Goal: Task Accomplishment & Management: Complete application form

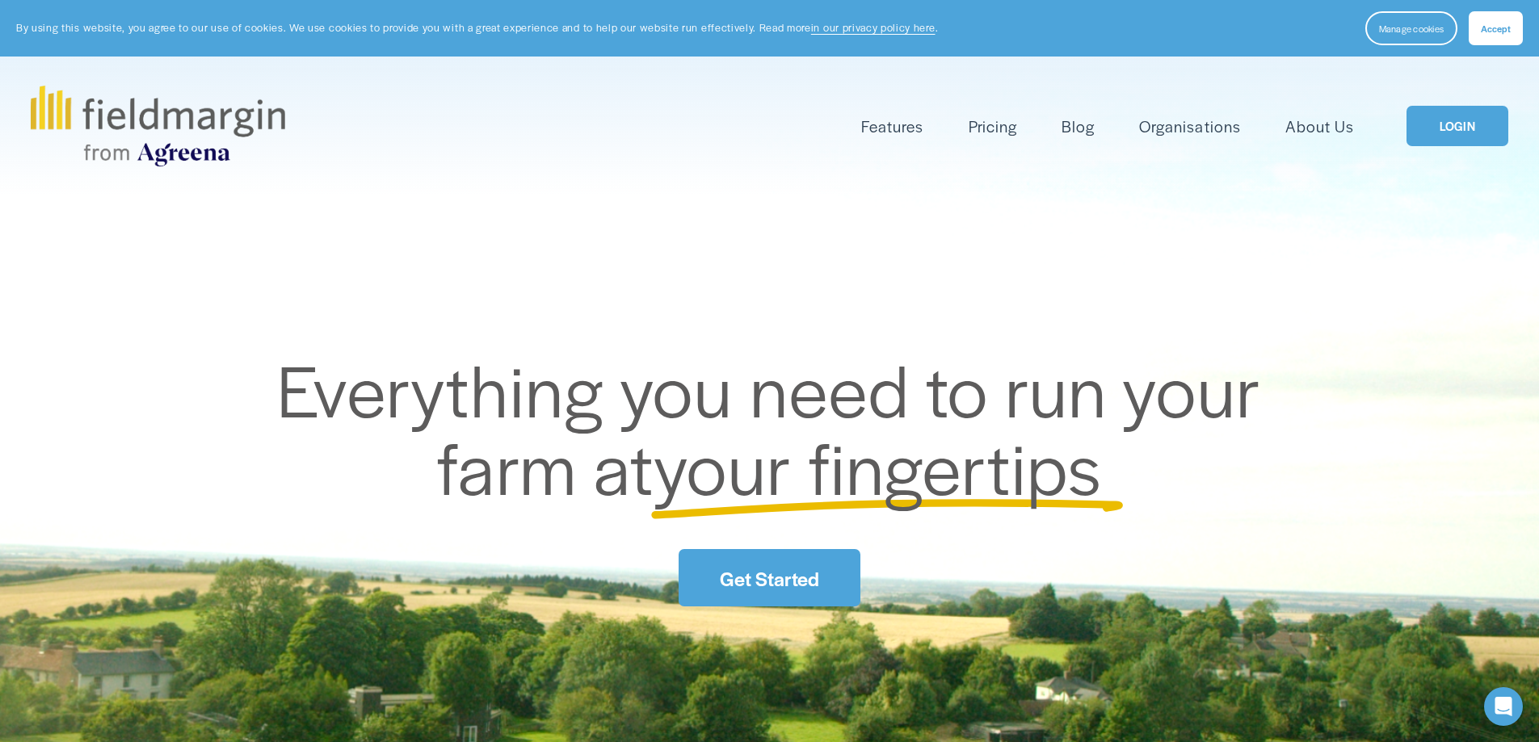
click at [1429, 124] on link "LOGIN" at bounding box center [1457, 126] width 102 height 41
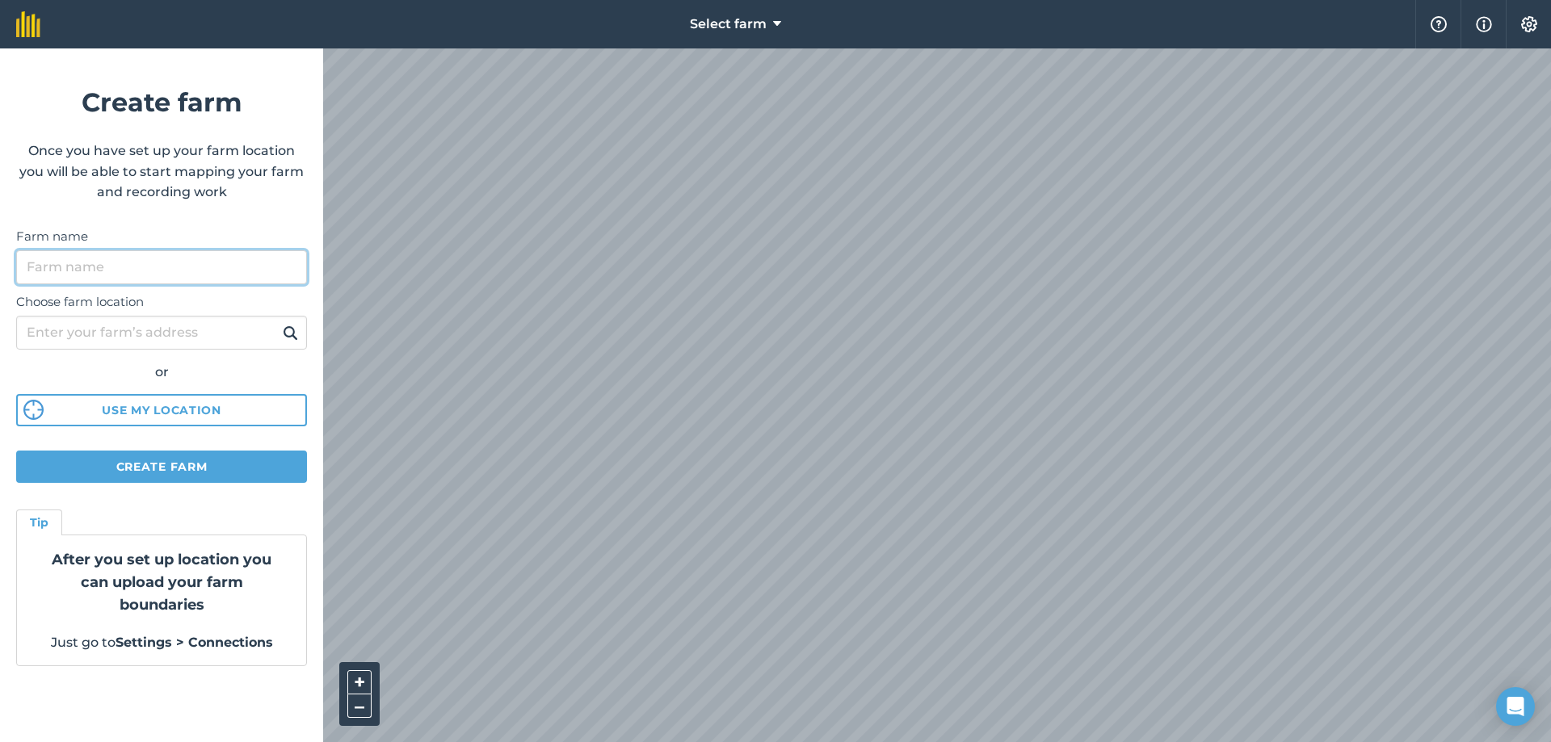
click at [231, 271] on input "Farm name" at bounding box center [161, 267] width 291 height 34
click at [231, 267] on input "Farm name" at bounding box center [161, 267] width 291 height 34
drag, startPoint x: 120, startPoint y: 262, endPoint x: 29, endPoint y: 286, distance: 93.4
click at [29, 286] on form "Create farm Once you have set up your farm location you will be able to start m…" at bounding box center [161, 395] width 323 height 694
click at [124, 262] on input "Derryoghill" at bounding box center [161, 267] width 291 height 34
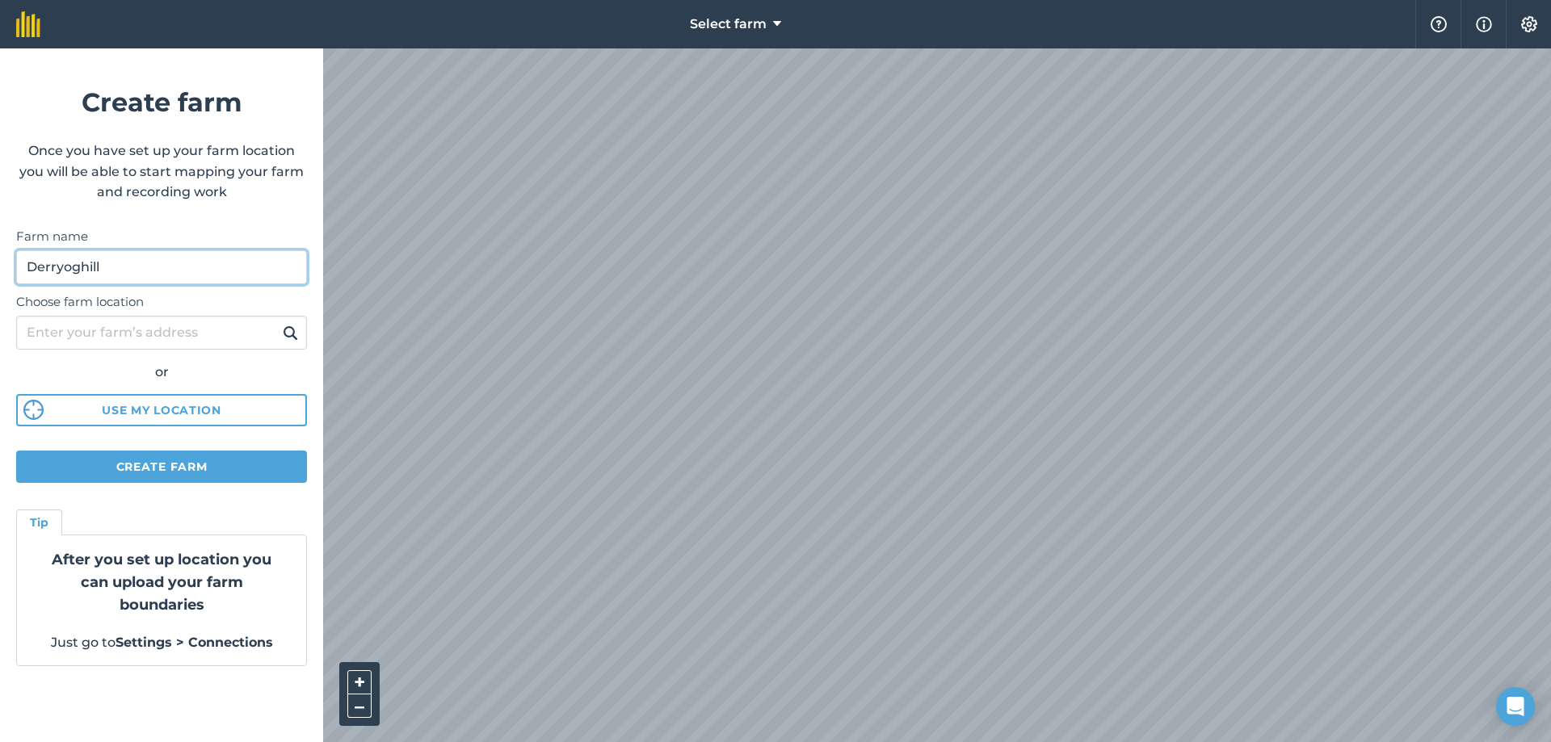
type input "Derryoghill"
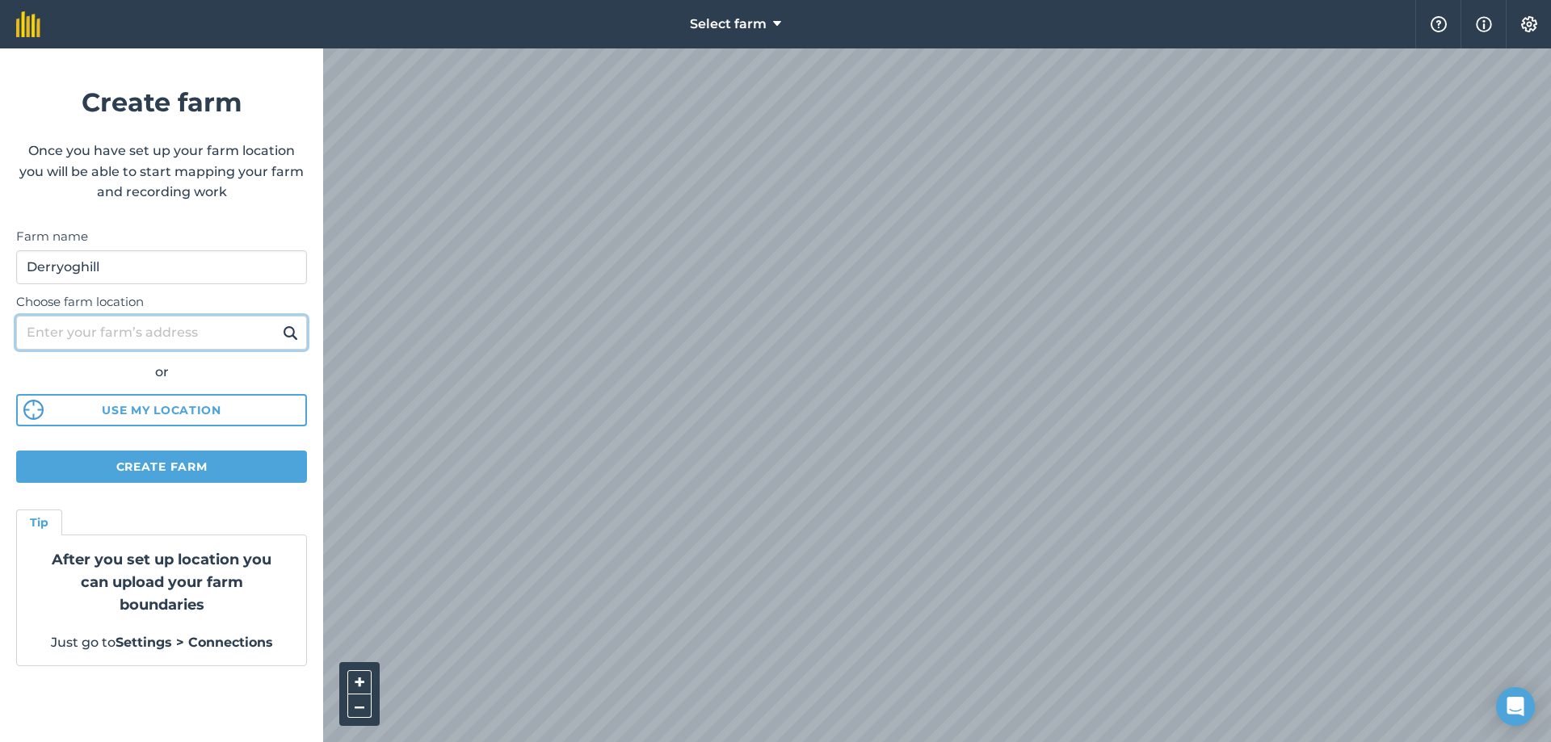
click at [108, 329] on input "Choose farm location" at bounding box center [161, 333] width 291 height 34
type input "derryoghill road"
click at [295, 334] on img at bounding box center [290, 332] width 15 height 19
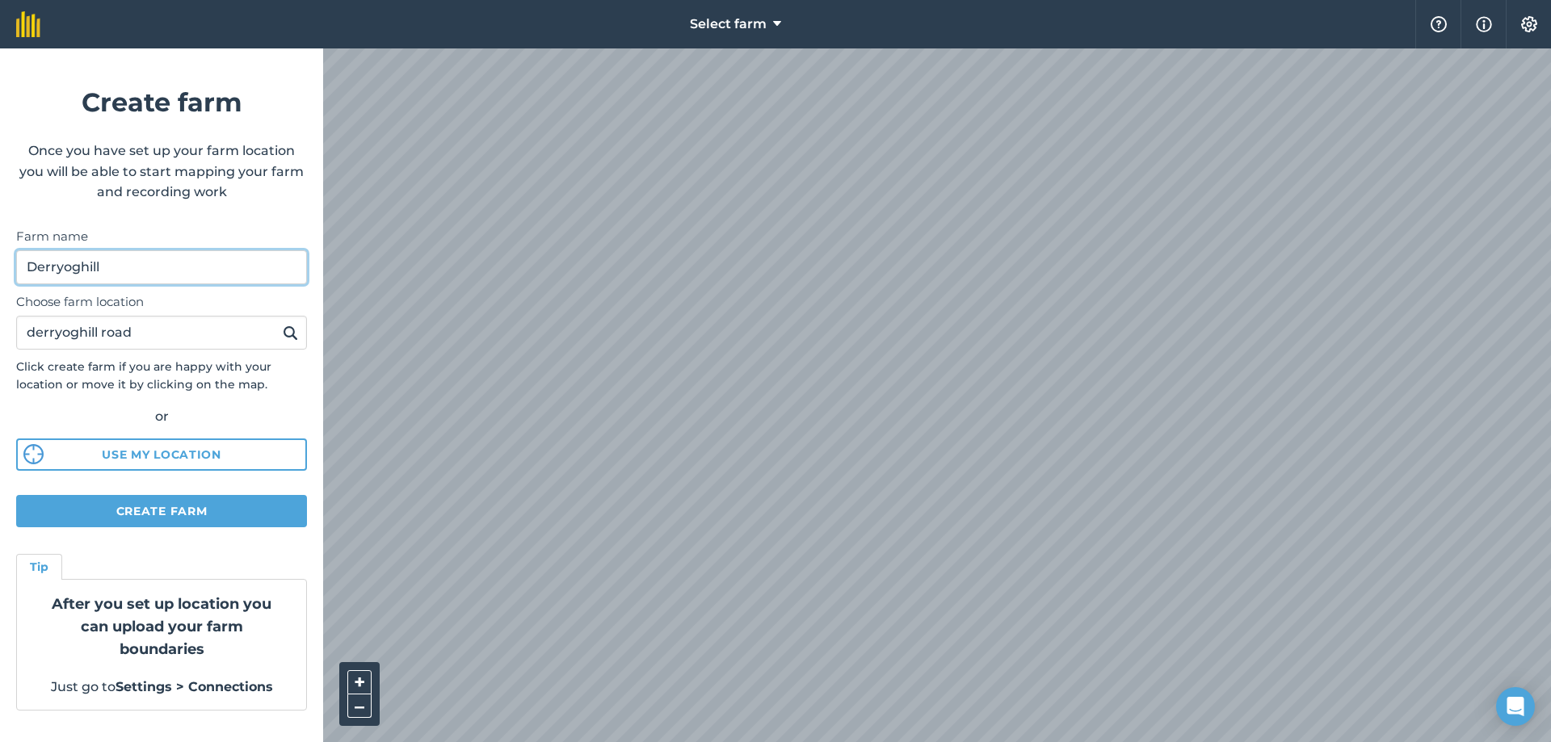
drag, startPoint x: 160, startPoint y: 271, endPoint x: 129, endPoint y: 271, distance: 30.7
click at [129, 271] on input "Derryoghill" at bounding box center [161, 267] width 291 height 34
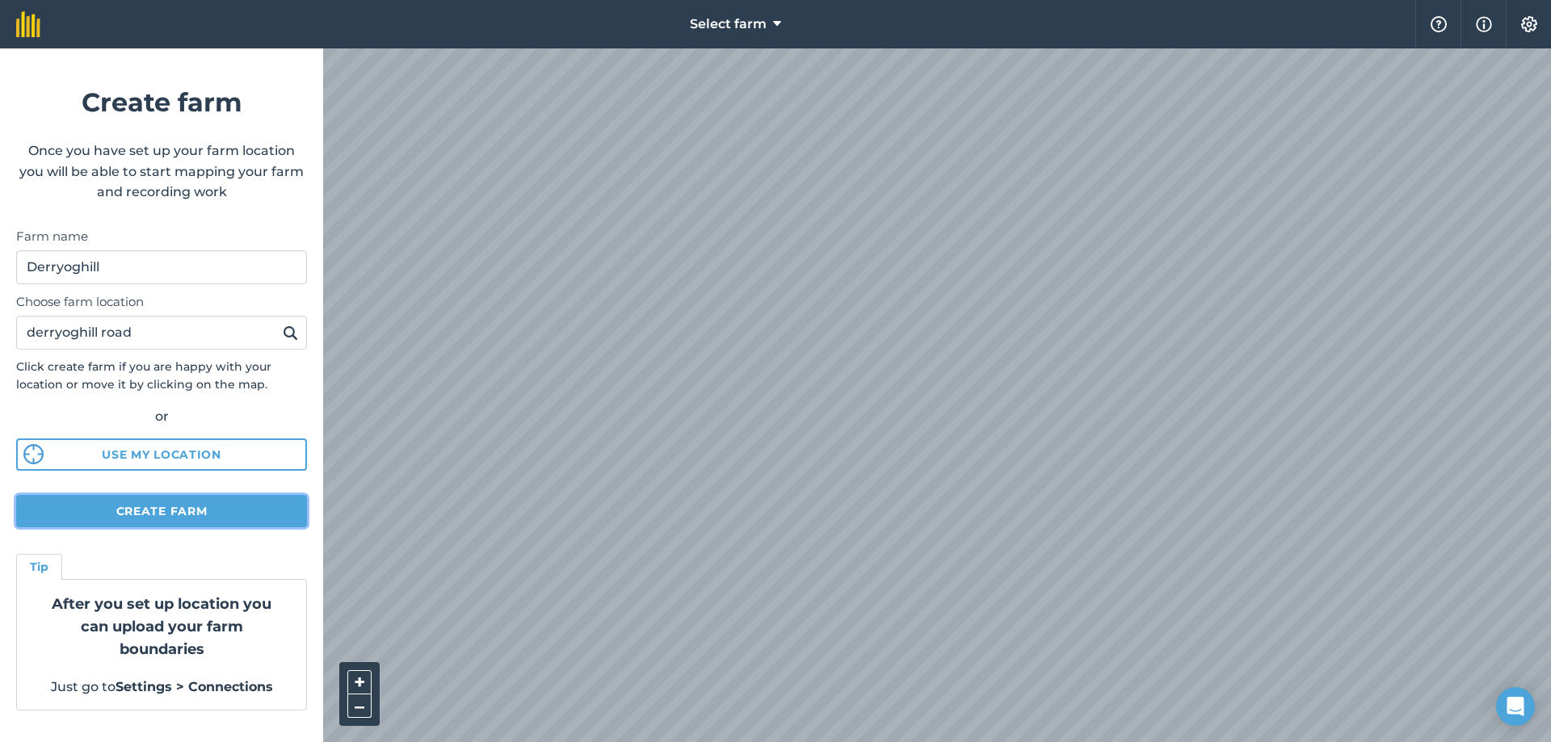
click at [268, 507] on button "Create farm" at bounding box center [161, 511] width 291 height 32
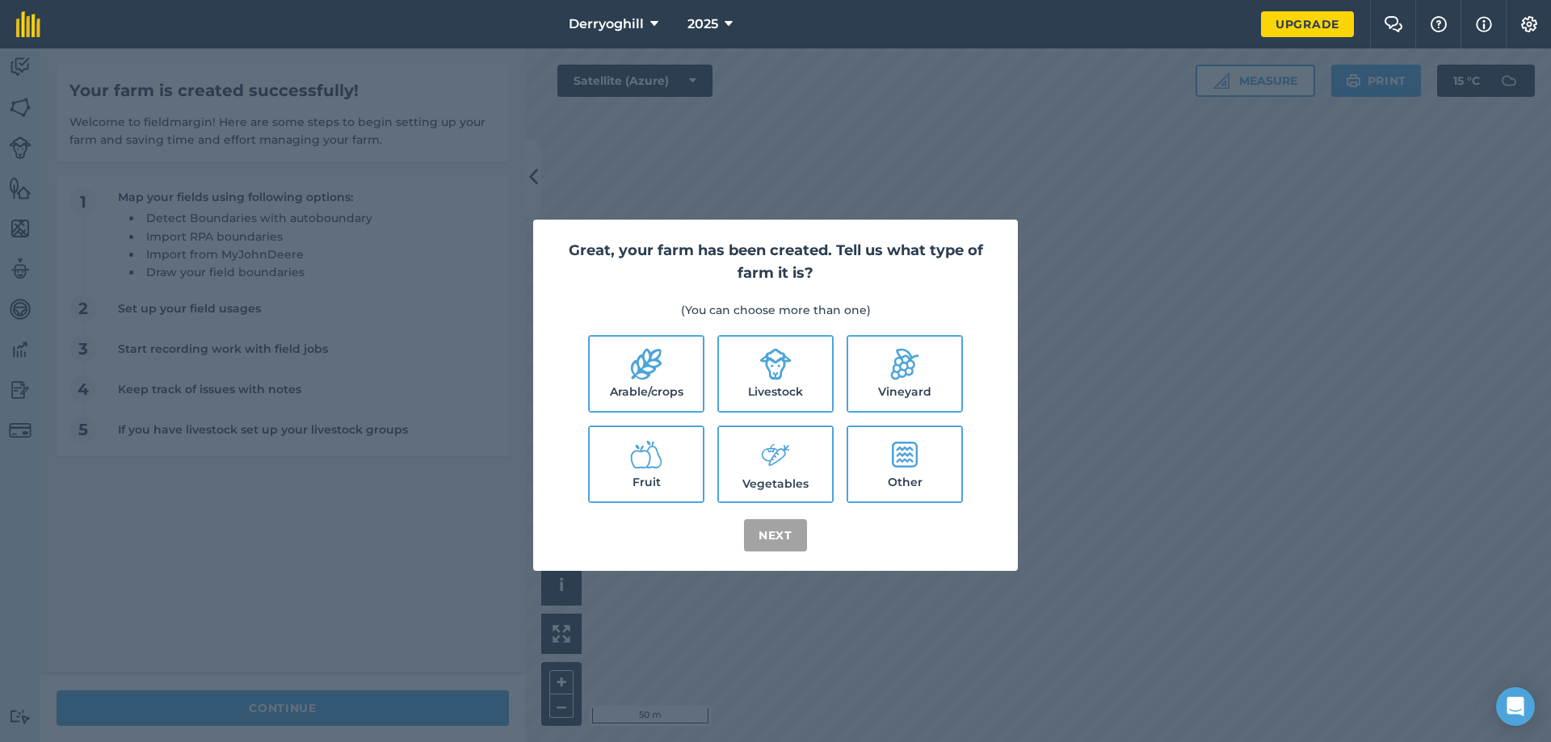
click at [787, 552] on div "Great, your farm has been created. Tell us what type of farm it is? (You can ch…" at bounding box center [775, 396] width 485 height 352
click at [1232, 425] on div "Great, your farm has been created. Tell us what type of farm it is? (You can ch…" at bounding box center [775, 395] width 1551 height 694
click at [818, 376] on label "Livestock" at bounding box center [775, 374] width 113 height 74
checkbox input "true"
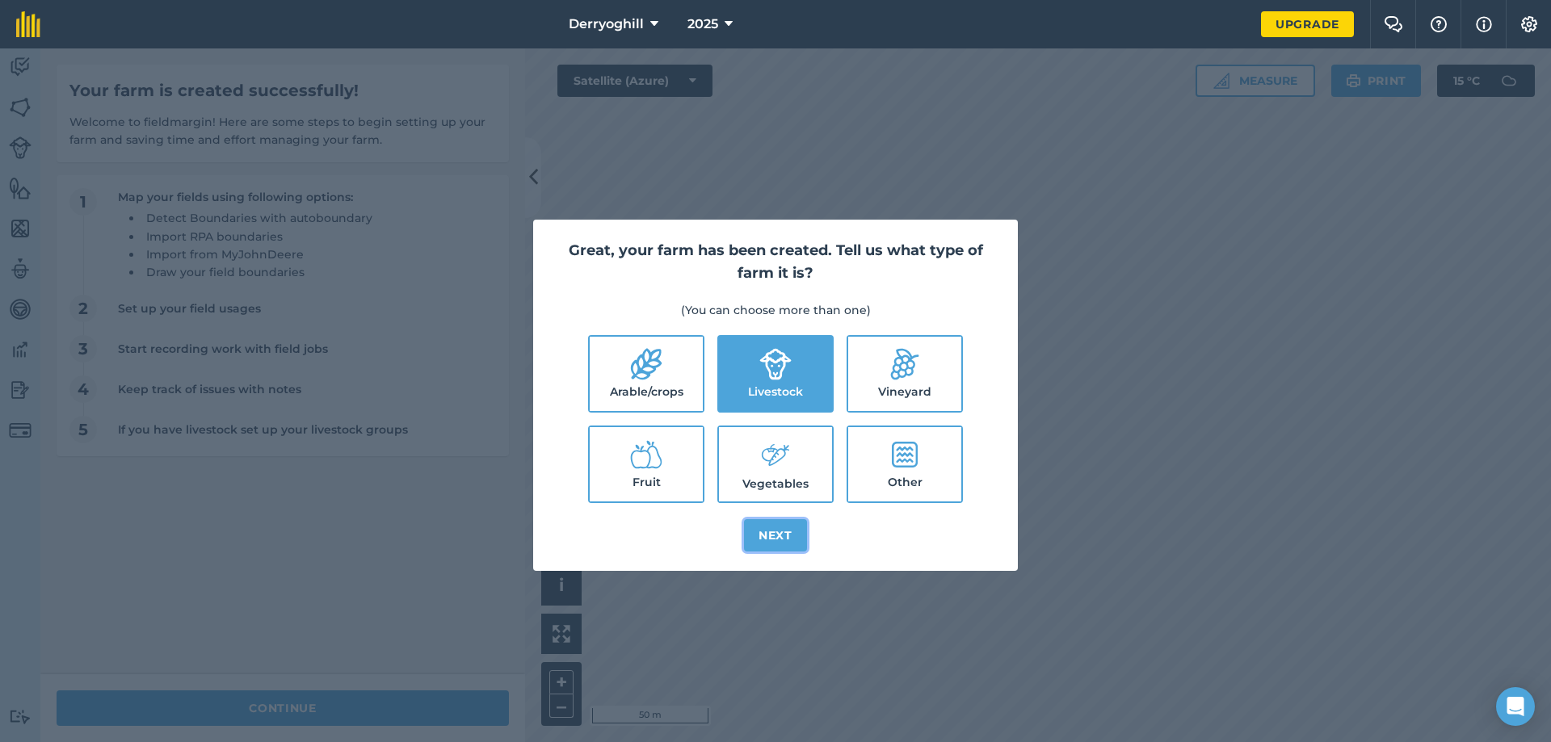
click at [769, 527] on button "Next" at bounding box center [775, 535] width 63 height 32
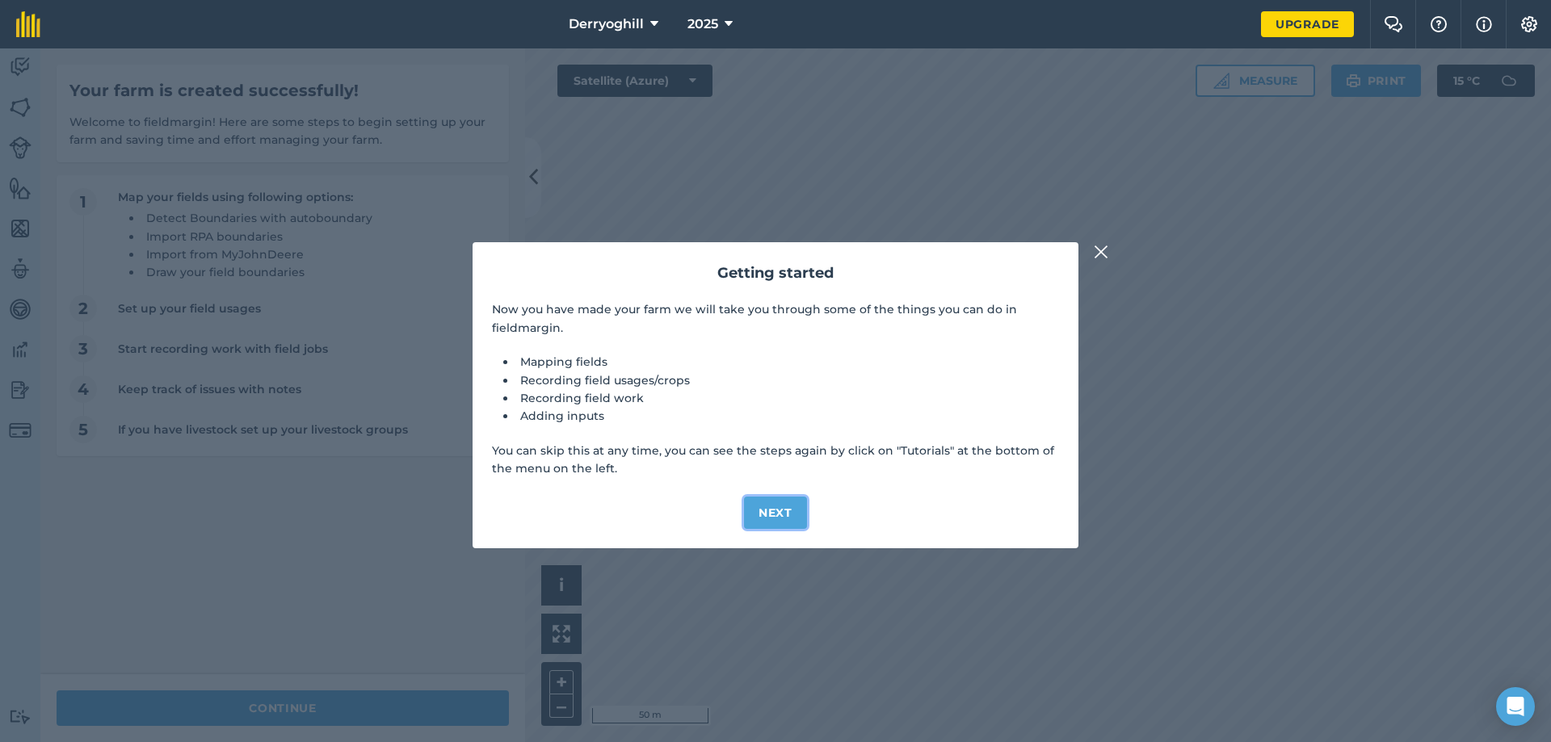
click at [780, 514] on button "Next" at bounding box center [775, 513] width 63 height 32
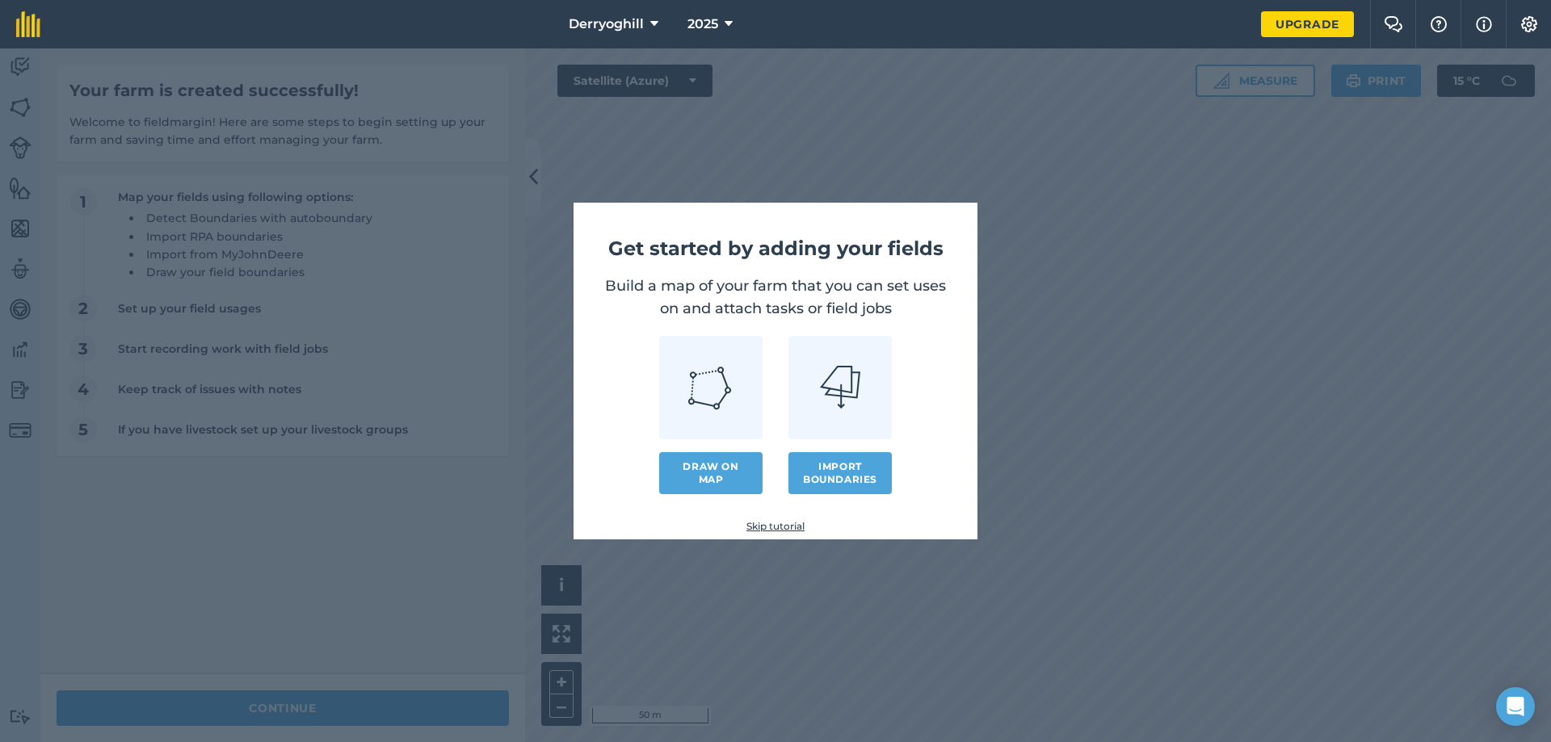
click at [783, 521] on link "Skip tutorial" at bounding box center [775, 526] width 352 height 13
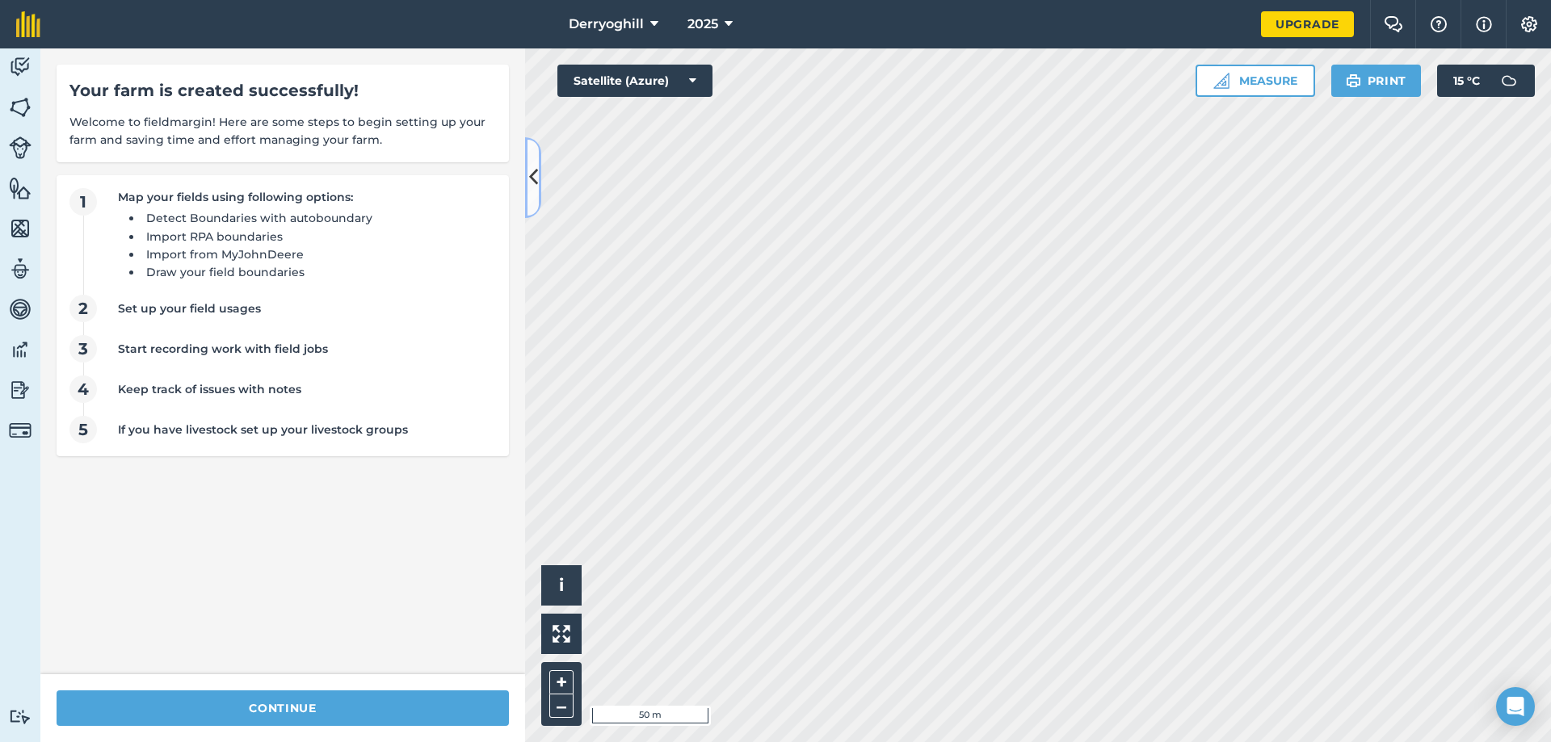
click at [530, 179] on icon at bounding box center [533, 177] width 9 height 28
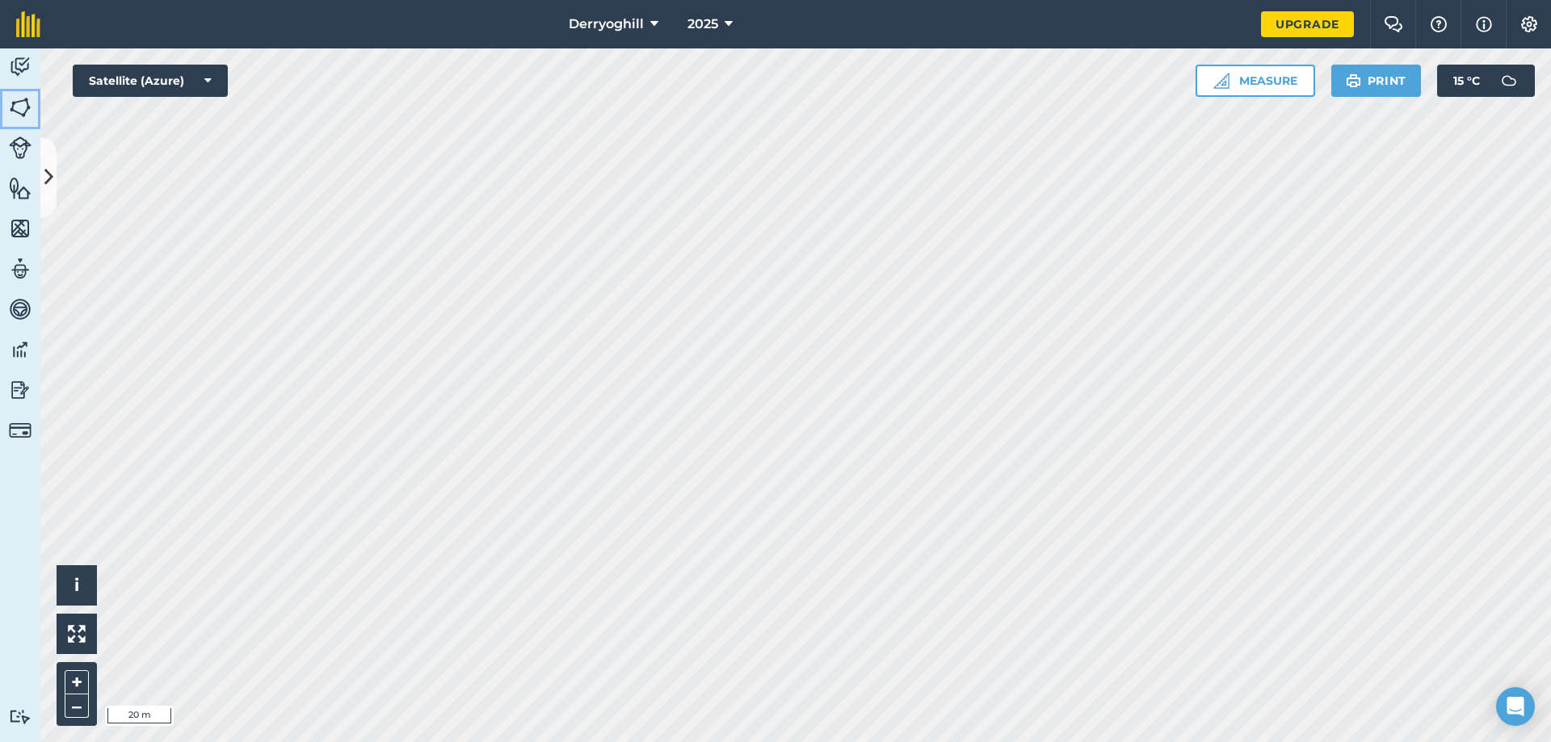
click at [21, 102] on img at bounding box center [20, 107] width 23 height 24
click at [21, 108] on img at bounding box center [20, 107] width 23 height 24
click at [206, 76] on icon at bounding box center [207, 81] width 7 height 16
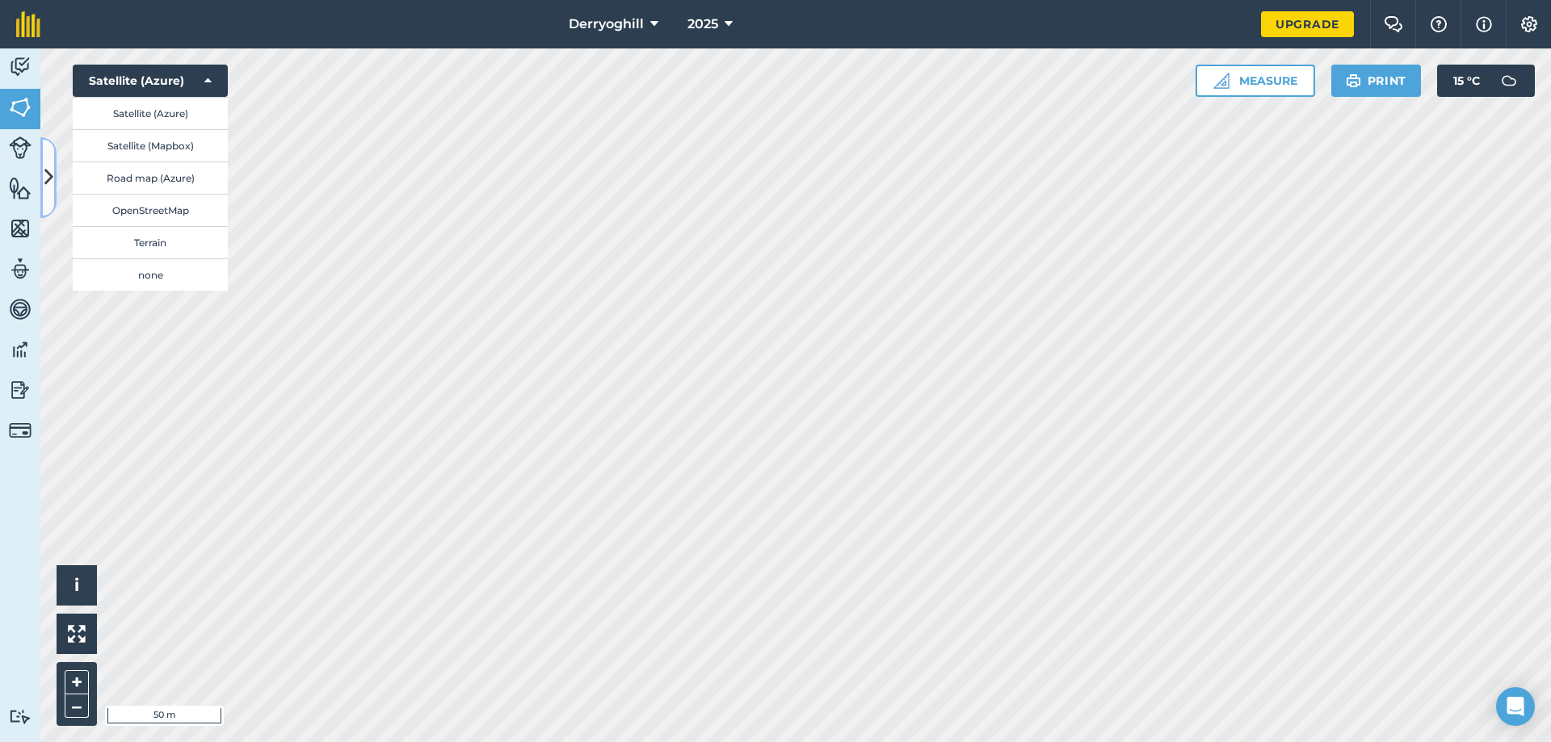
click at [41, 170] on button at bounding box center [48, 177] width 16 height 81
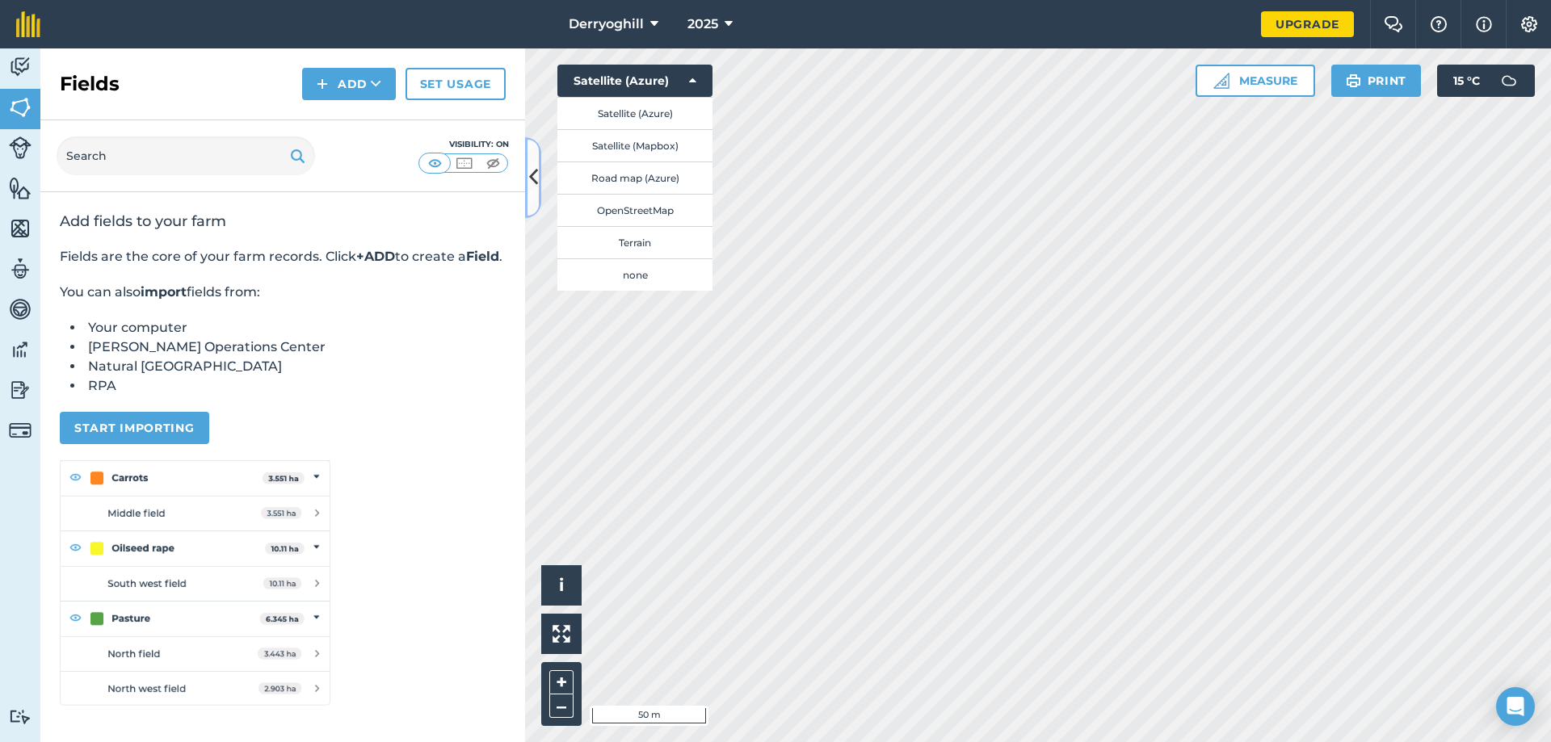
scroll to position [52, 0]
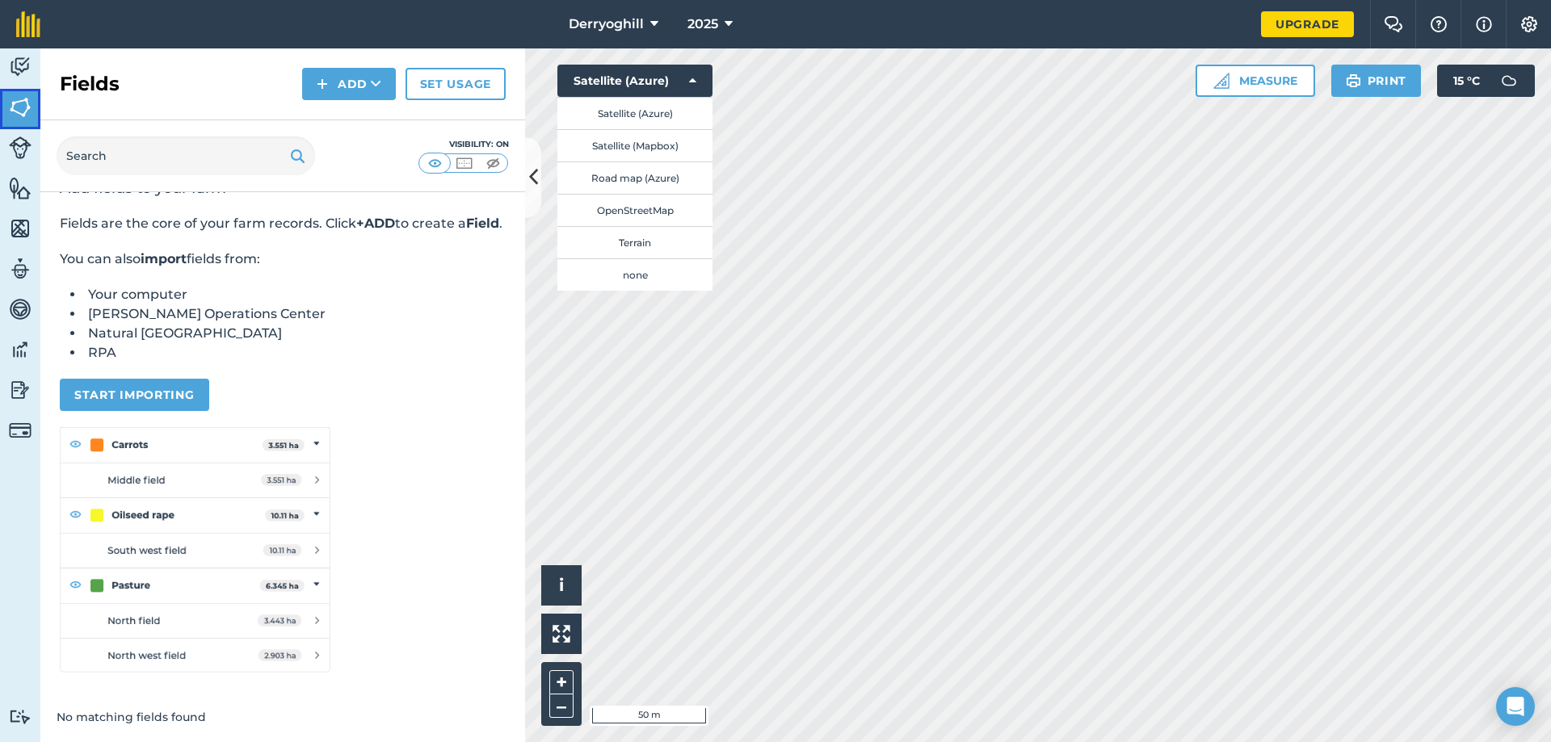
click at [19, 104] on img at bounding box center [20, 107] width 23 height 24
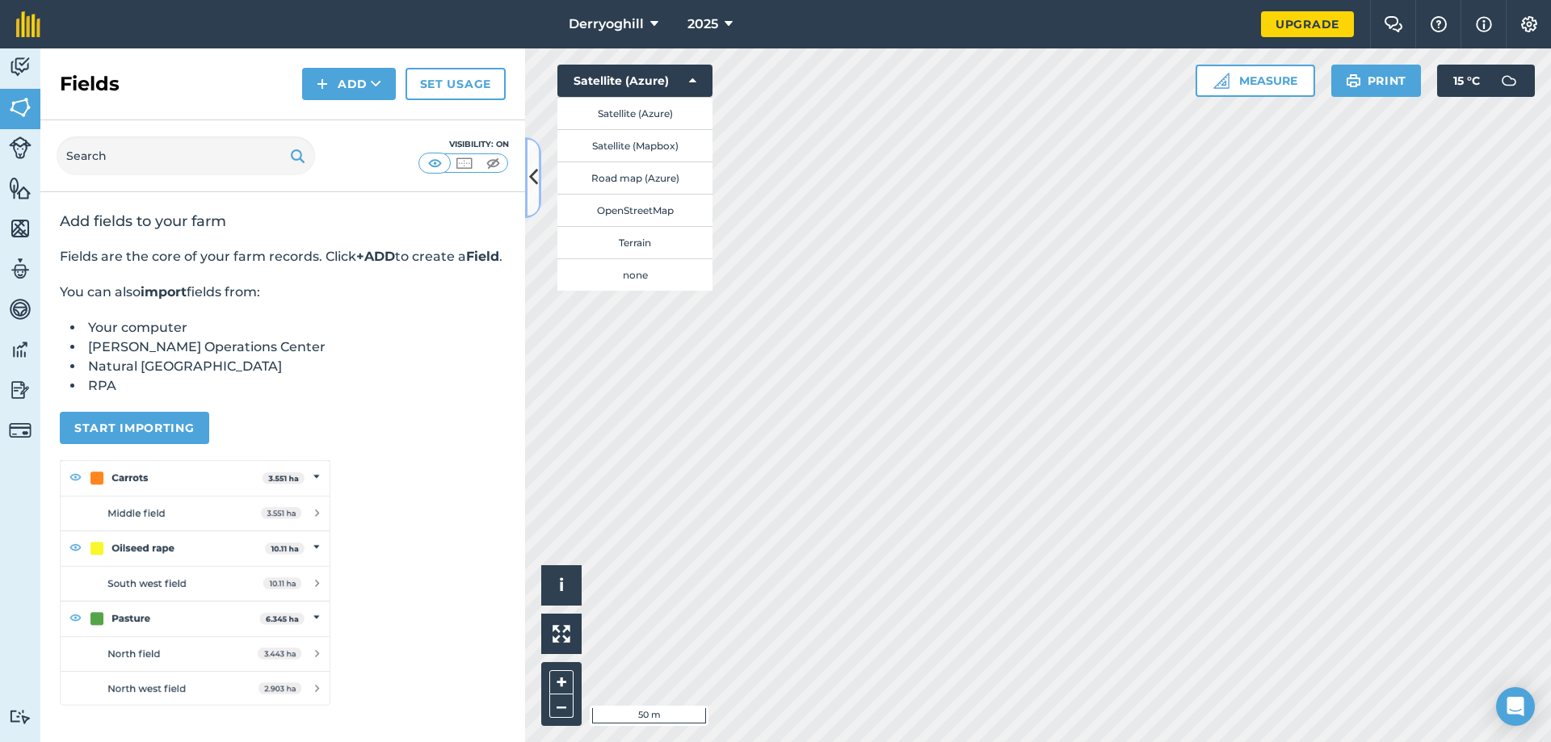
click at [531, 175] on icon at bounding box center [533, 177] width 9 height 28
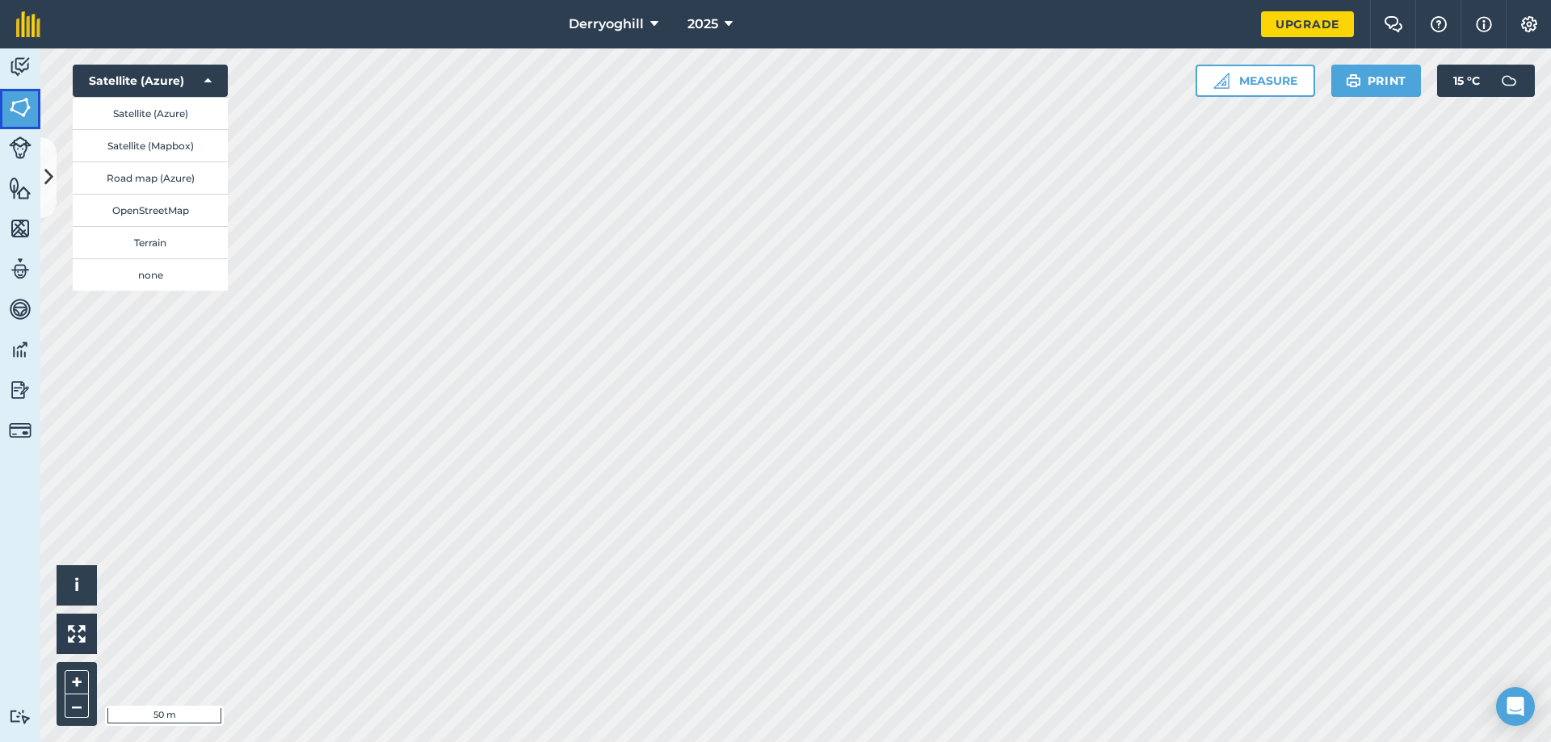
click at [9, 105] on img at bounding box center [20, 107] width 23 height 24
click at [21, 99] on img at bounding box center [20, 107] width 23 height 24
click at [23, 107] on img at bounding box center [20, 107] width 23 height 24
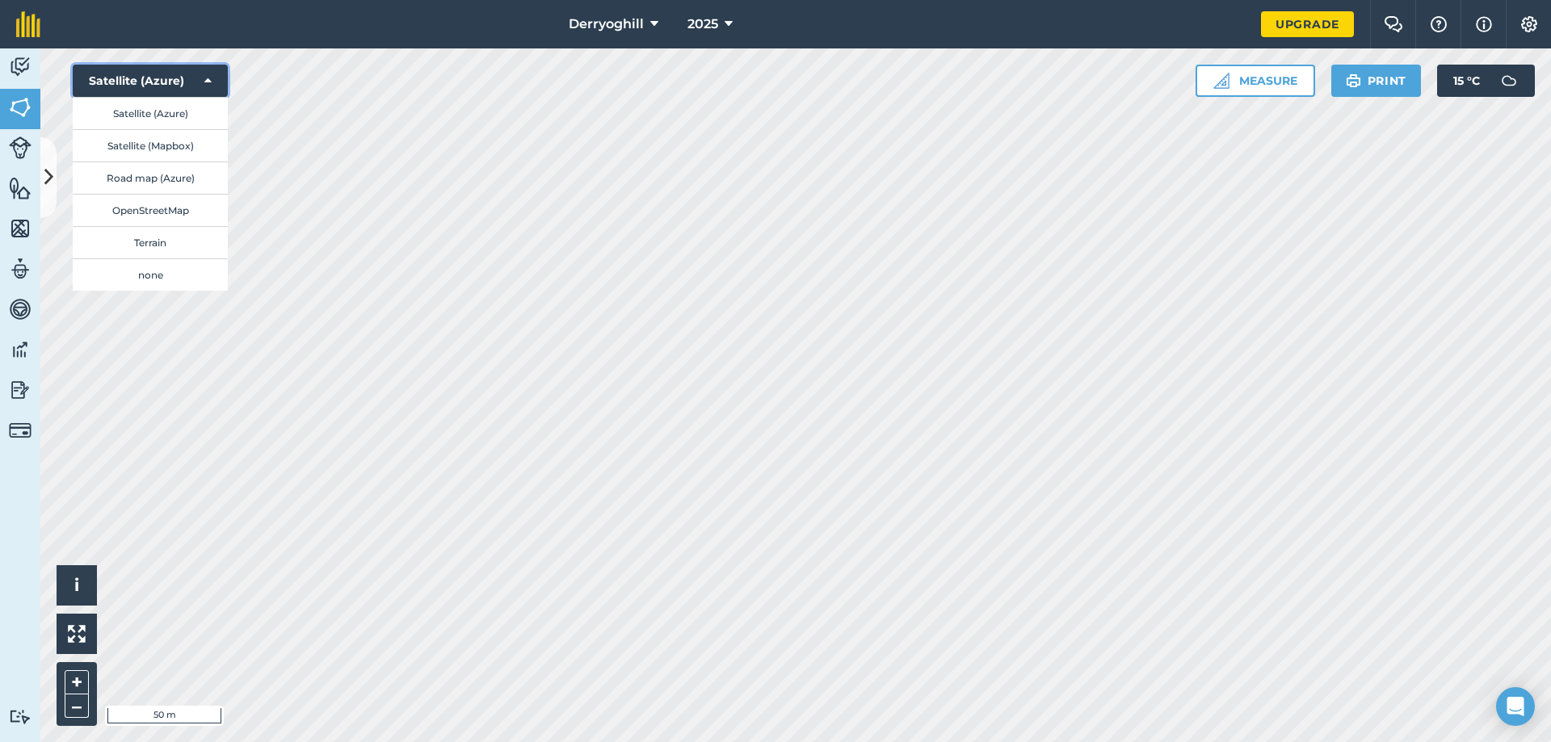
click at [211, 78] on icon at bounding box center [207, 81] width 7 height 16
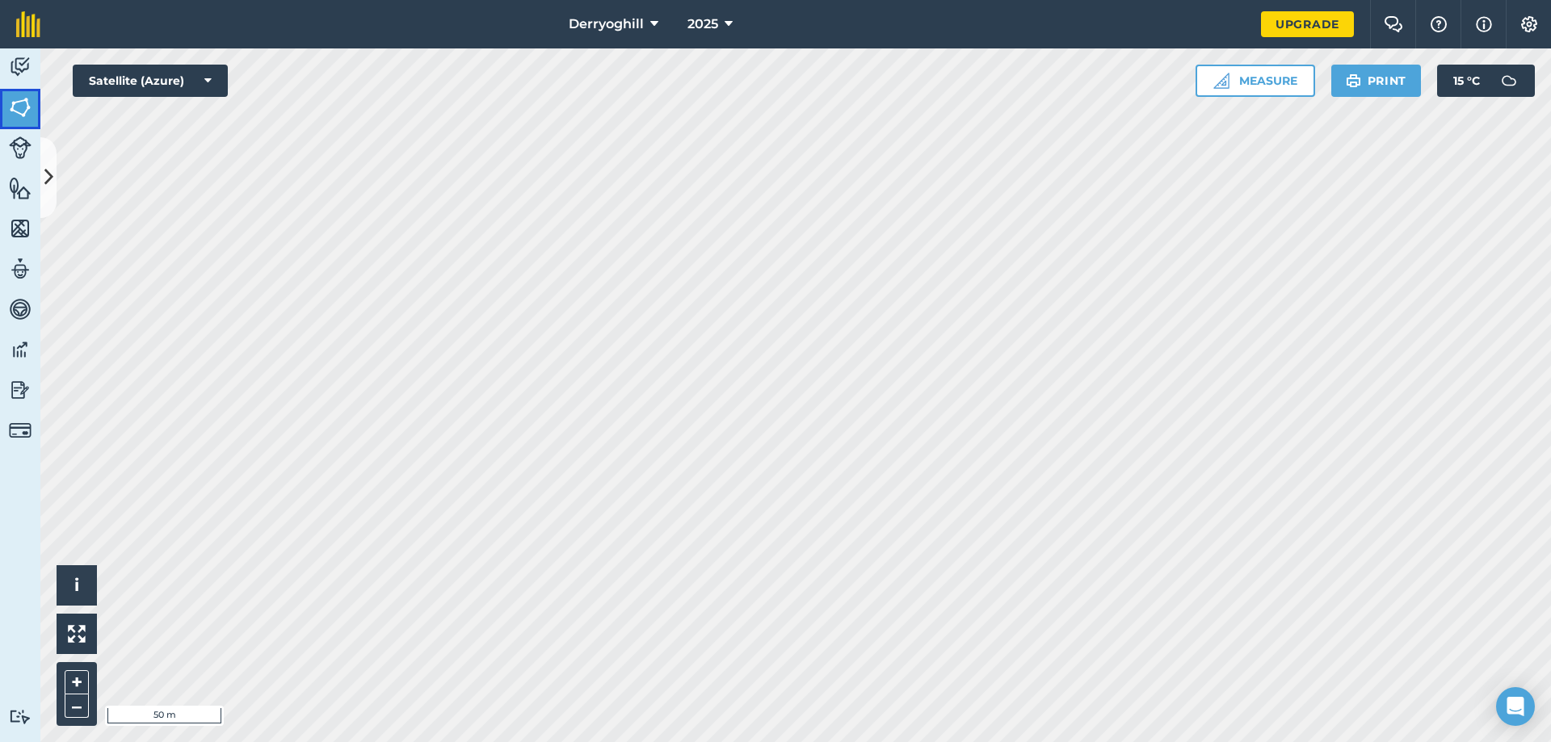
click at [26, 111] on img at bounding box center [20, 107] width 23 height 24
click at [50, 168] on icon at bounding box center [48, 177] width 9 height 28
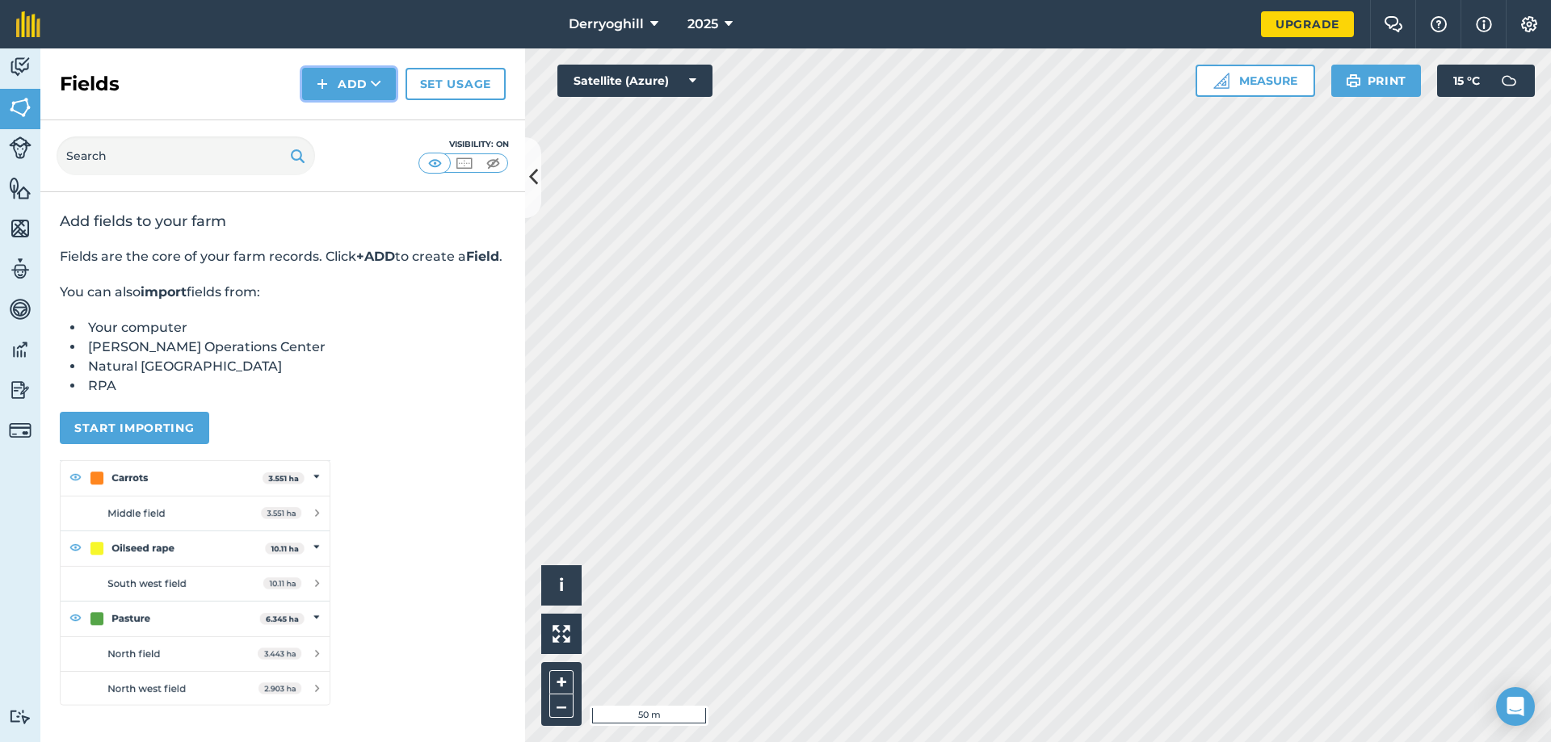
click at [377, 86] on icon at bounding box center [376, 84] width 10 height 16
click at [347, 111] on link "Draw" at bounding box center [348, 121] width 89 height 36
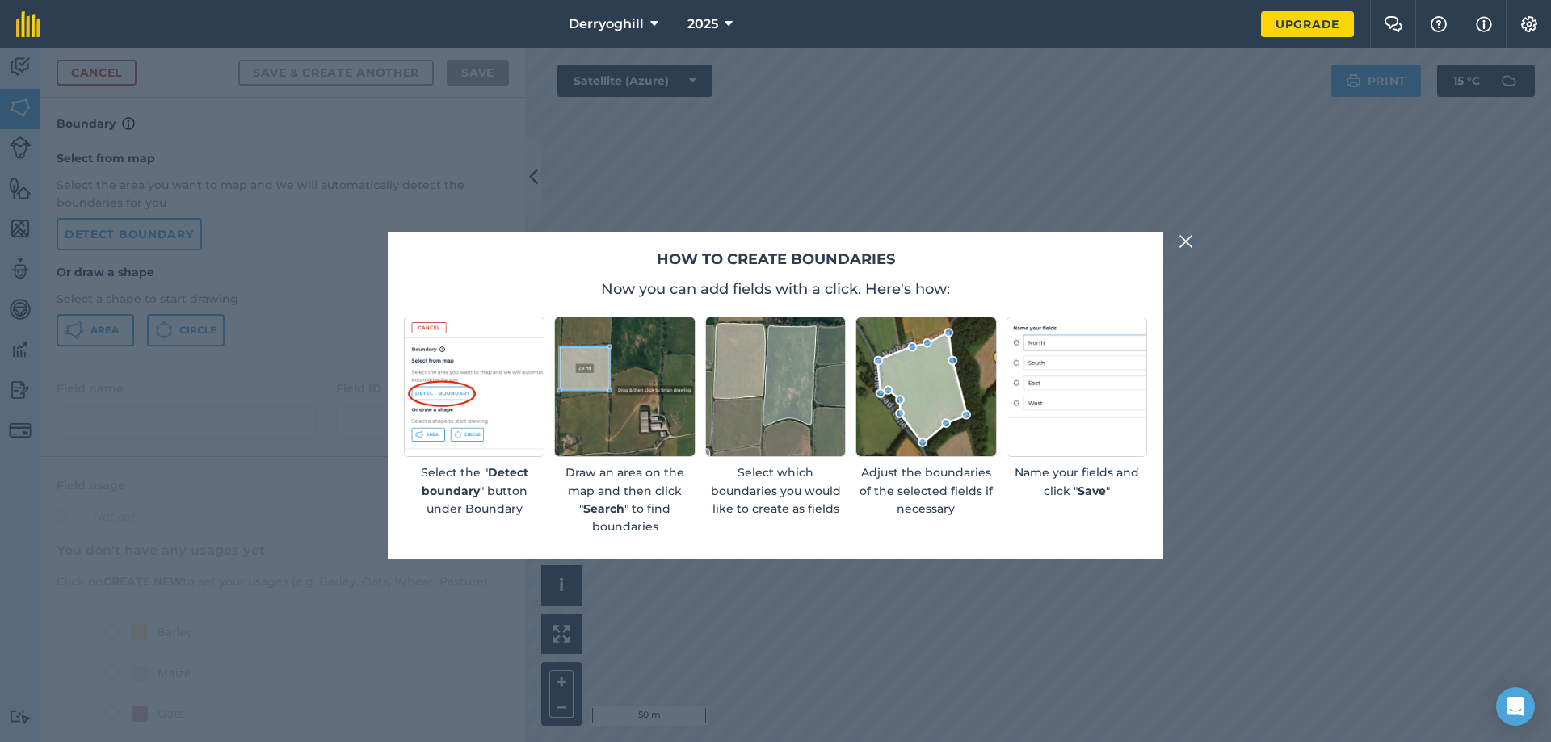
click at [960, 407] on img at bounding box center [925, 387] width 141 height 141
click at [1186, 241] on img at bounding box center [1185, 241] width 15 height 19
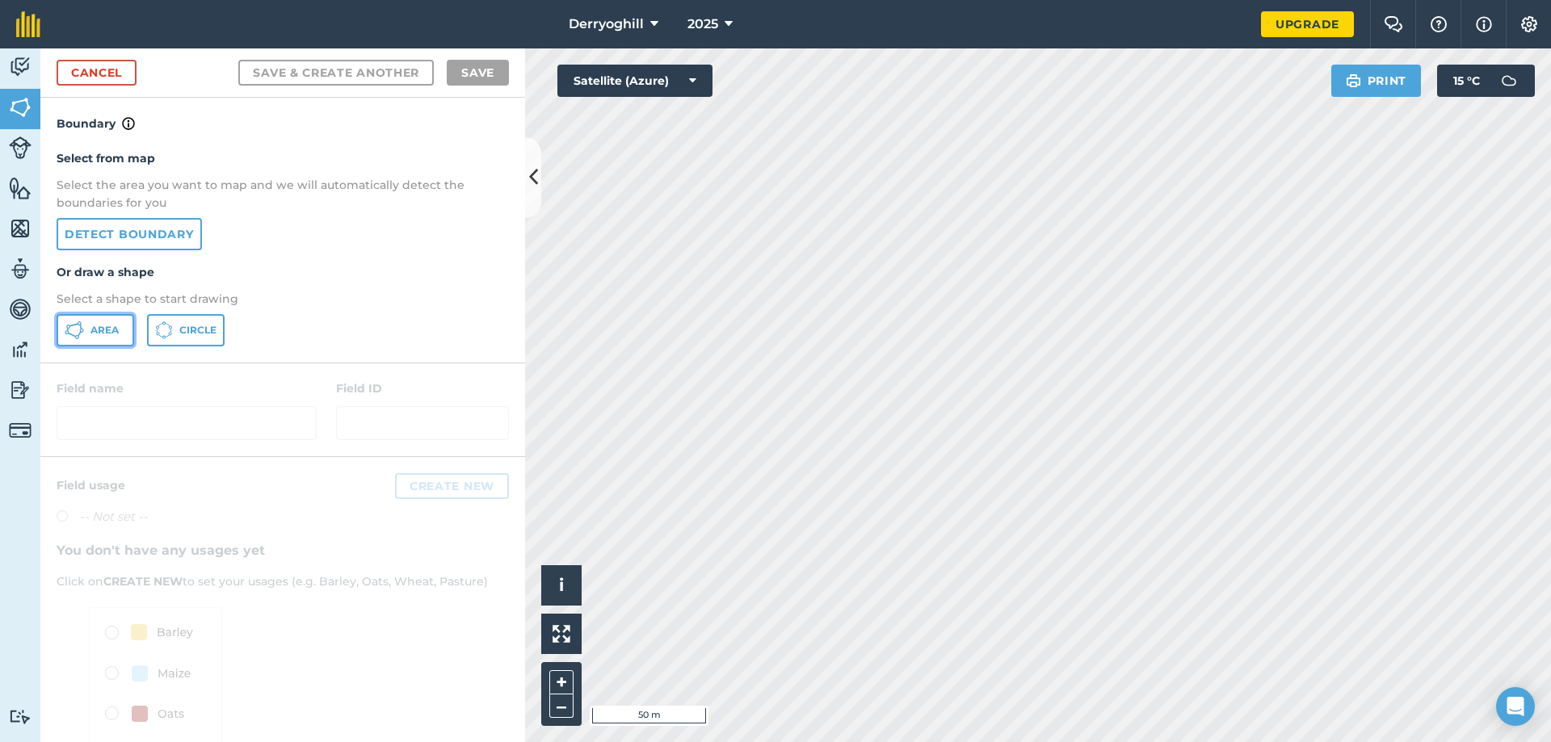
click at [106, 330] on span "Area" at bounding box center [104, 330] width 28 height 13
click at [535, 188] on icon at bounding box center [533, 177] width 9 height 28
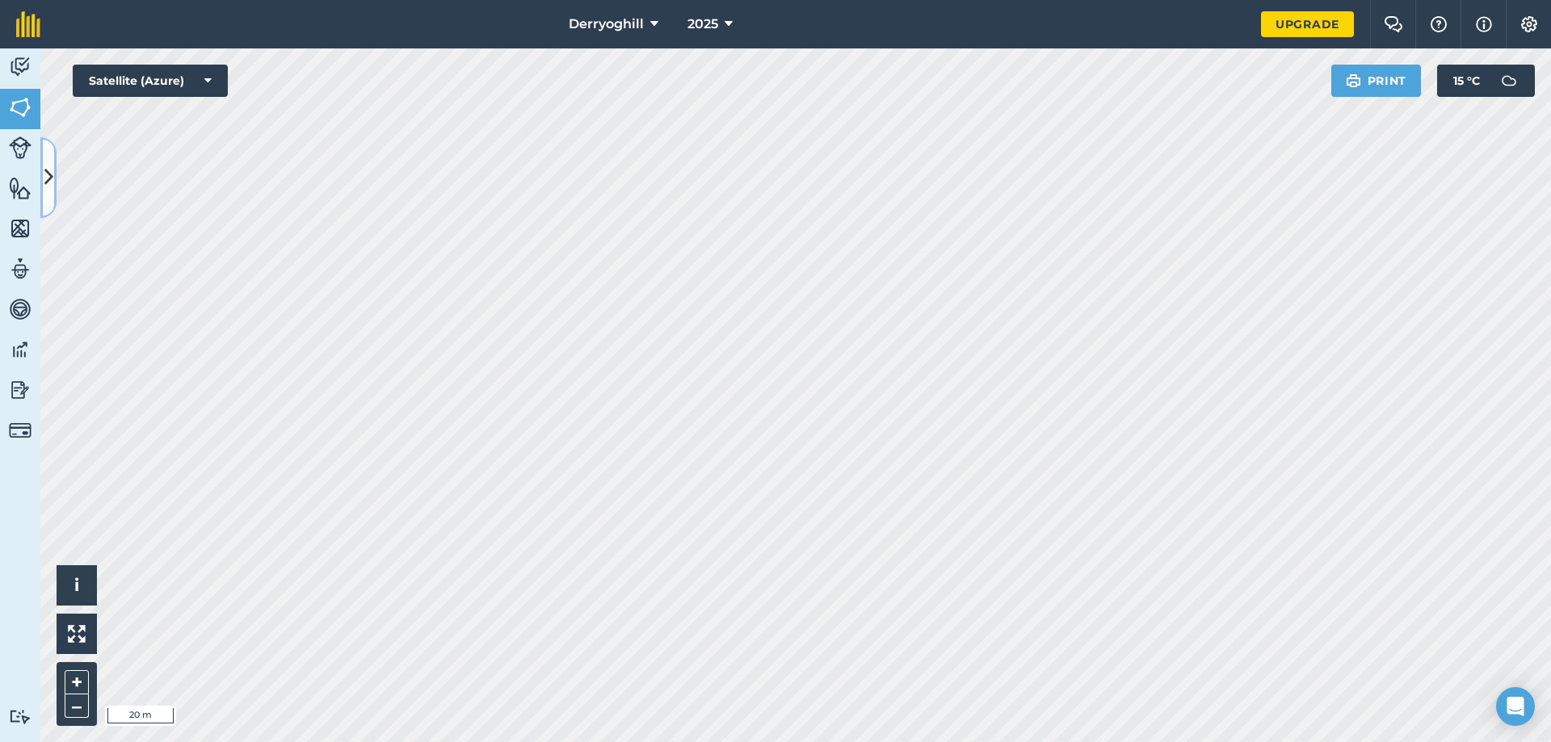
drag, startPoint x: 221, startPoint y: 600, endPoint x: 45, endPoint y: 174, distance: 461.4
click at [45, 174] on icon at bounding box center [48, 177] width 9 height 28
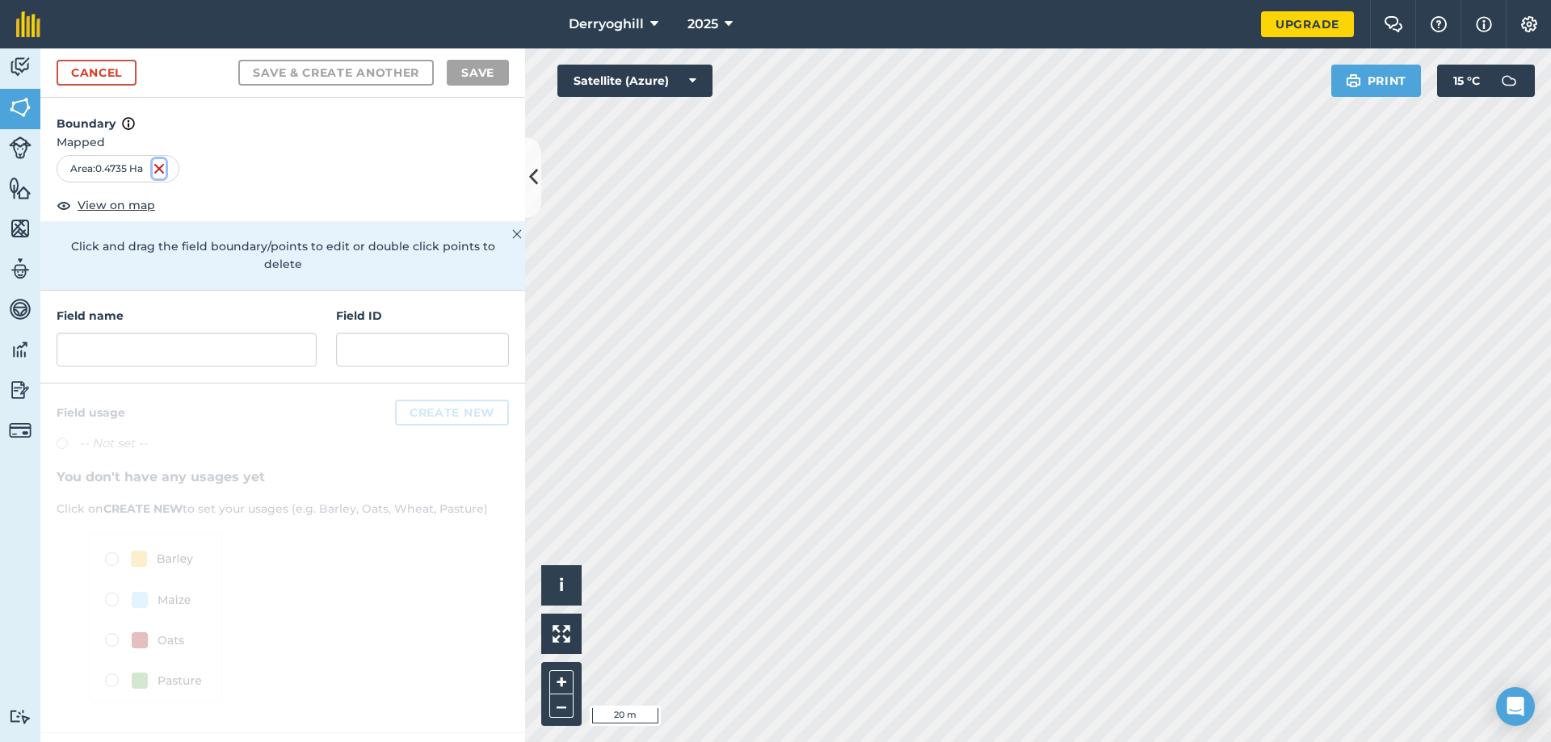
click at [160, 173] on img at bounding box center [159, 168] width 13 height 19
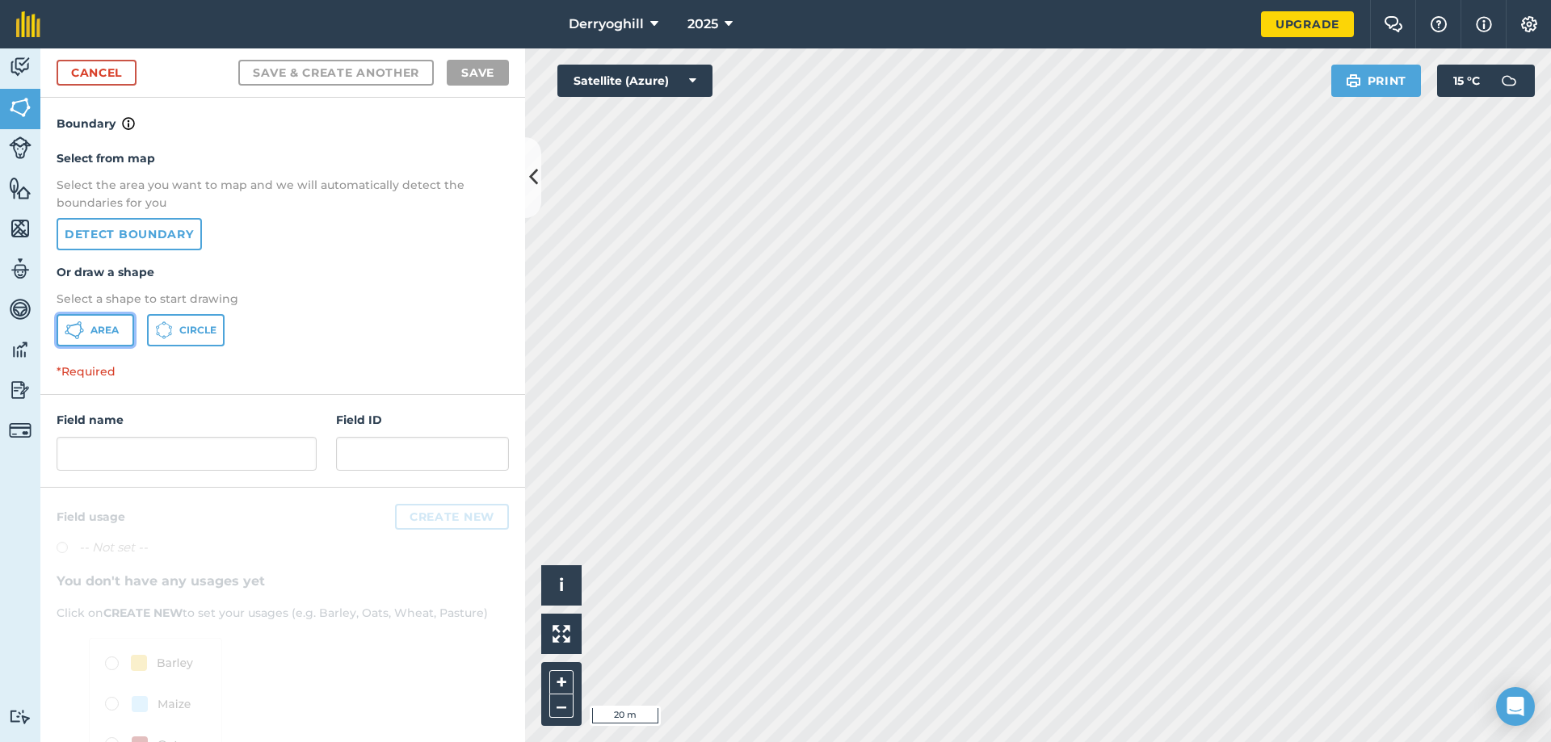
click at [100, 336] on span "Area" at bounding box center [104, 330] width 28 height 13
click at [107, 334] on span "Area" at bounding box center [104, 330] width 28 height 13
click at [537, 191] on icon at bounding box center [533, 177] width 9 height 28
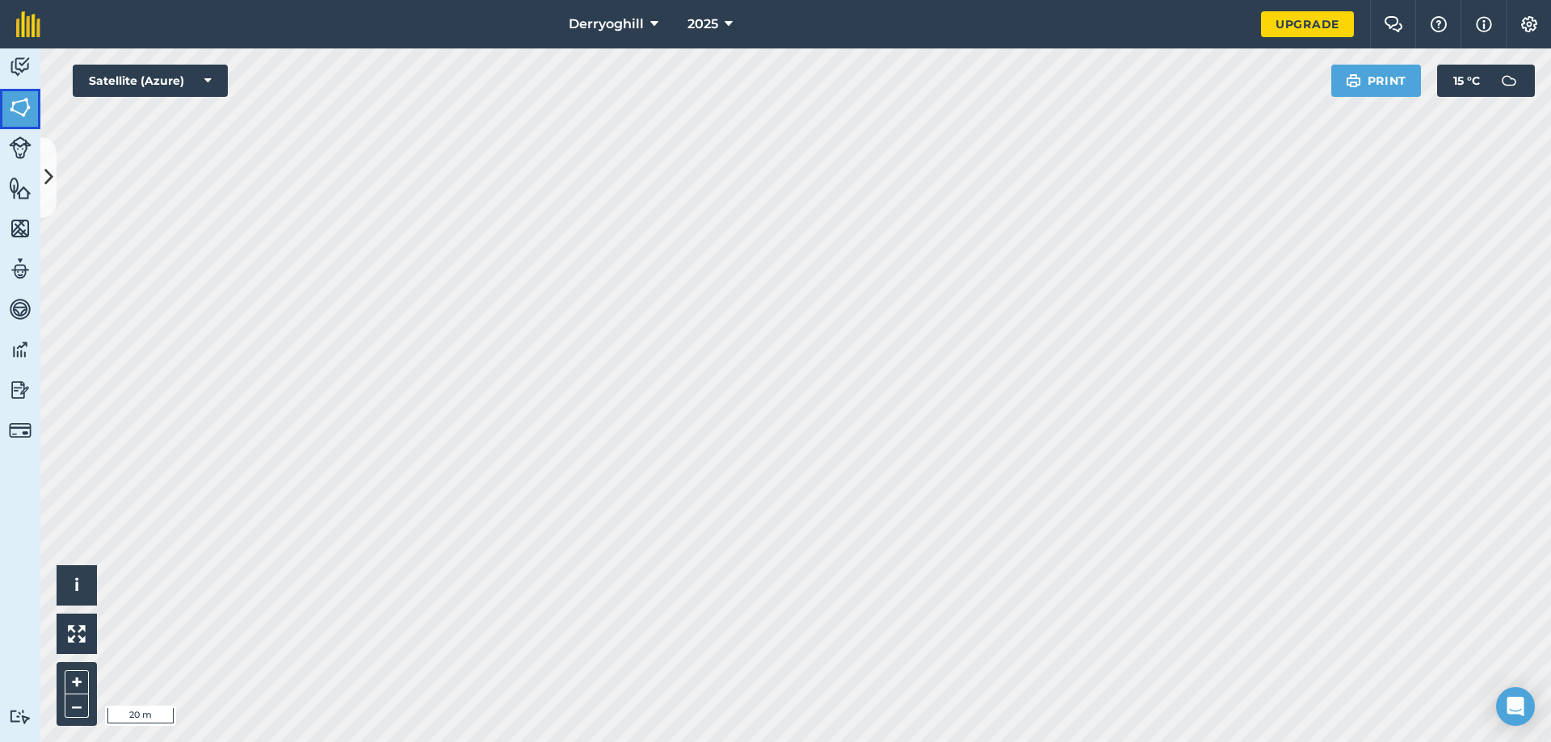
click at [20, 108] on img at bounding box center [20, 107] width 23 height 24
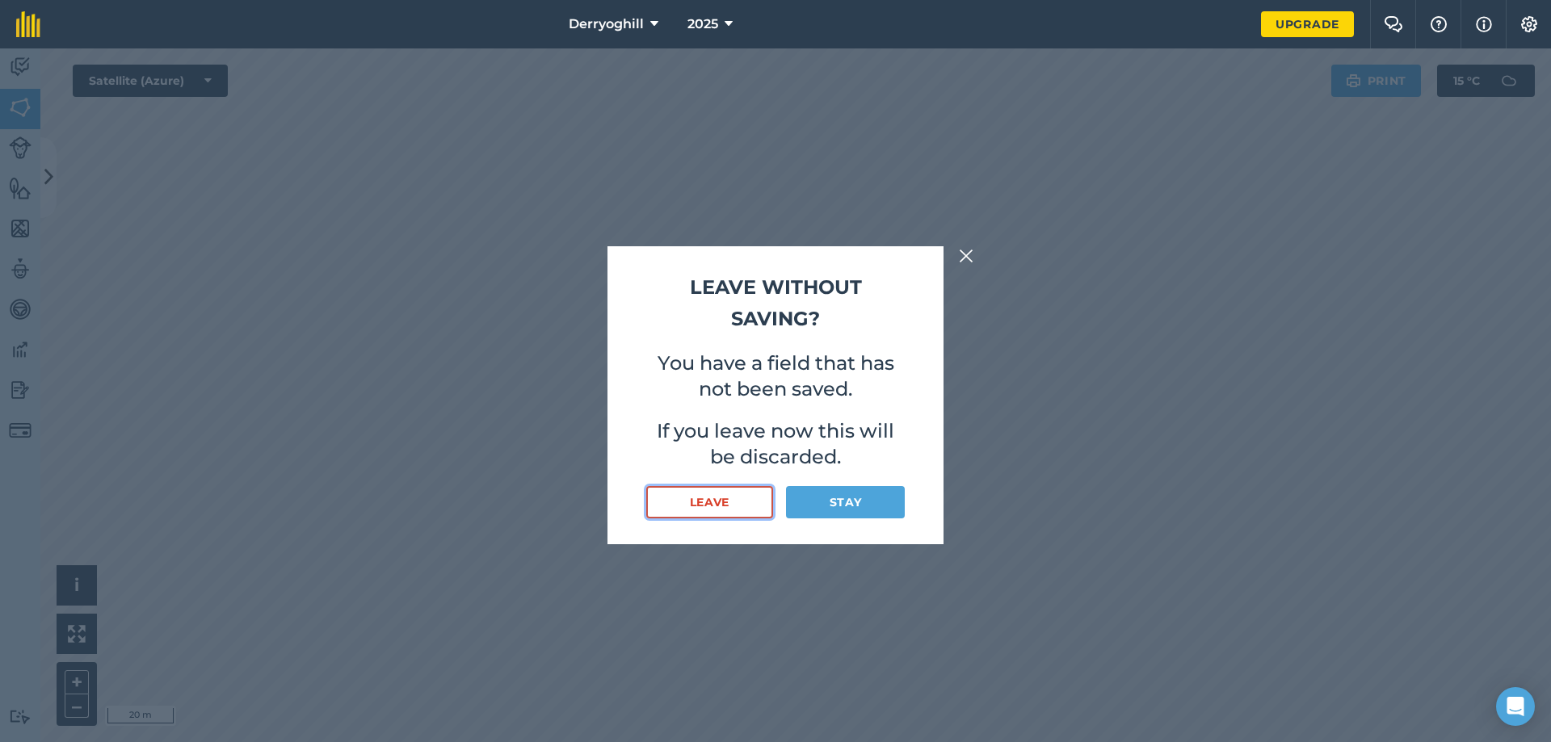
click at [716, 500] on button "Leave" at bounding box center [709, 502] width 127 height 32
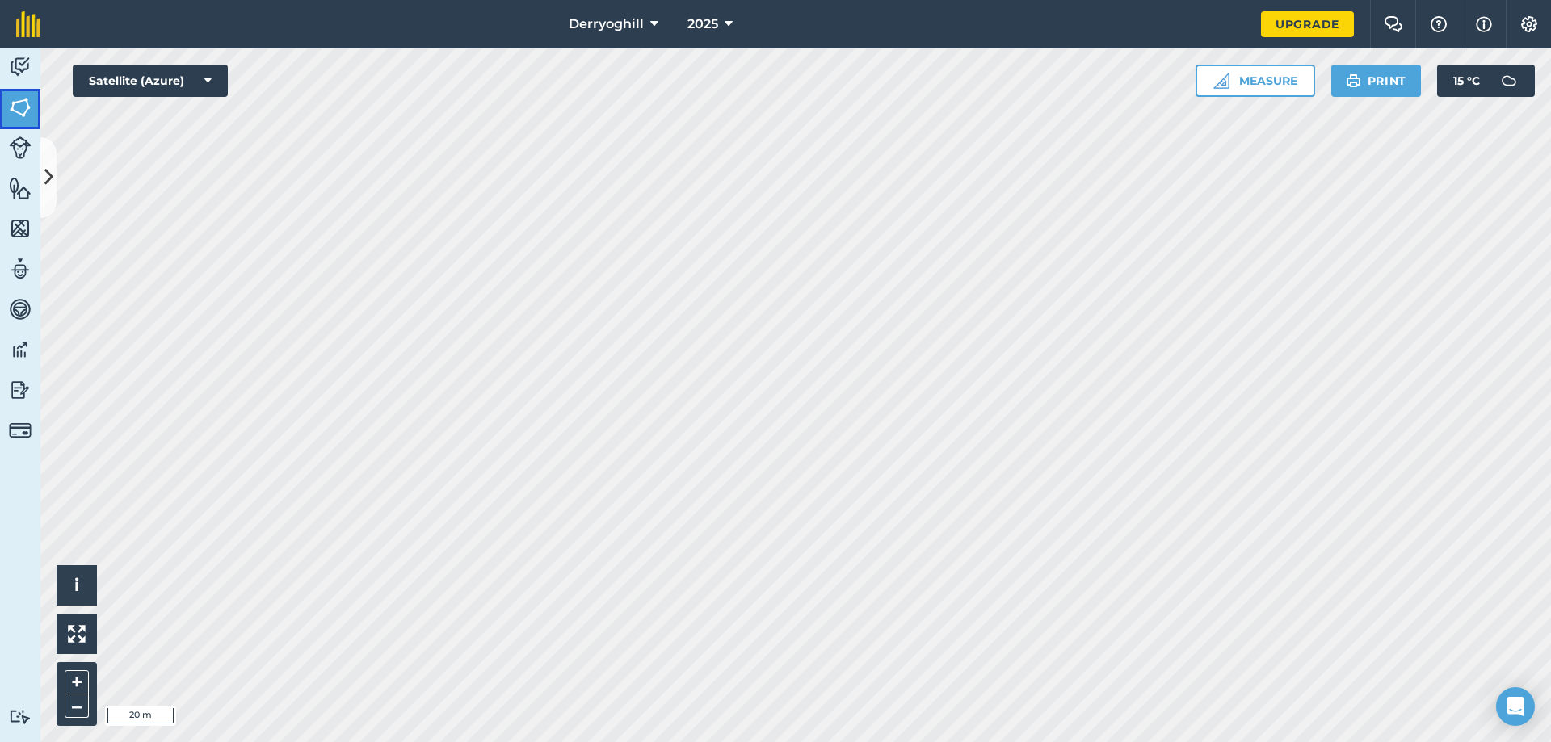
click at [21, 97] on img at bounding box center [20, 107] width 23 height 24
click at [23, 107] on img at bounding box center [20, 107] width 23 height 24
click at [45, 158] on button at bounding box center [48, 177] width 16 height 81
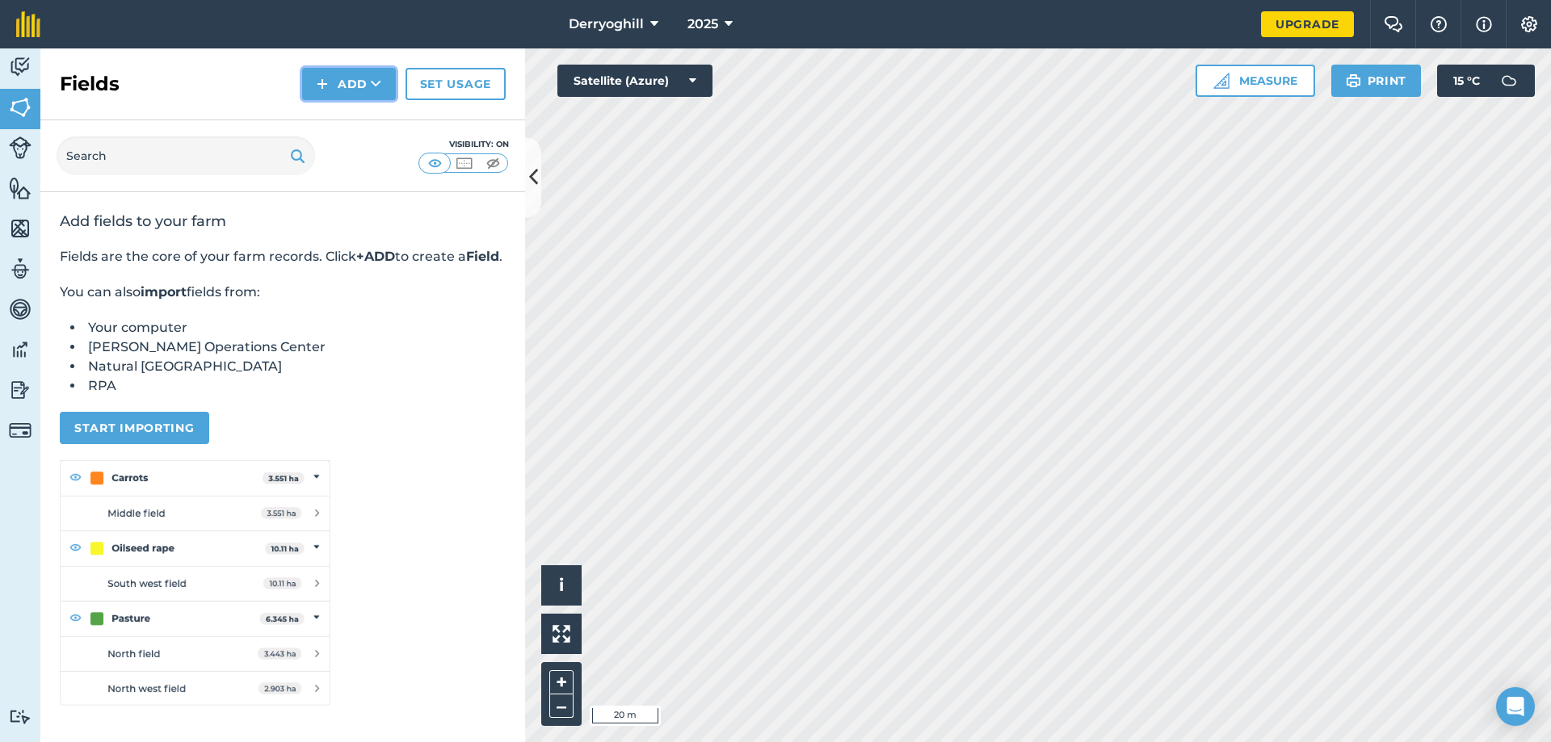
click at [379, 84] on icon at bounding box center [376, 84] width 10 height 16
click at [369, 130] on link "Draw" at bounding box center [348, 121] width 89 height 36
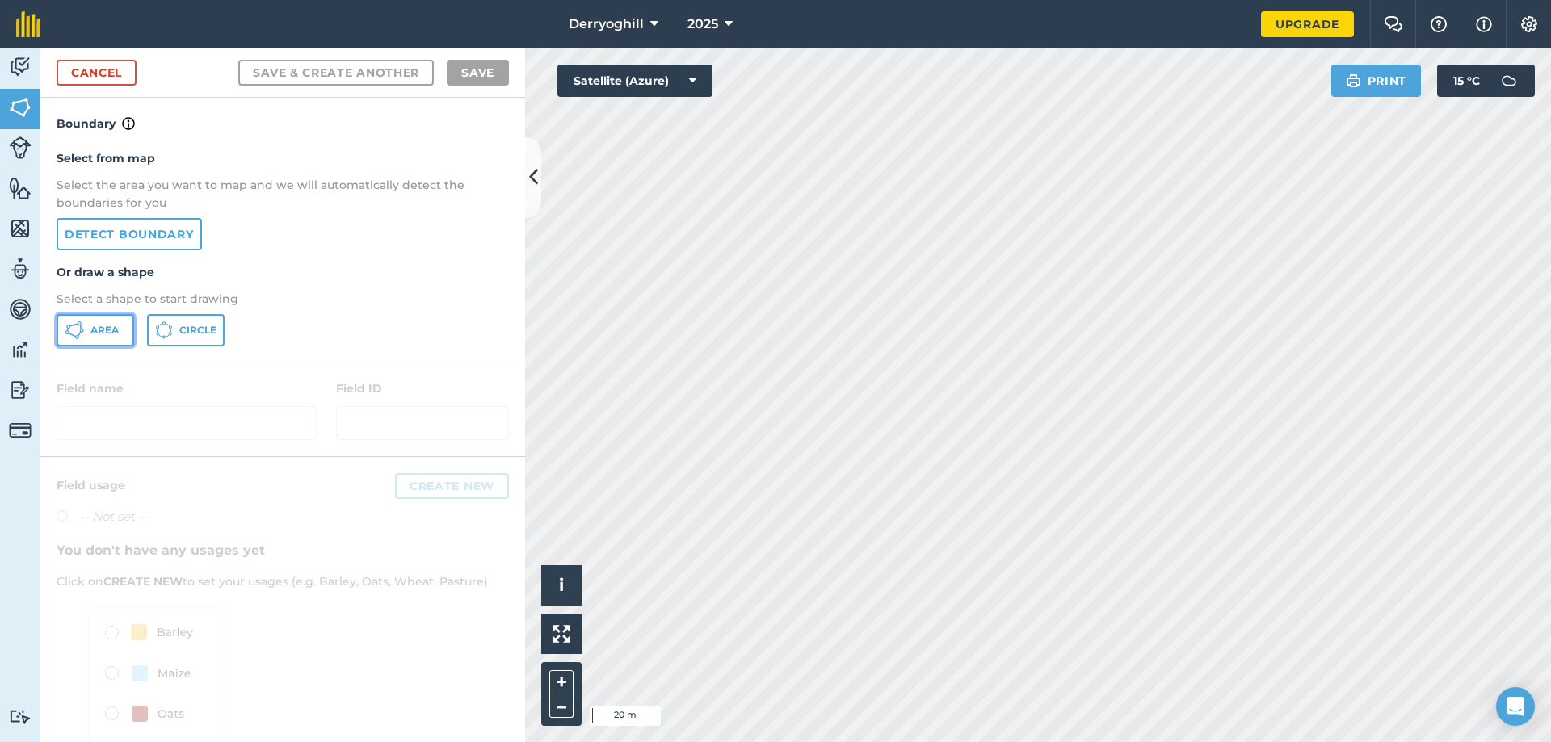
click at [87, 325] on button "Area" at bounding box center [96, 330] width 78 height 32
click at [112, 73] on link "Cancel" at bounding box center [97, 73] width 80 height 26
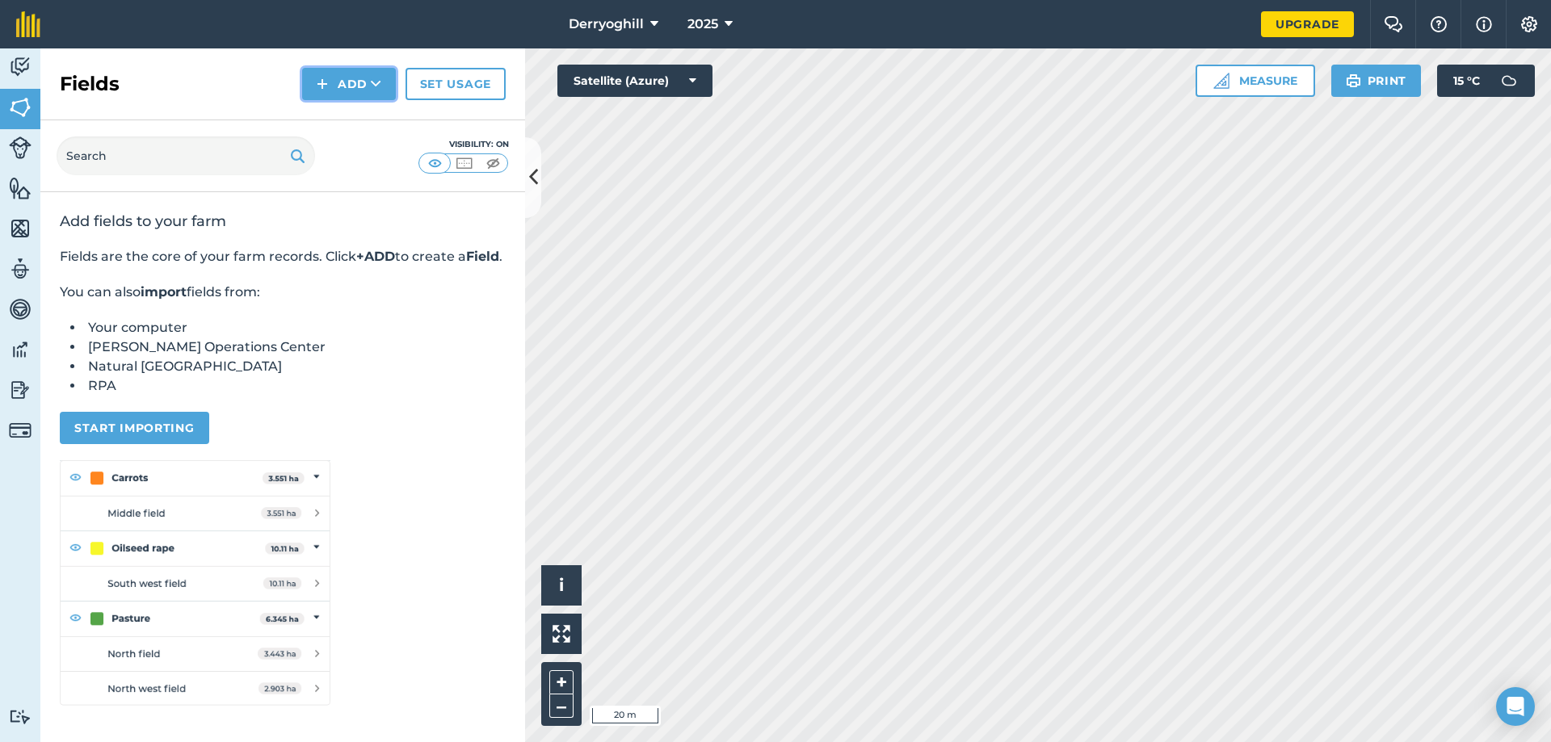
click at [376, 81] on icon at bounding box center [376, 84] width 10 height 16
click at [378, 123] on link "Draw" at bounding box center [348, 121] width 89 height 36
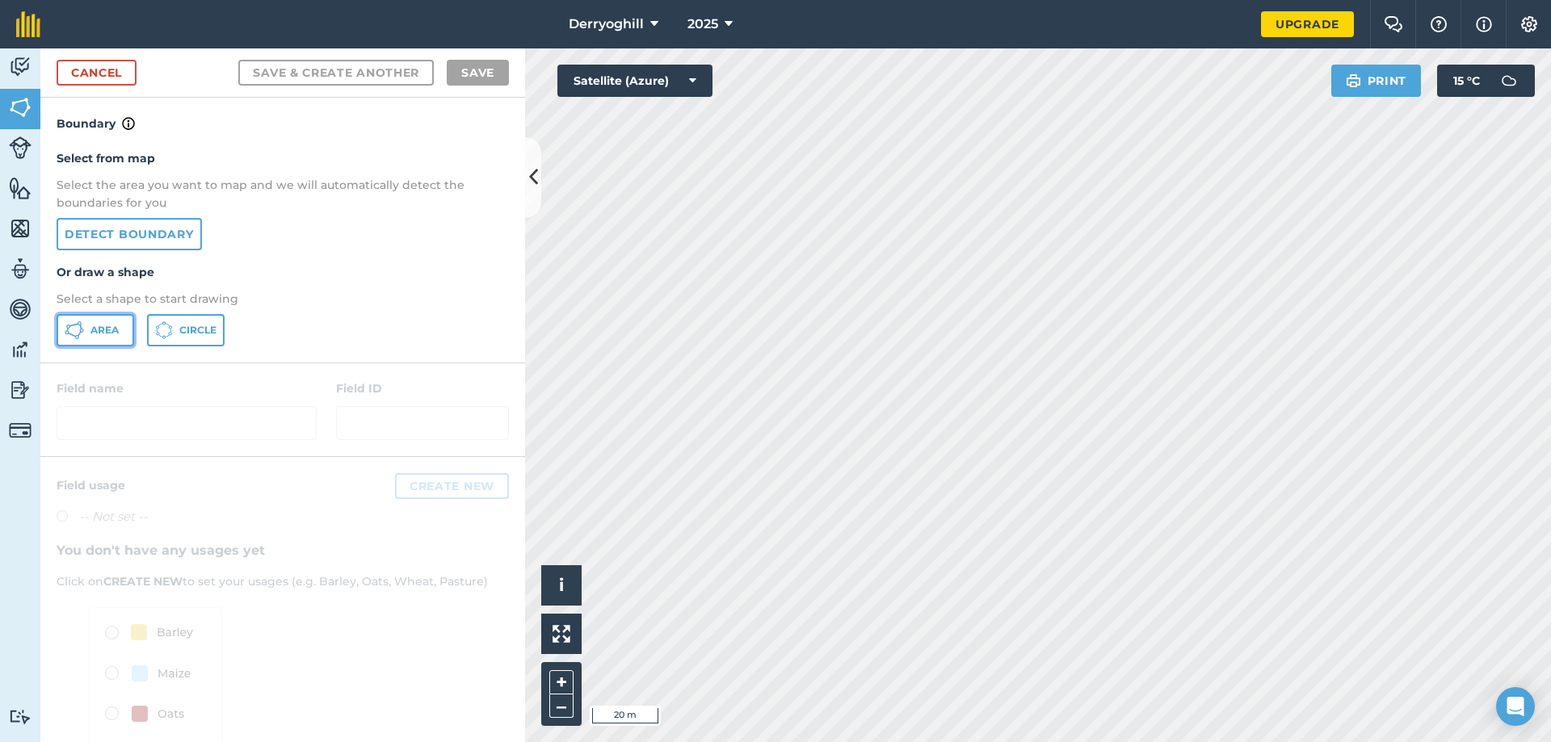
click at [97, 325] on span "Area" at bounding box center [104, 330] width 28 height 13
click at [533, 162] on button at bounding box center [533, 177] width 16 height 81
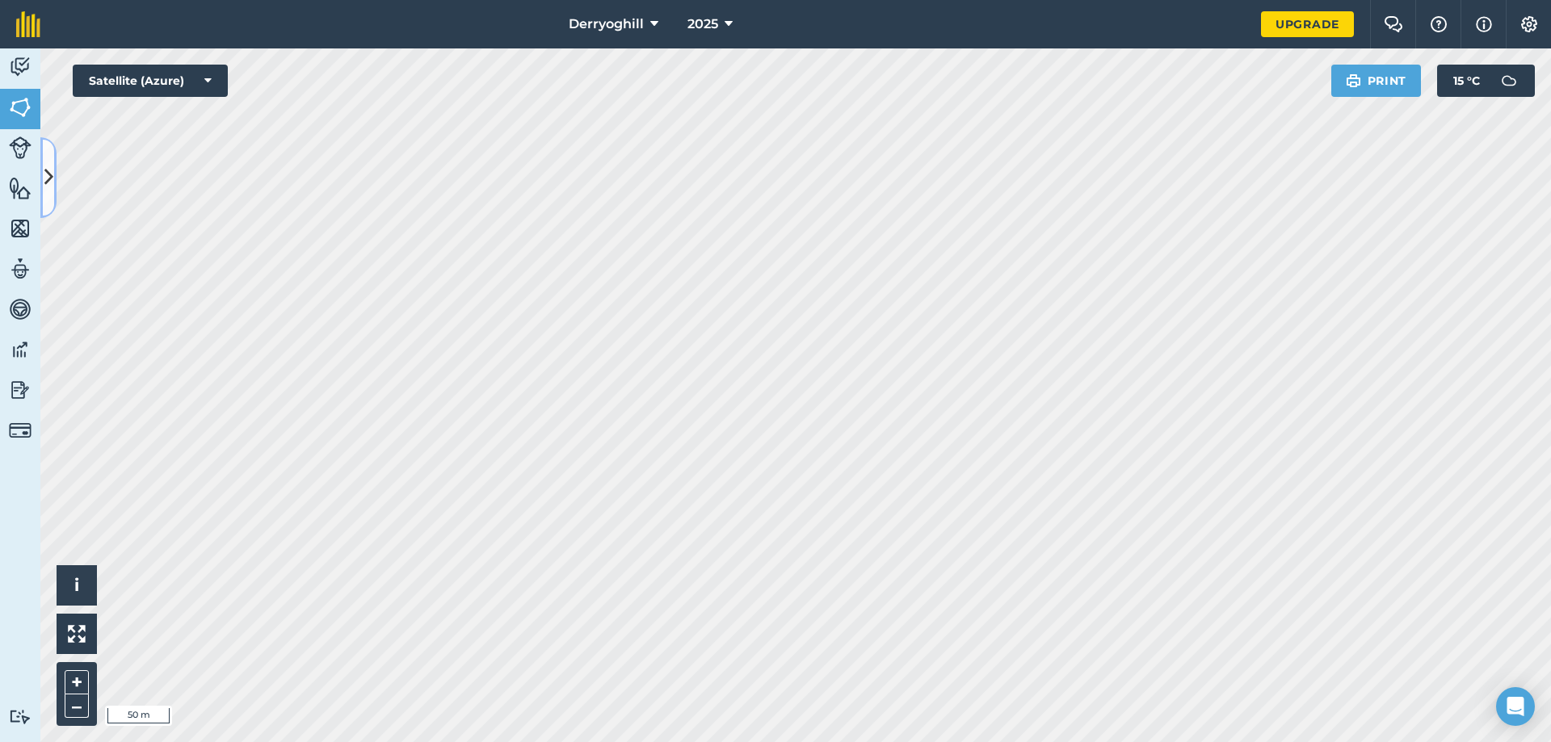
click at [49, 170] on icon at bounding box center [48, 177] width 9 height 28
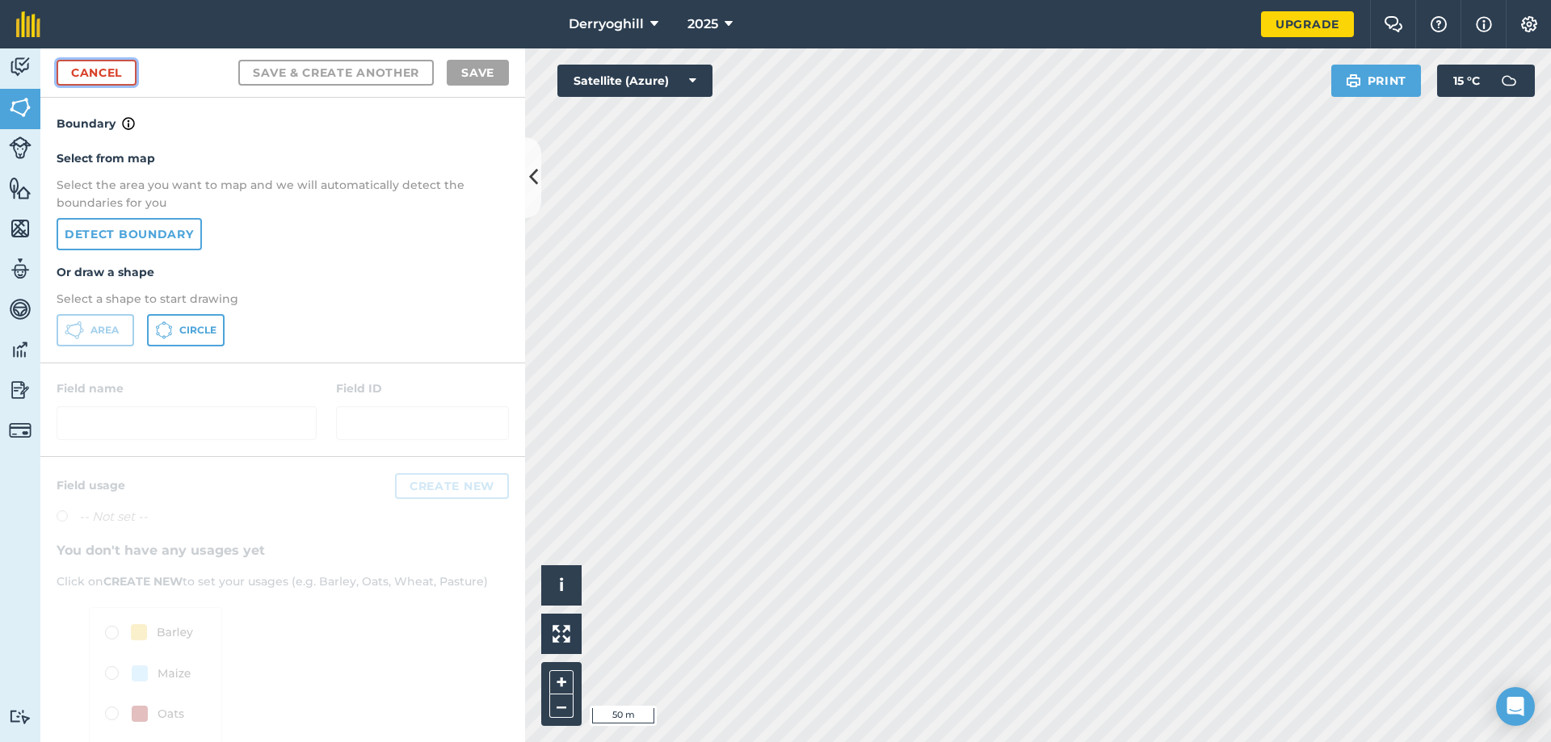
click at [119, 77] on link "Cancel" at bounding box center [97, 73] width 80 height 26
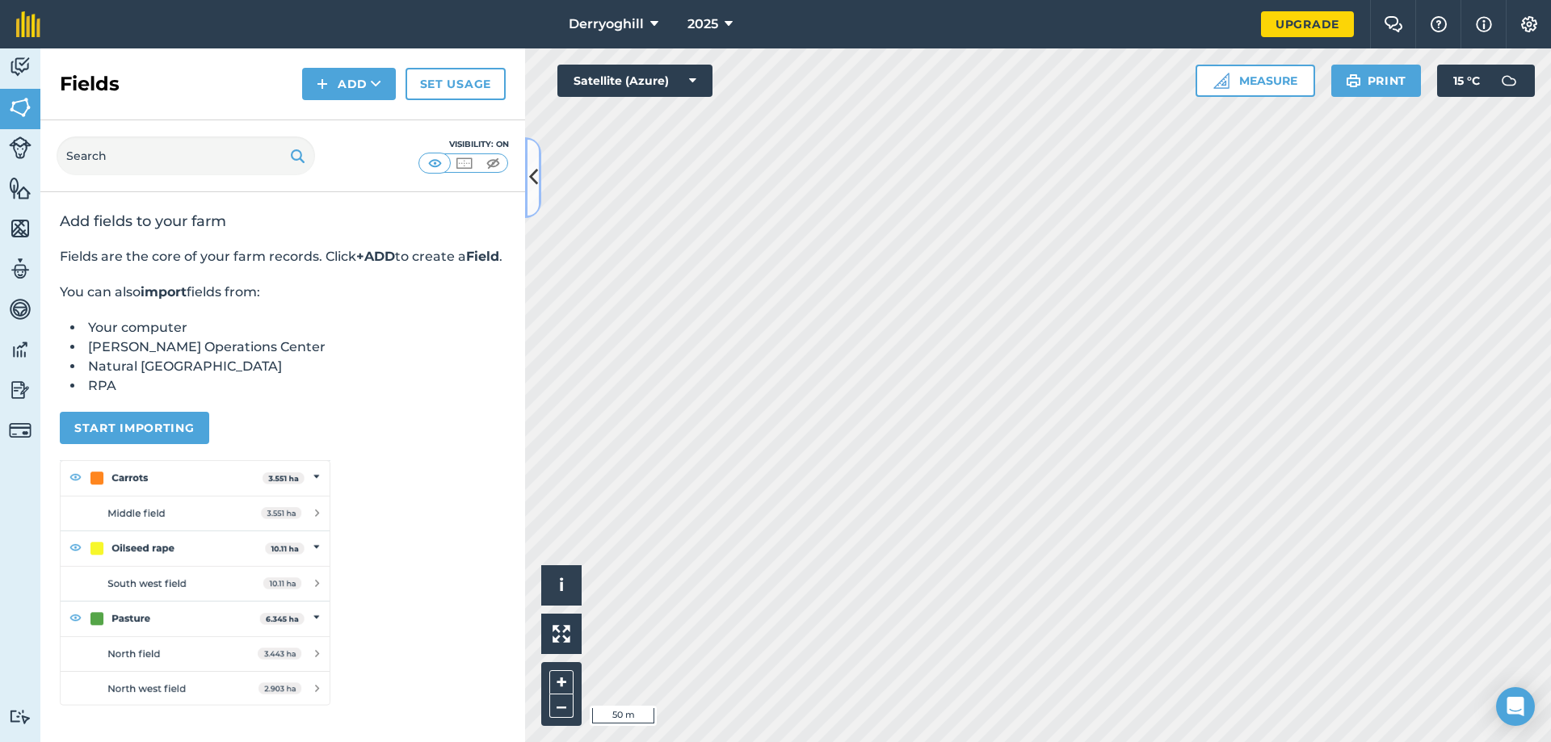
click at [529, 183] on icon at bounding box center [533, 177] width 9 height 28
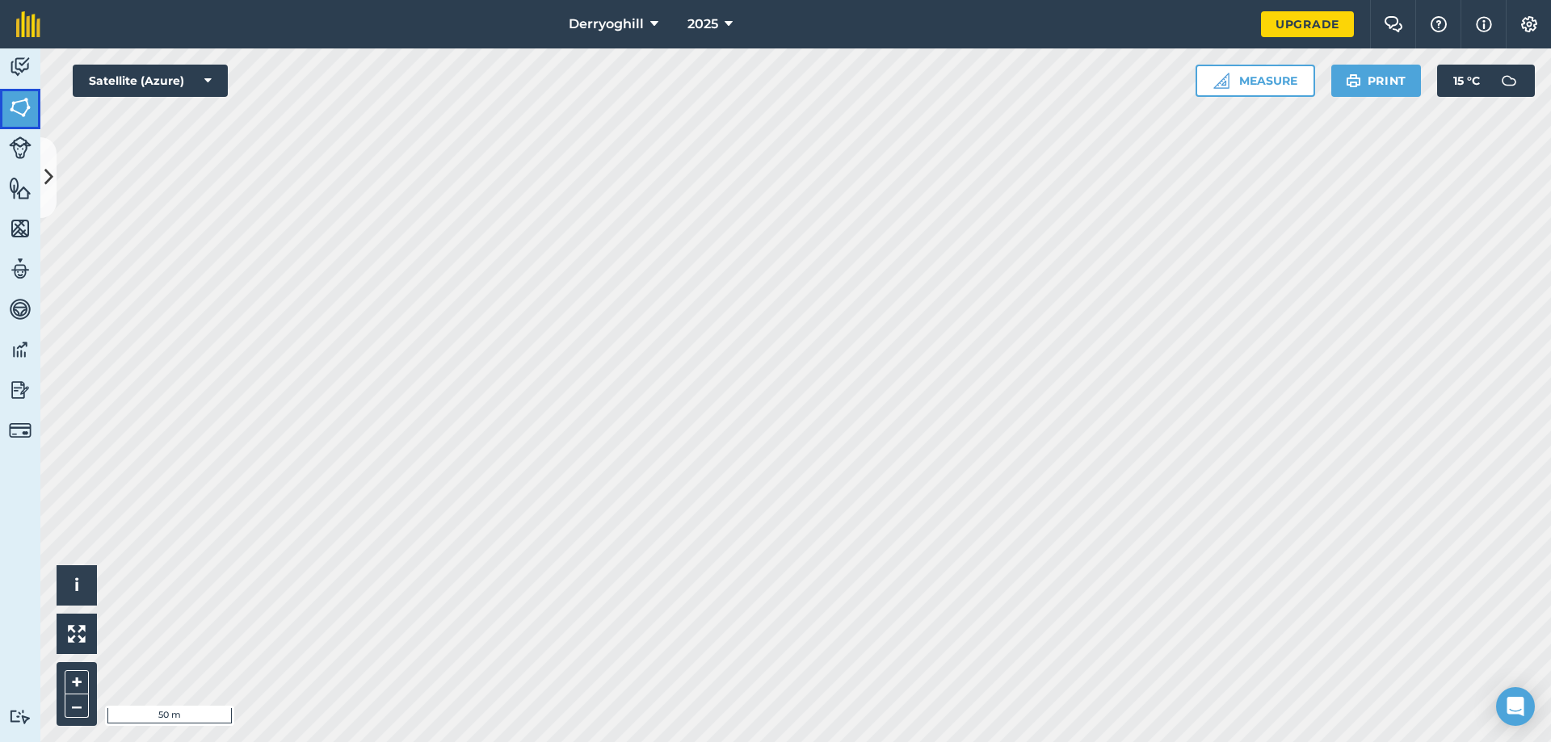
click at [30, 106] on img at bounding box center [20, 107] width 23 height 24
click at [51, 174] on icon at bounding box center [48, 177] width 9 height 28
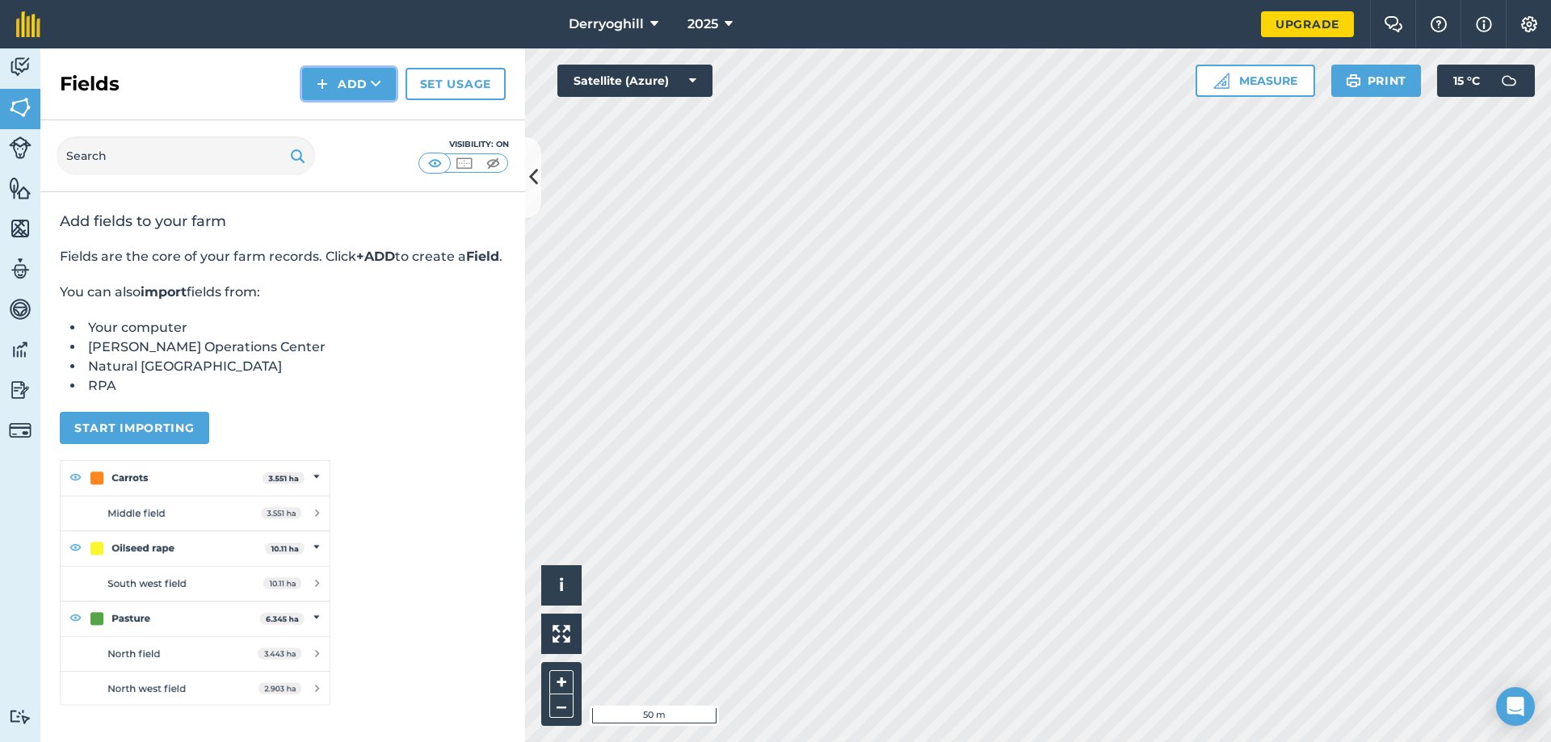
click at [376, 85] on icon at bounding box center [376, 84] width 10 height 16
click at [367, 122] on link "Draw" at bounding box center [348, 121] width 89 height 36
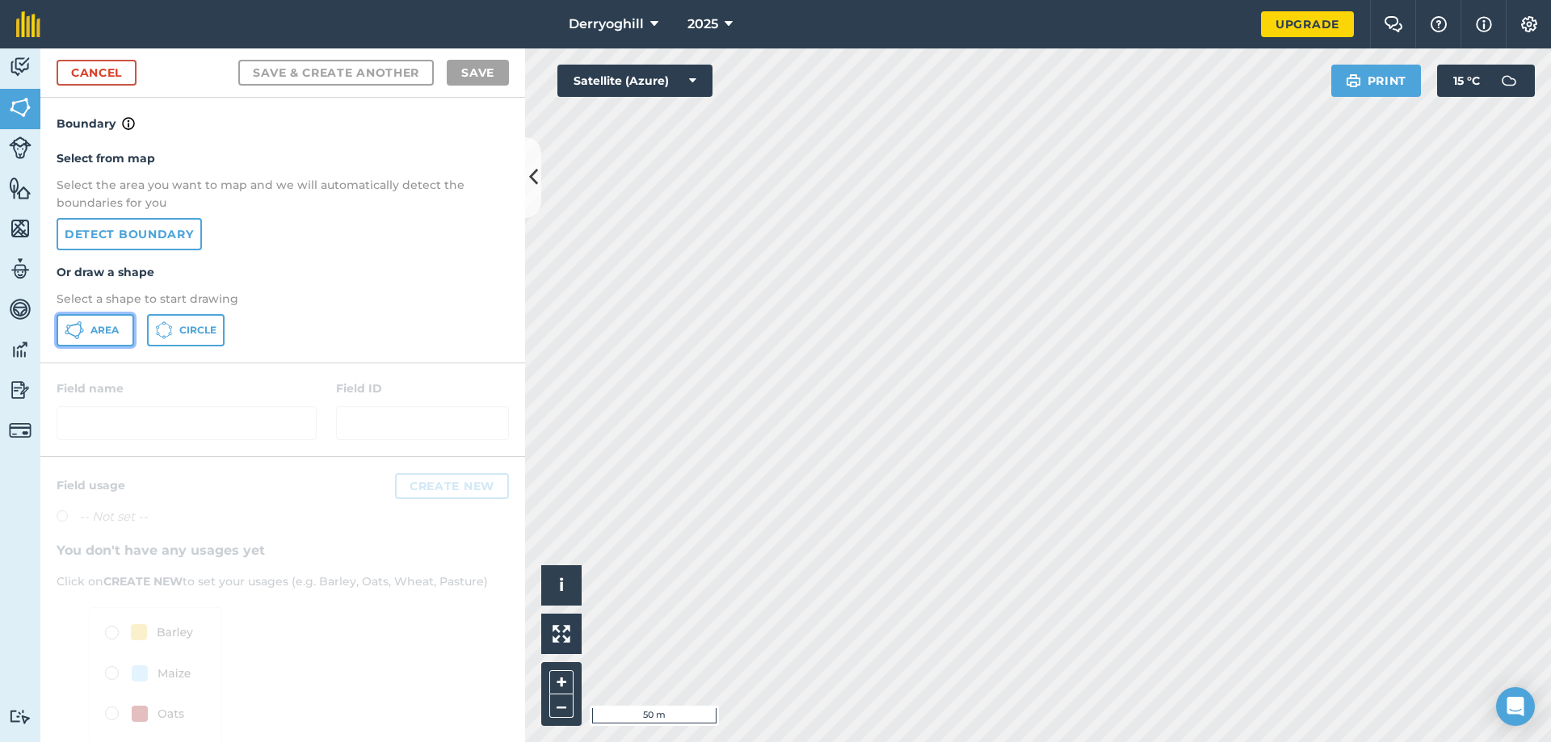
click at [99, 325] on span "Area" at bounding box center [104, 330] width 28 height 13
click at [537, 181] on icon at bounding box center [533, 177] width 9 height 28
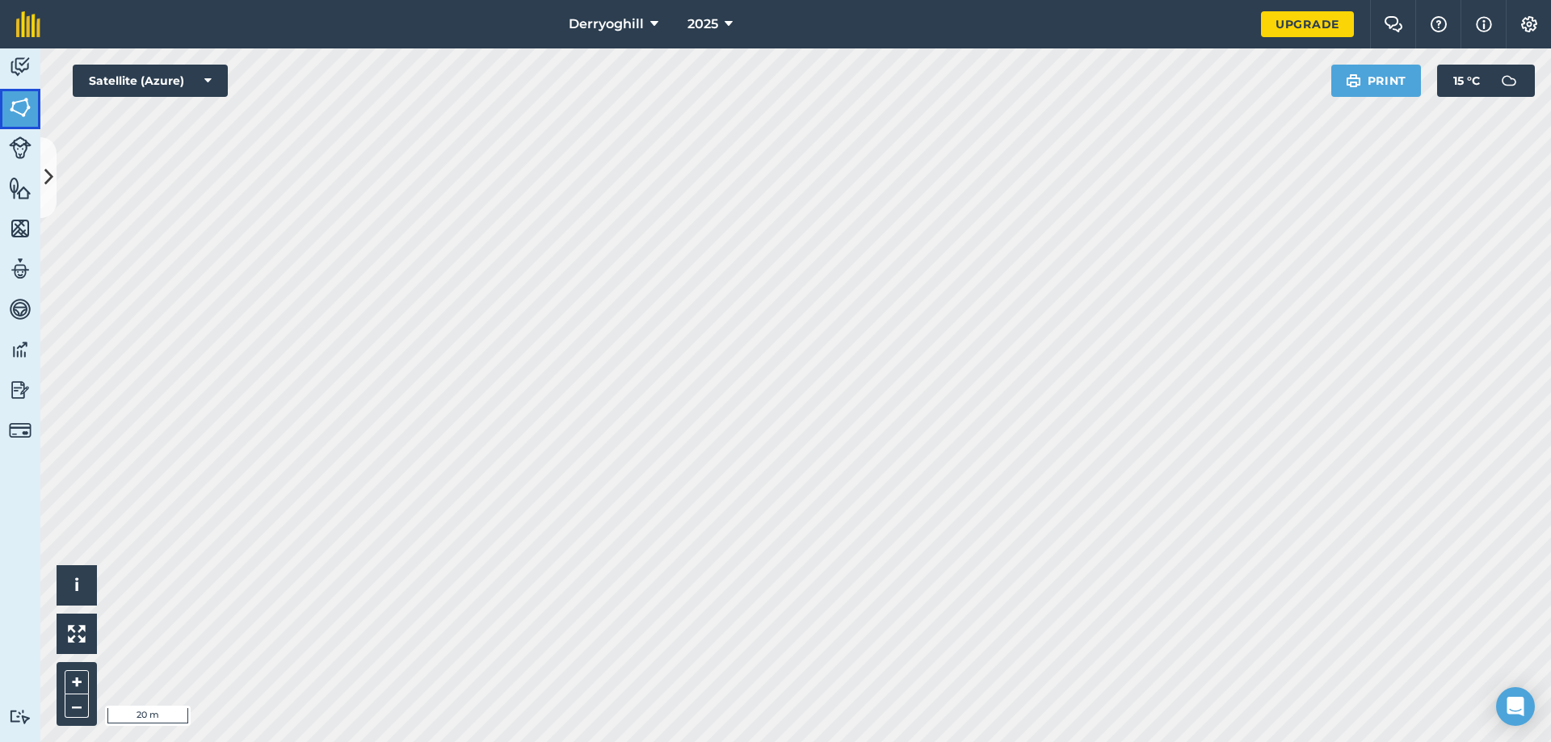
click at [20, 113] on img at bounding box center [20, 107] width 23 height 24
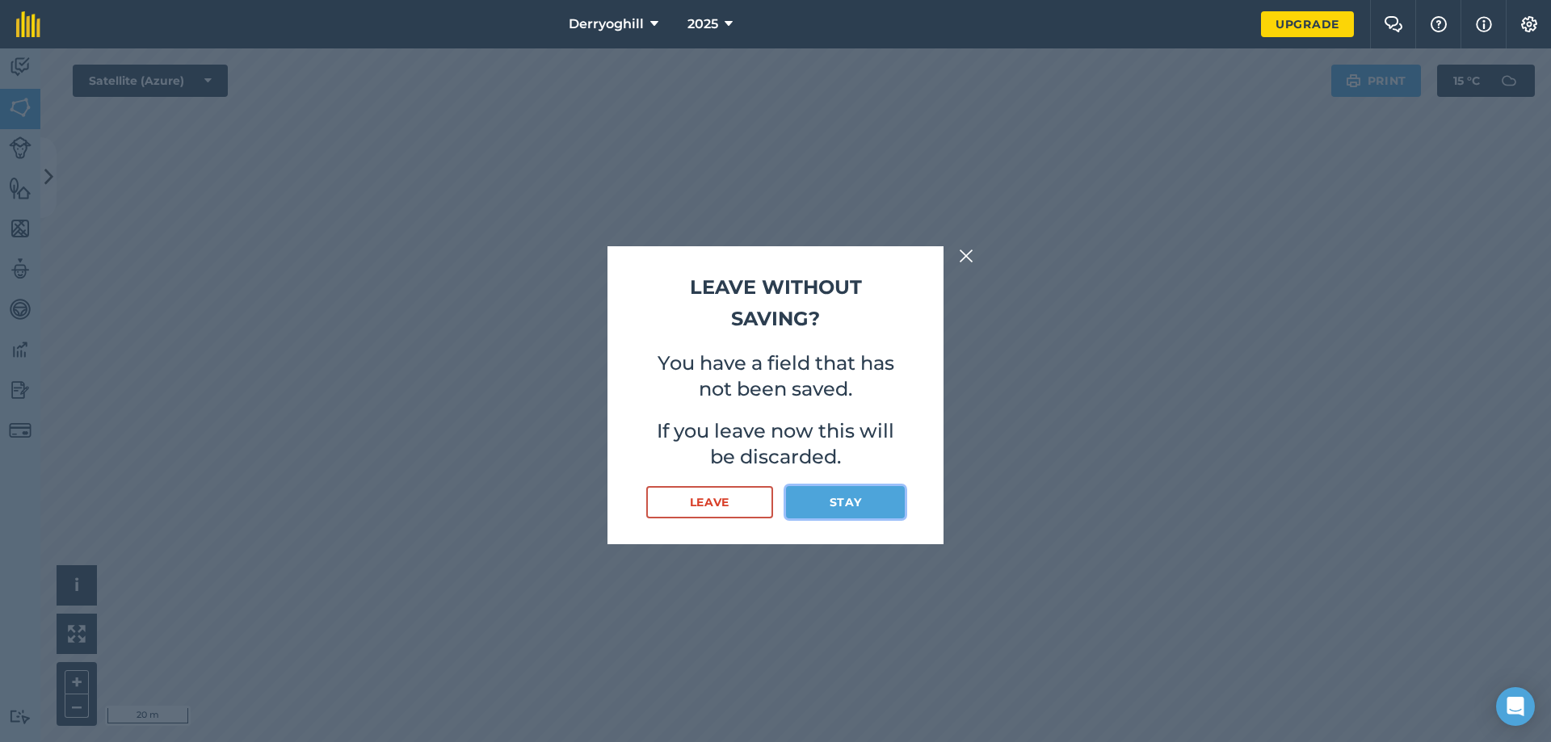
click at [814, 500] on button "Stay" at bounding box center [845, 502] width 119 height 32
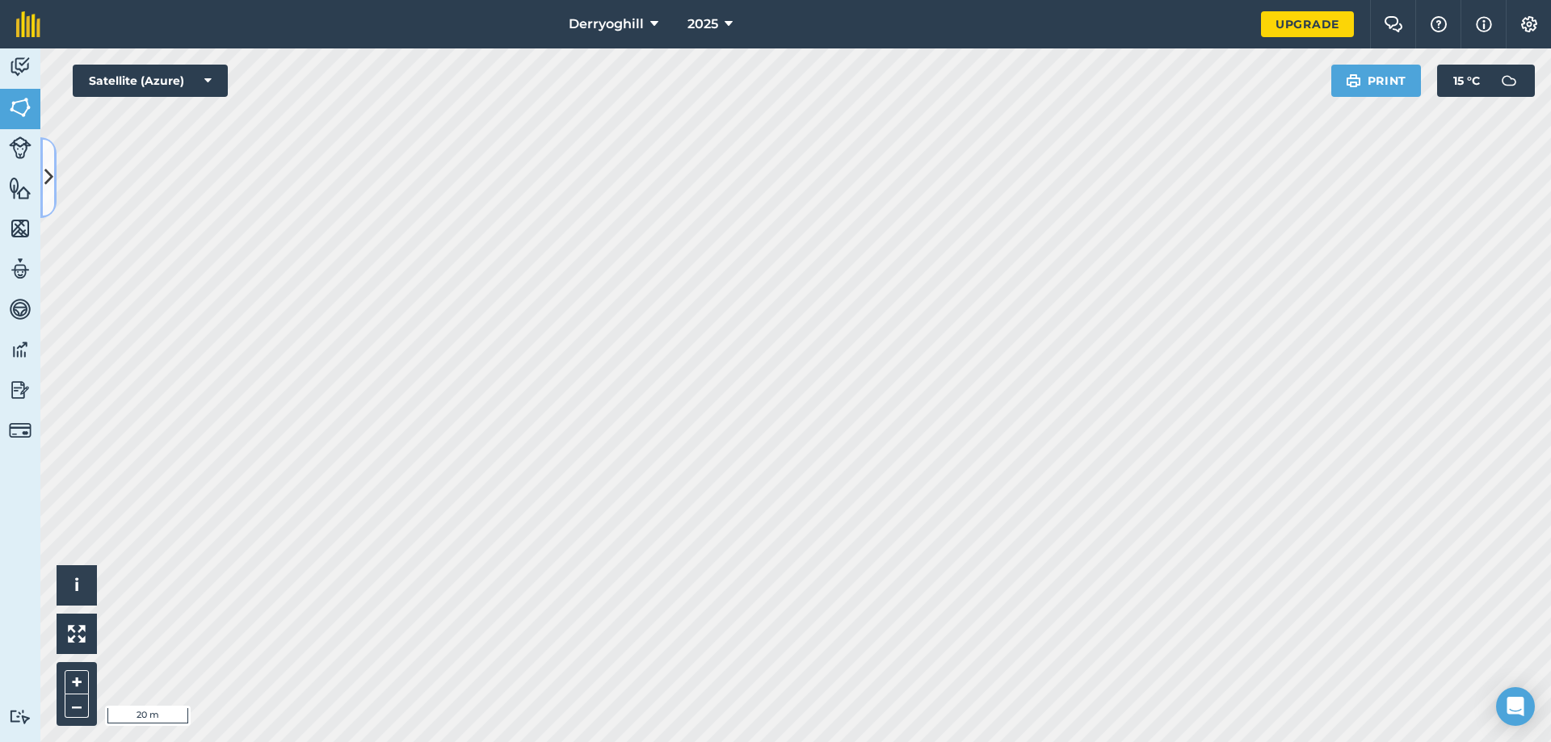
click at [40, 173] on button at bounding box center [48, 177] width 16 height 81
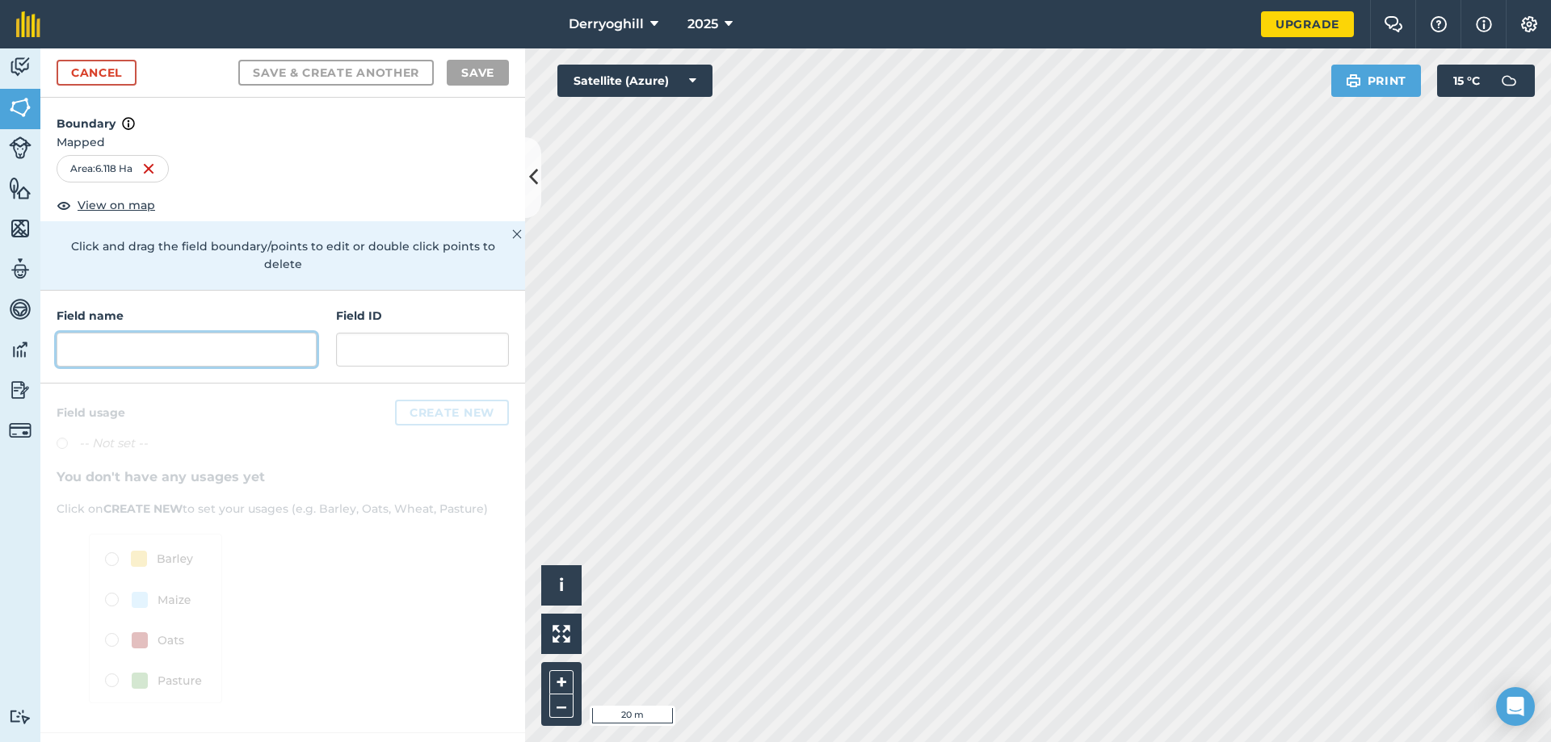
click at [113, 335] on input "text" at bounding box center [187, 350] width 260 height 34
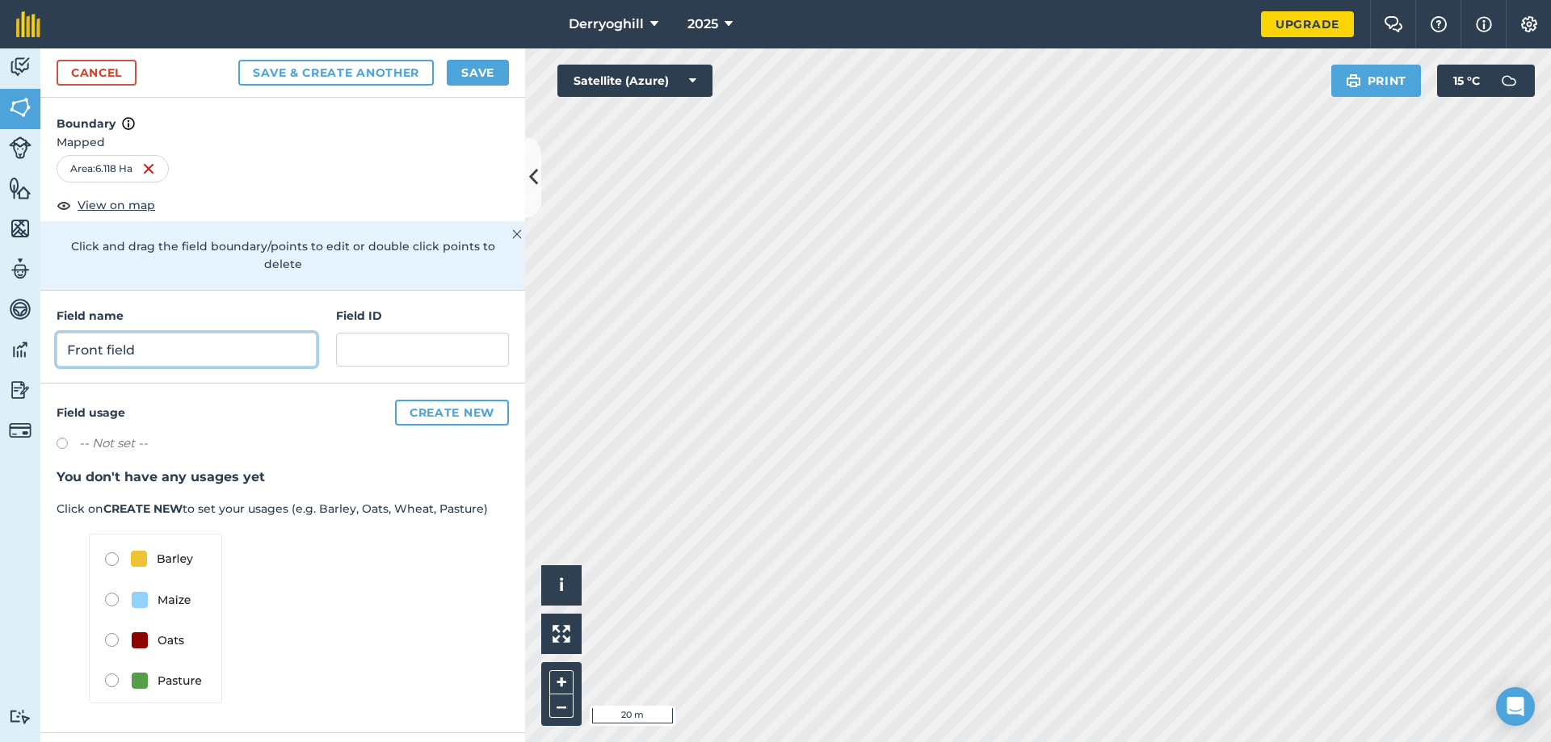
type input "Front field"
click at [359, 338] on input "text" at bounding box center [422, 350] width 173 height 34
click at [282, 66] on button "Save & Create Another" at bounding box center [335, 73] width 195 height 26
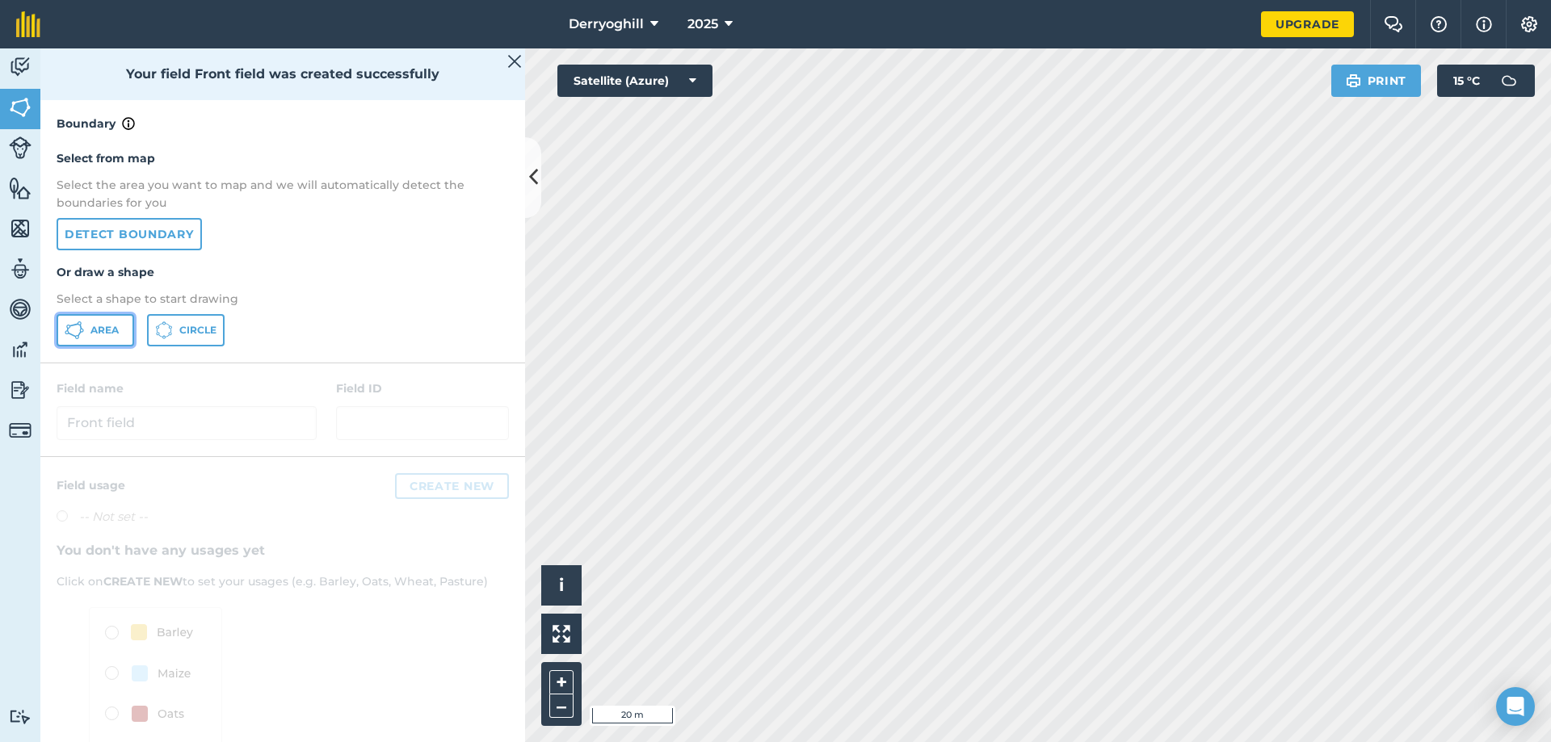
click at [83, 334] on icon at bounding box center [74, 330] width 19 height 19
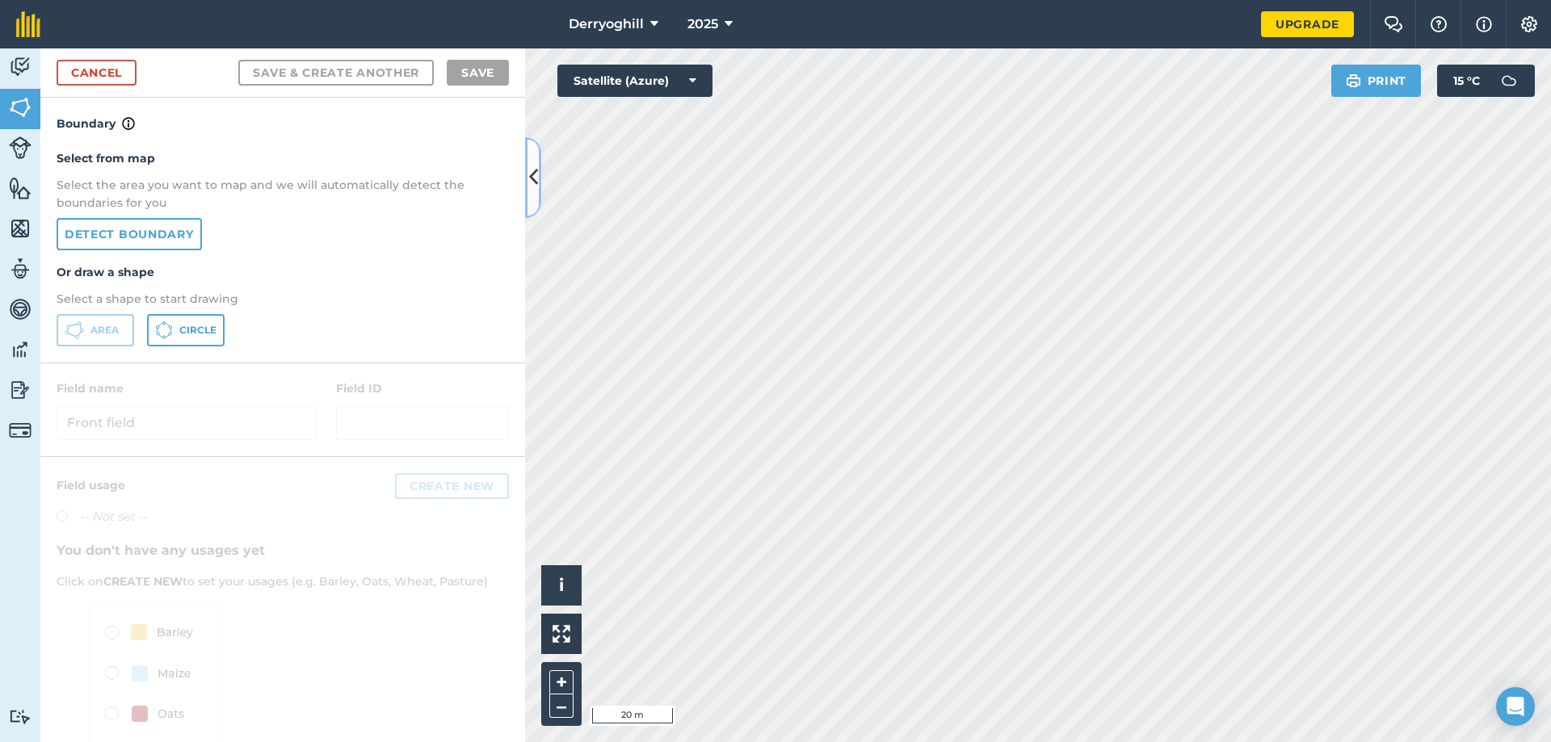
click at [531, 178] on icon at bounding box center [533, 177] width 9 height 28
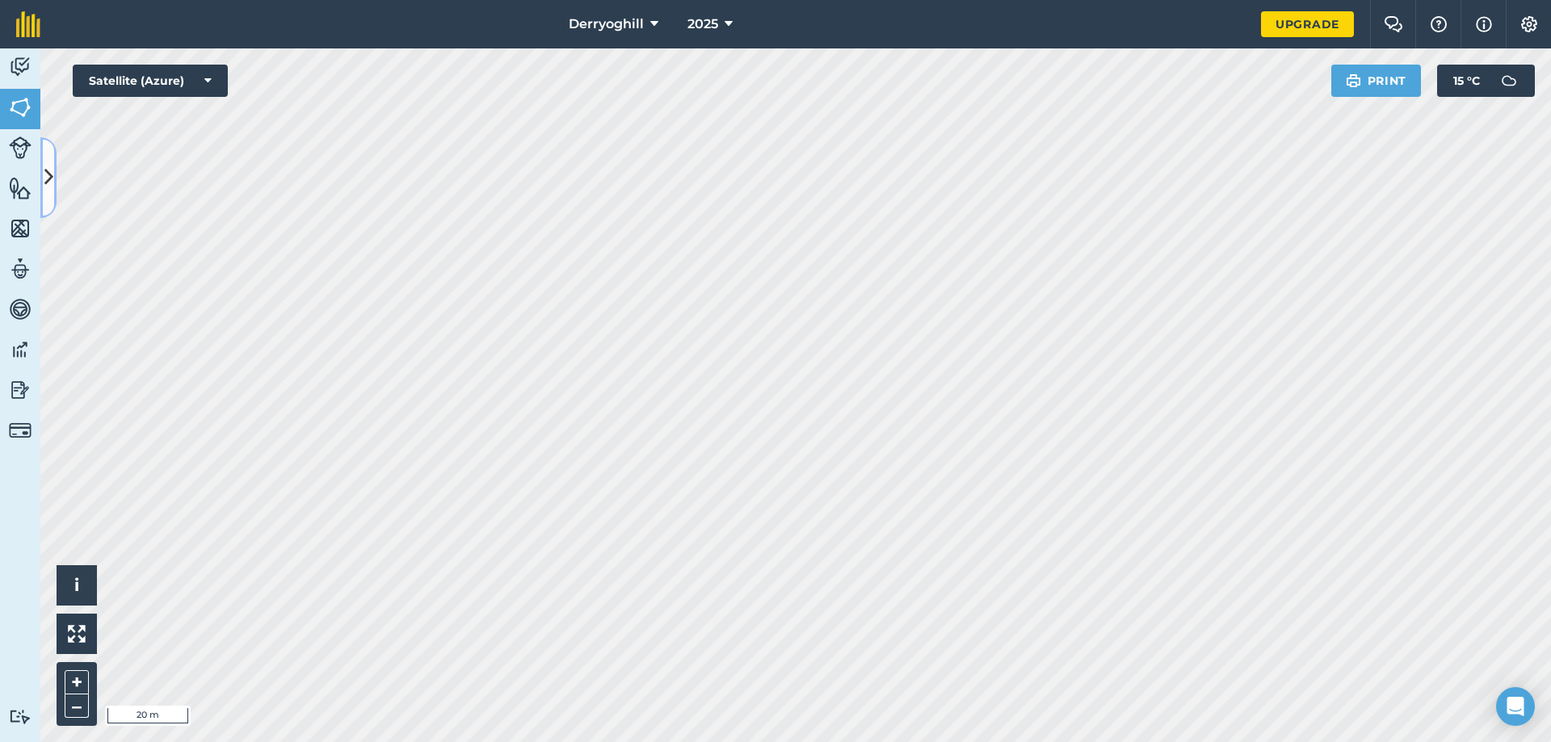
click at [45, 174] on icon at bounding box center [48, 177] width 9 height 28
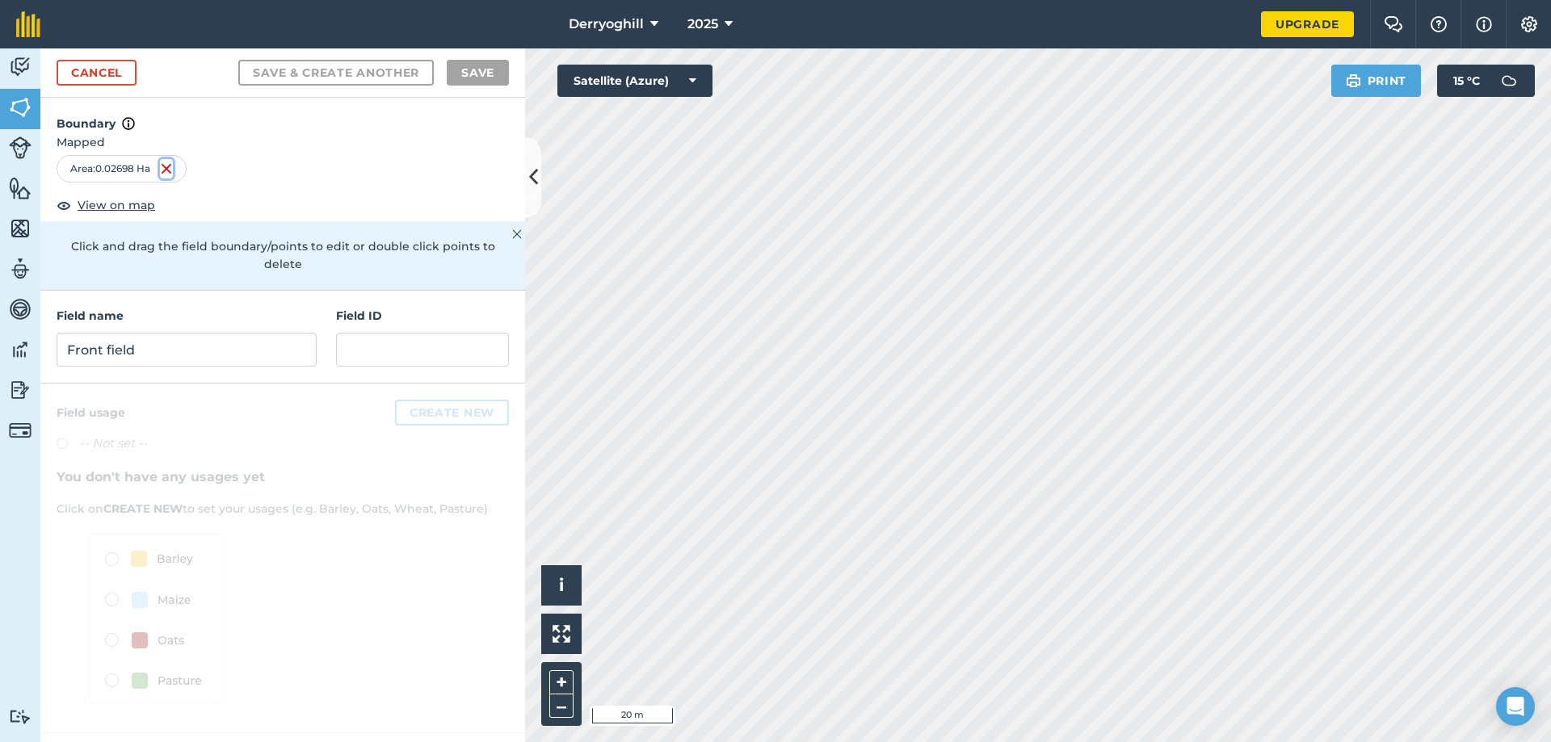
click at [167, 170] on img at bounding box center [166, 168] width 13 height 19
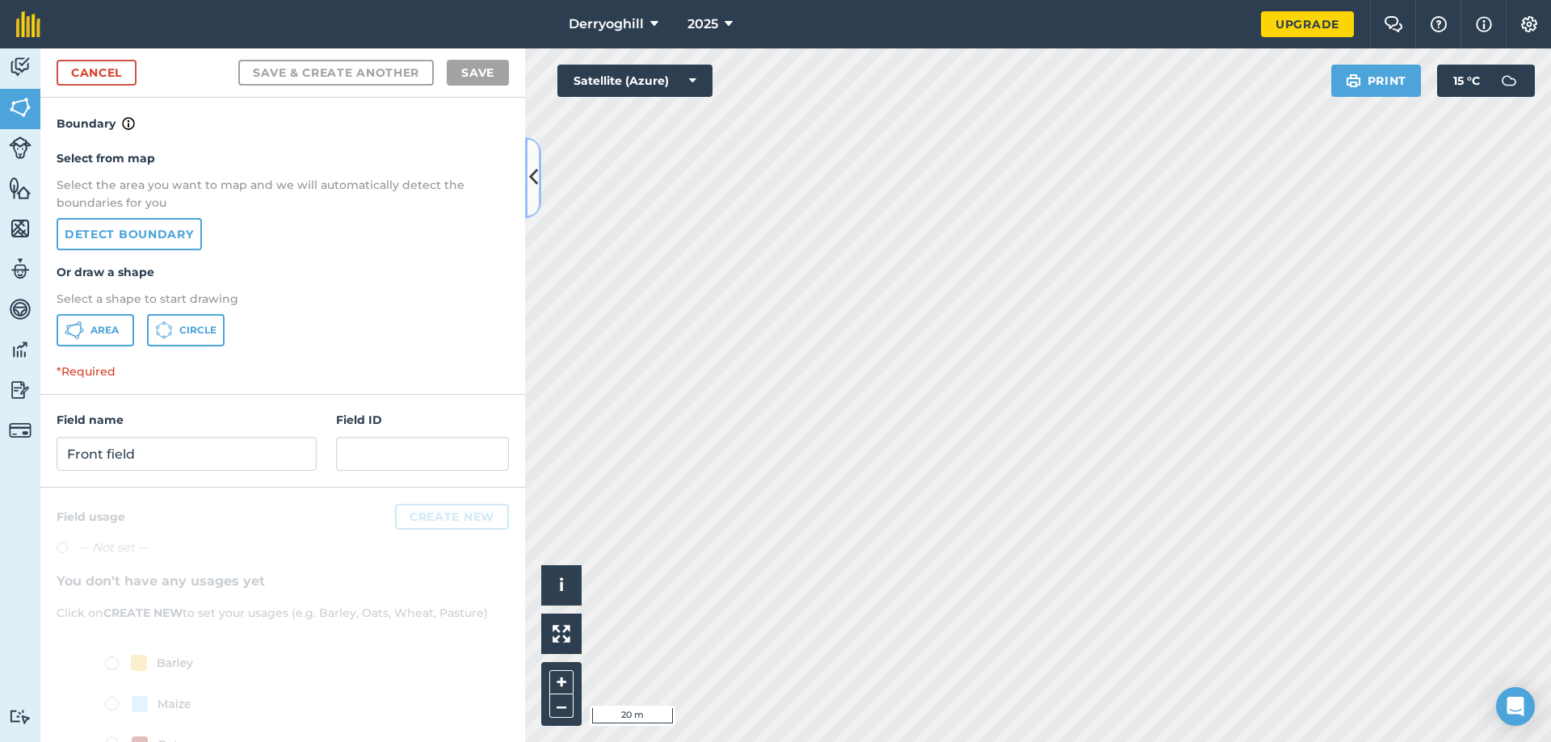
click at [530, 167] on icon at bounding box center [533, 177] width 9 height 28
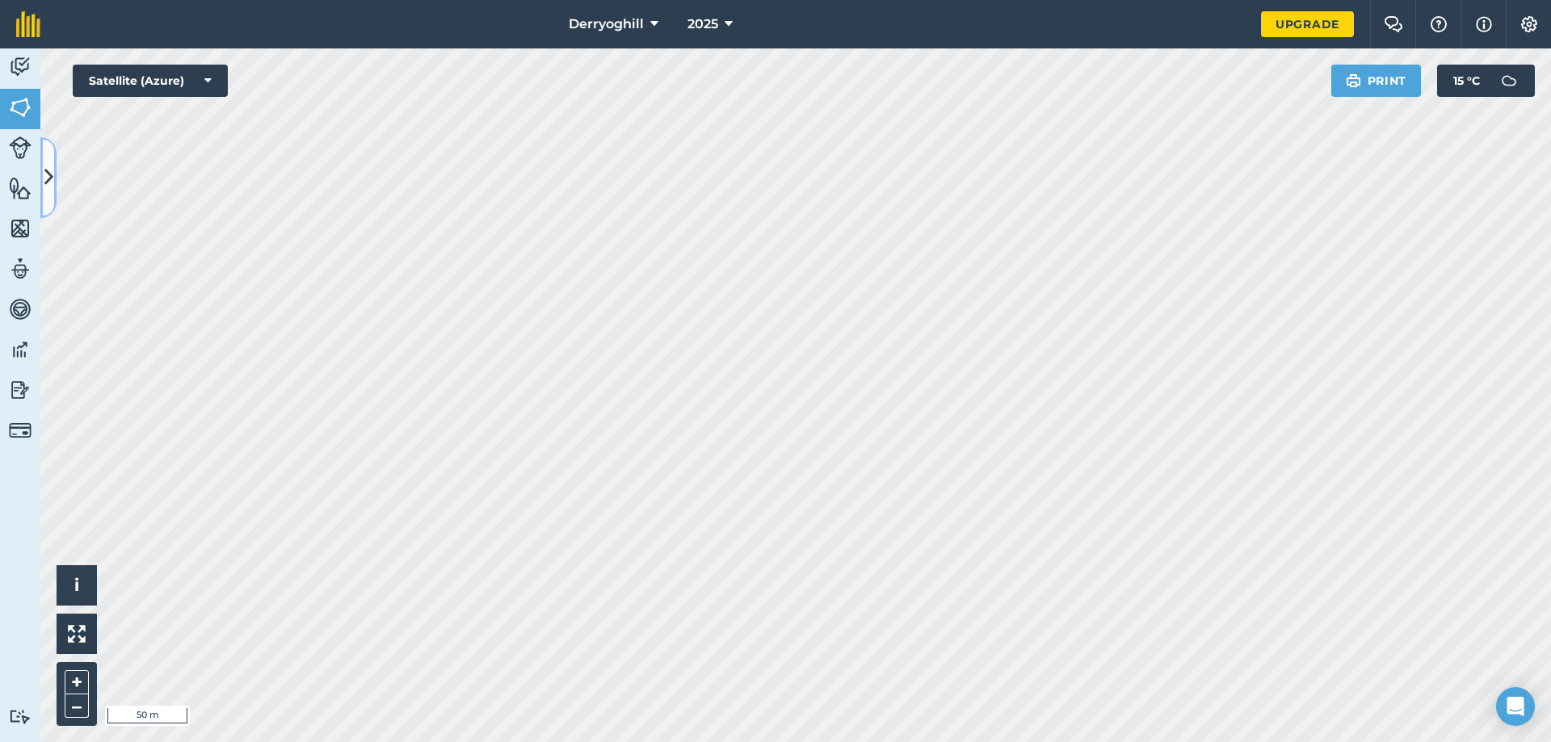
click at [50, 149] on button at bounding box center [48, 177] width 16 height 81
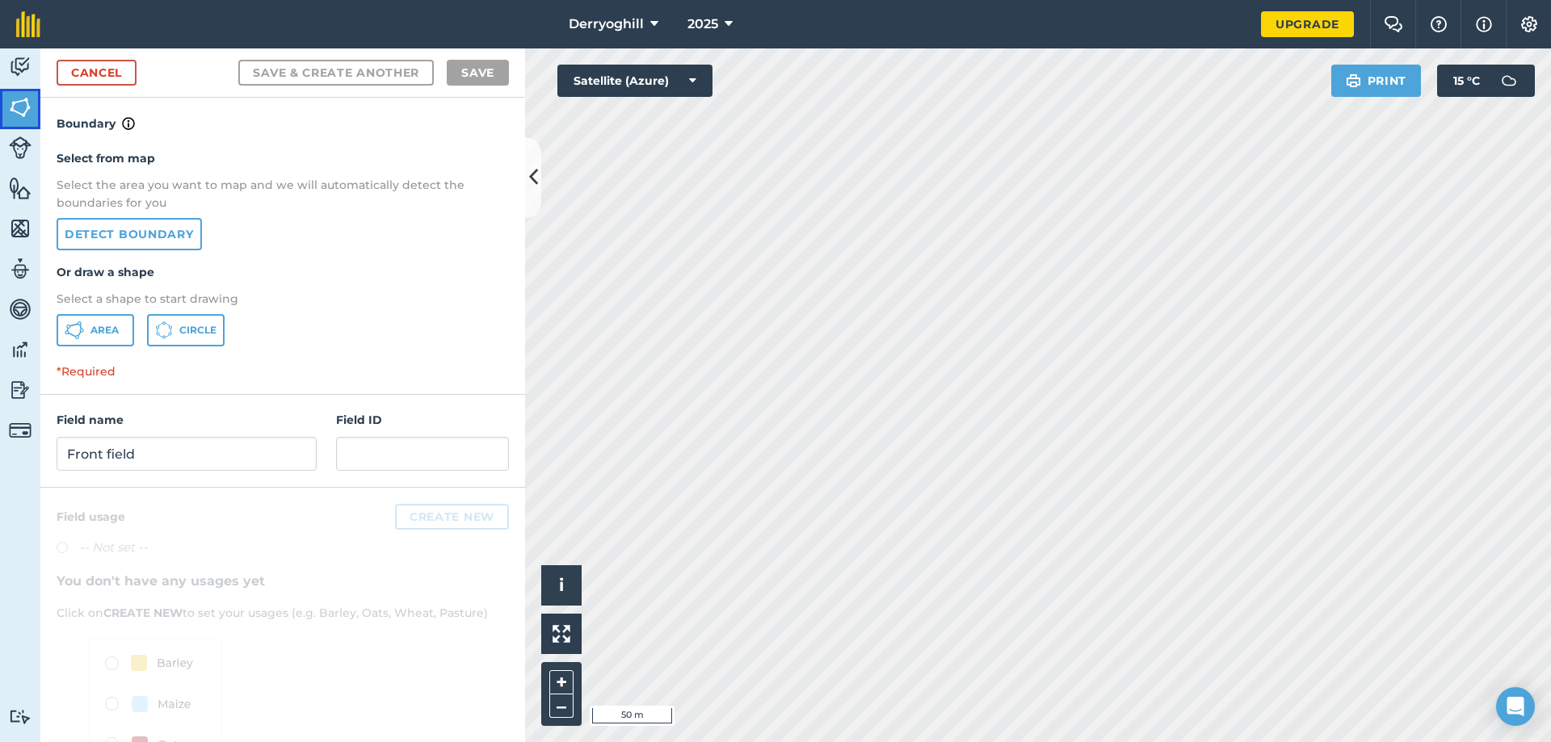
click at [23, 106] on img at bounding box center [20, 107] width 23 height 24
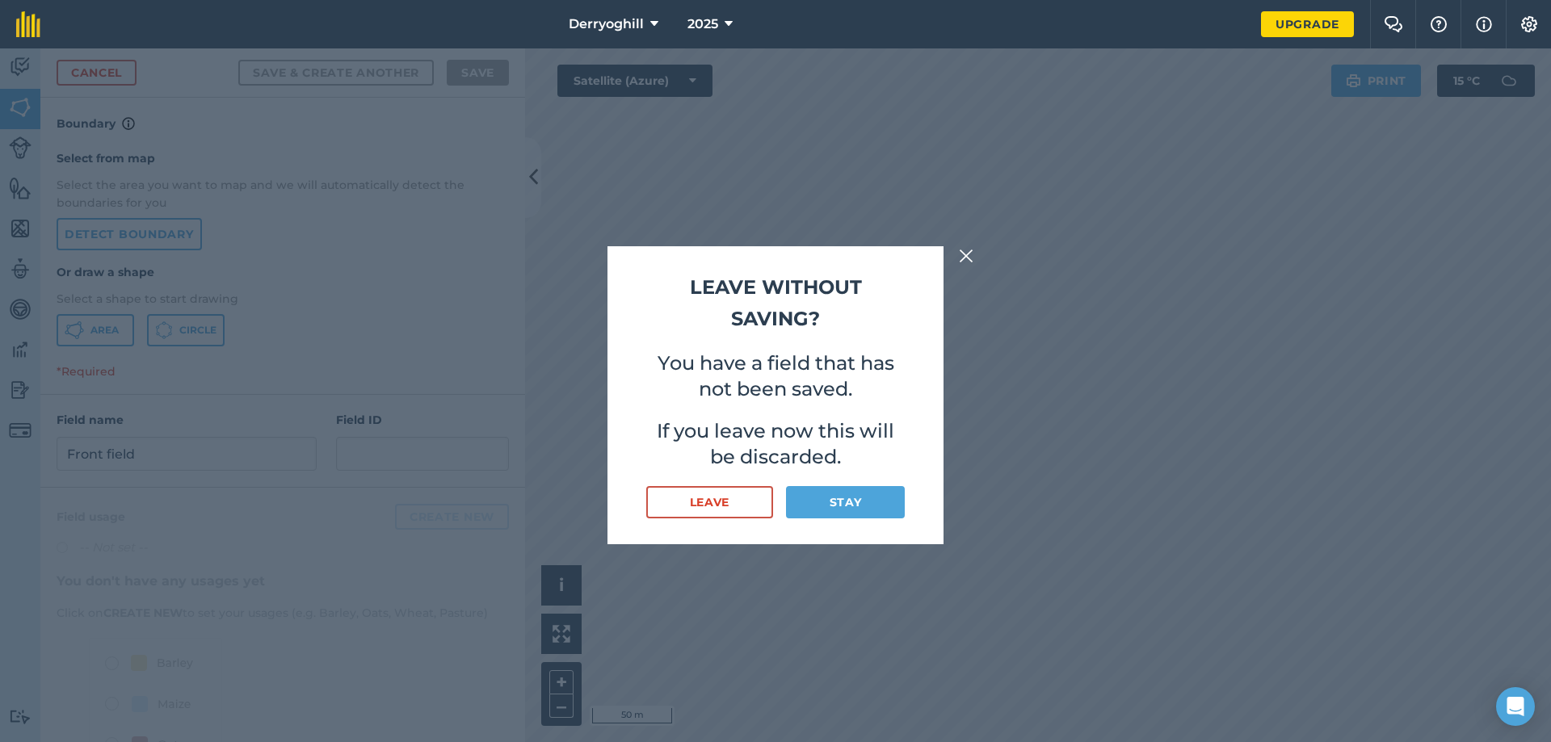
click at [964, 252] on img at bounding box center [966, 255] width 15 height 19
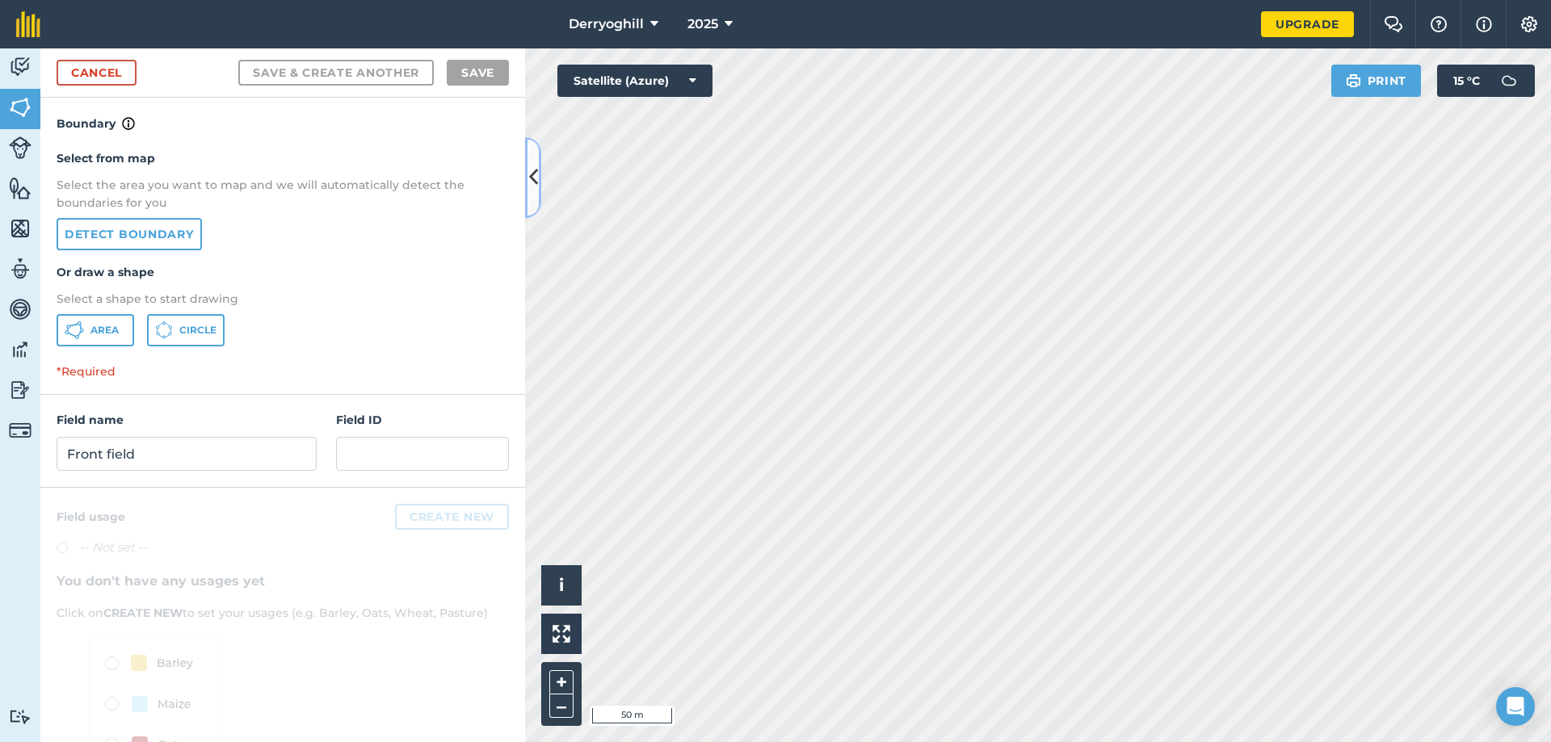
click at [535, 179] on icon at bounding box center [533, 177] width 9 height 28
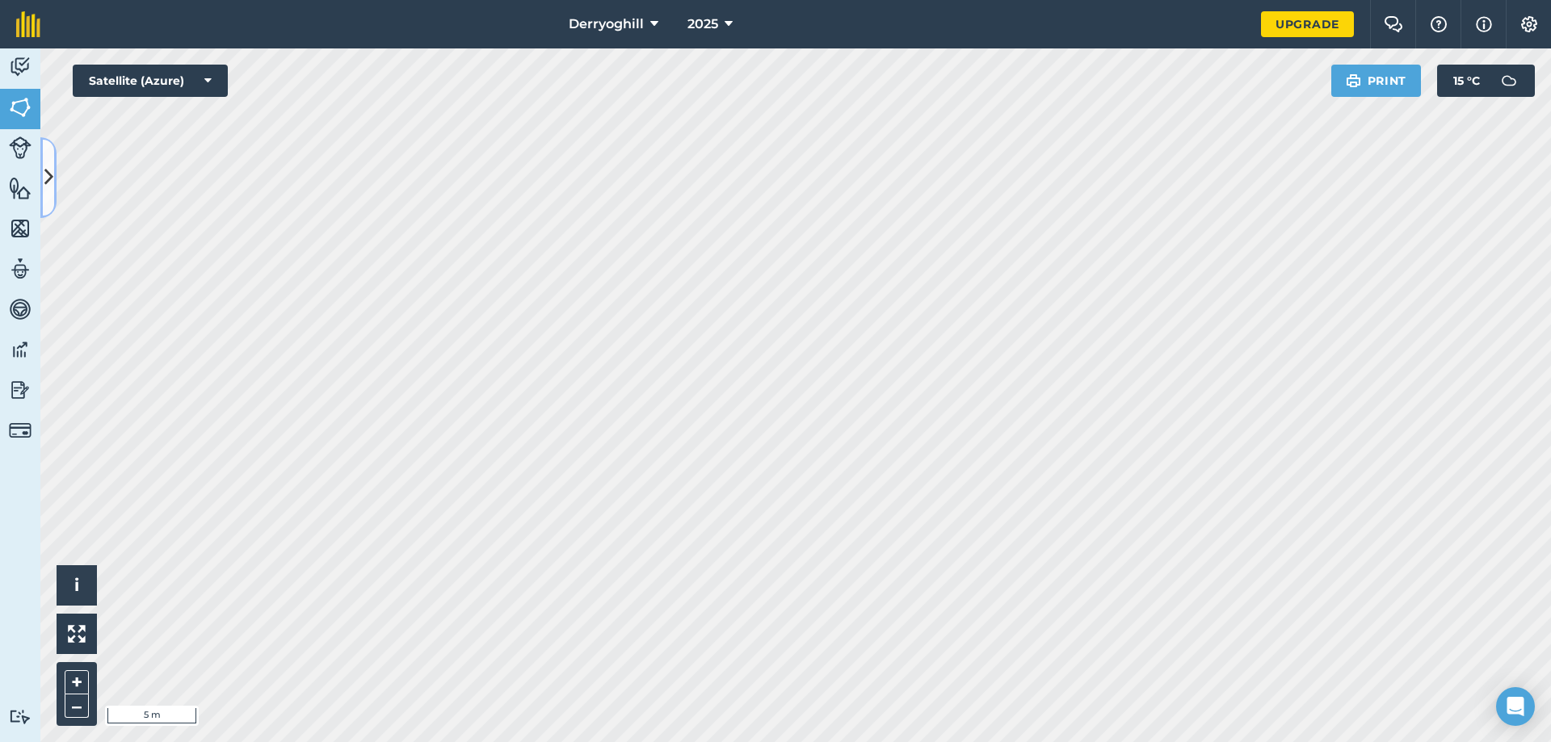
click at [53, 156] on button at bounding box center [48, 177] width 16 height 81
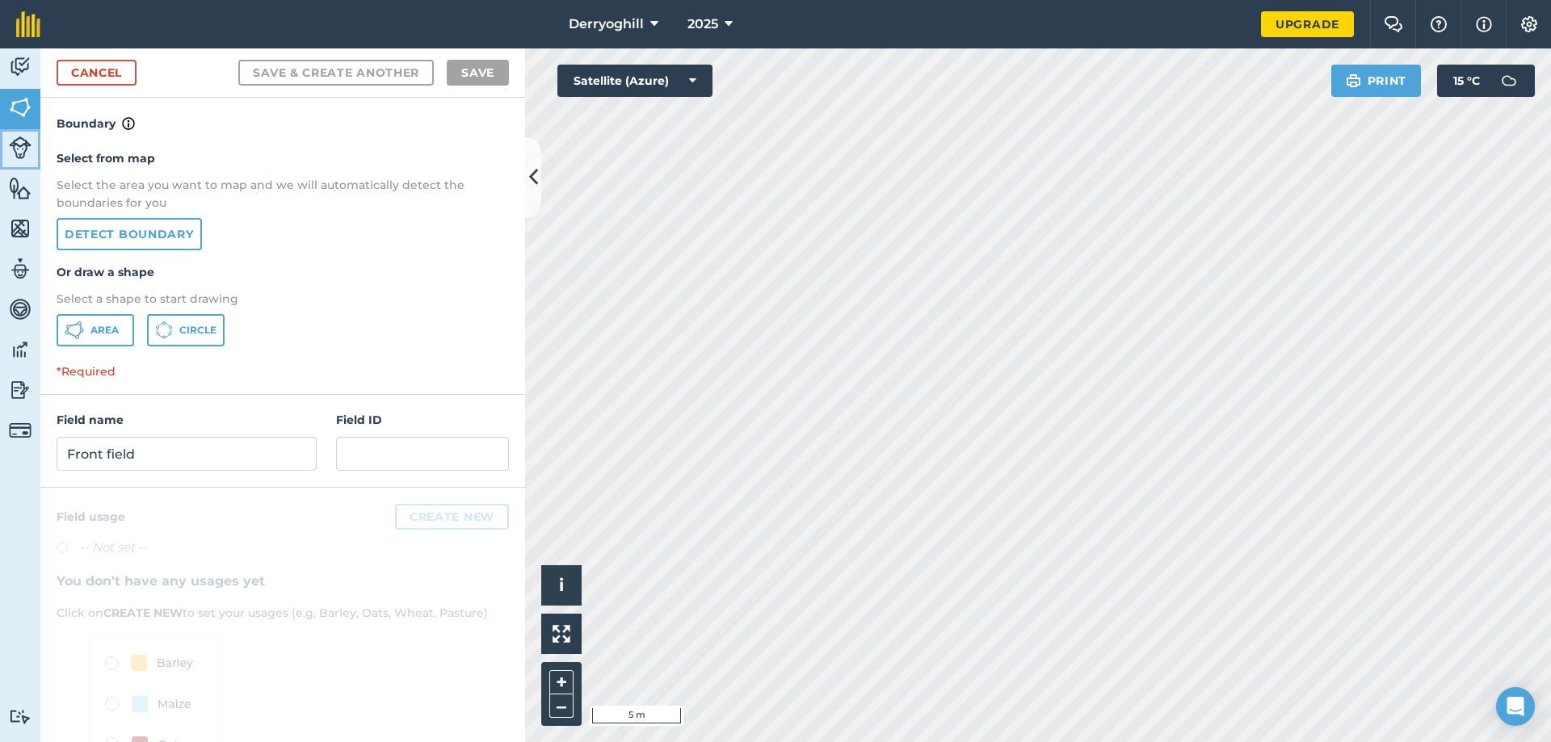
click at [23, 143] on img at bounding box center [20, 147] width 23 height 23
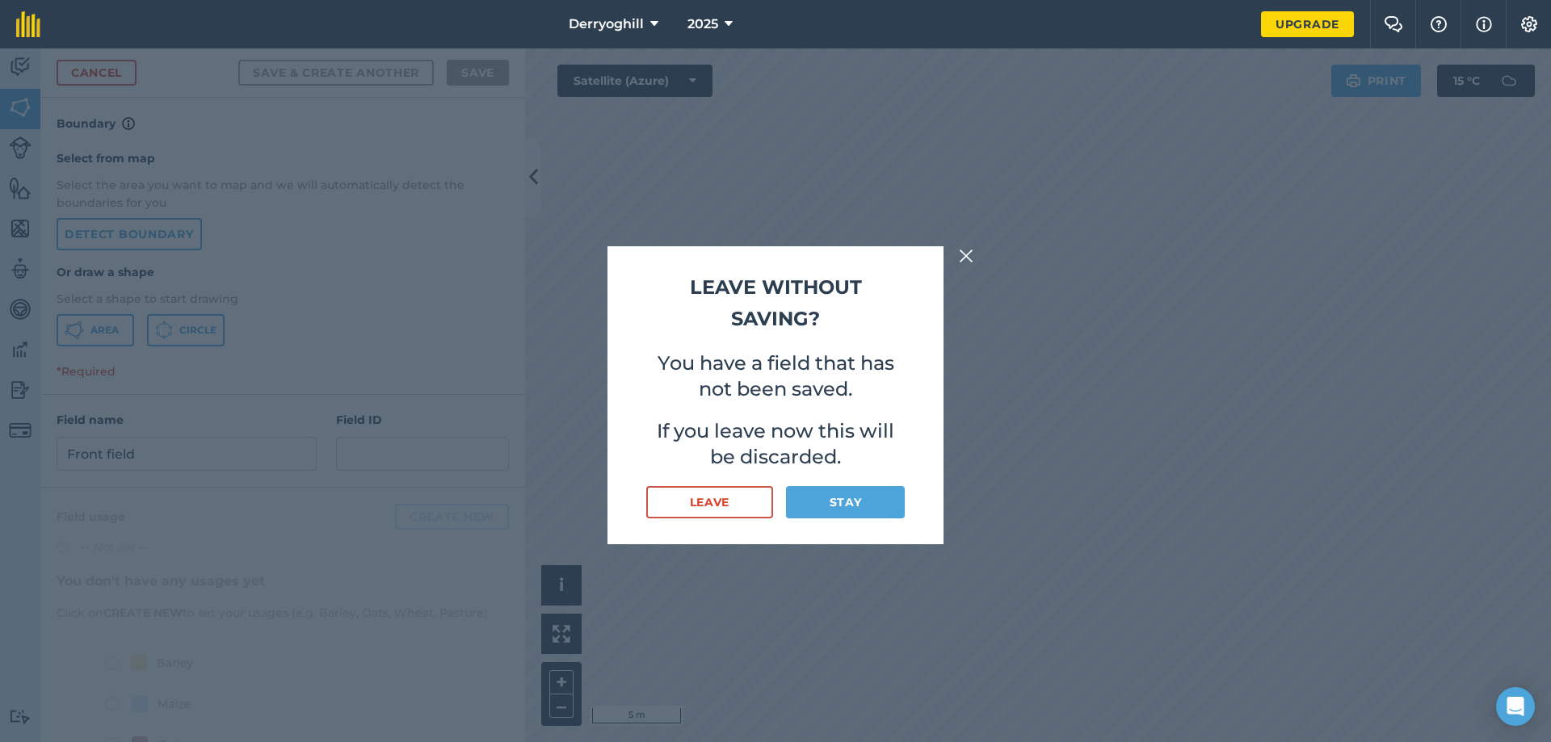
click at [957, 245] on div "Leave without saving? You have a field that has not been saved. If you leave no…" at bounding box center [775, 395] width 1551 height 694
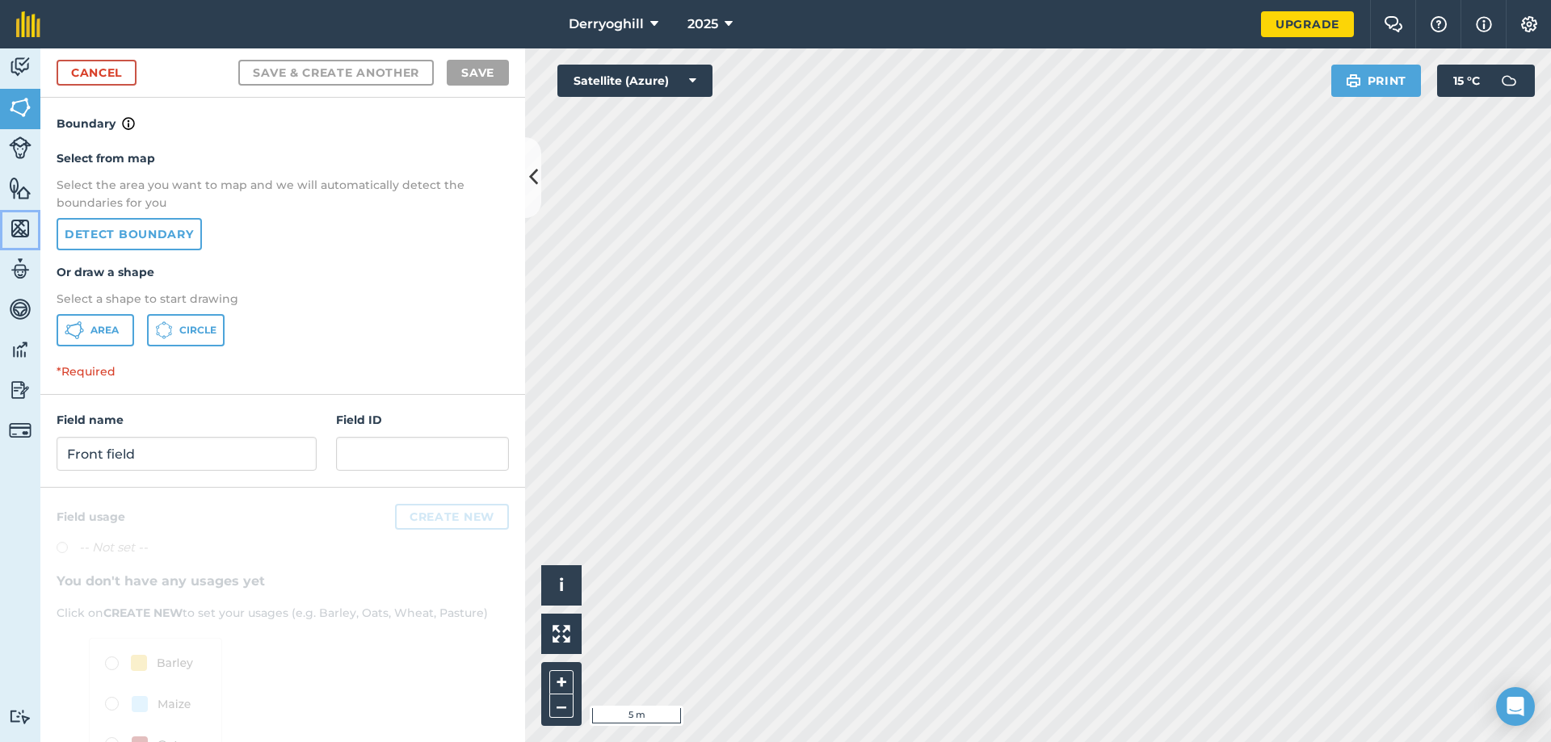
click at [25, 229] on img at bounding box center [20, 228] width 23 height 24
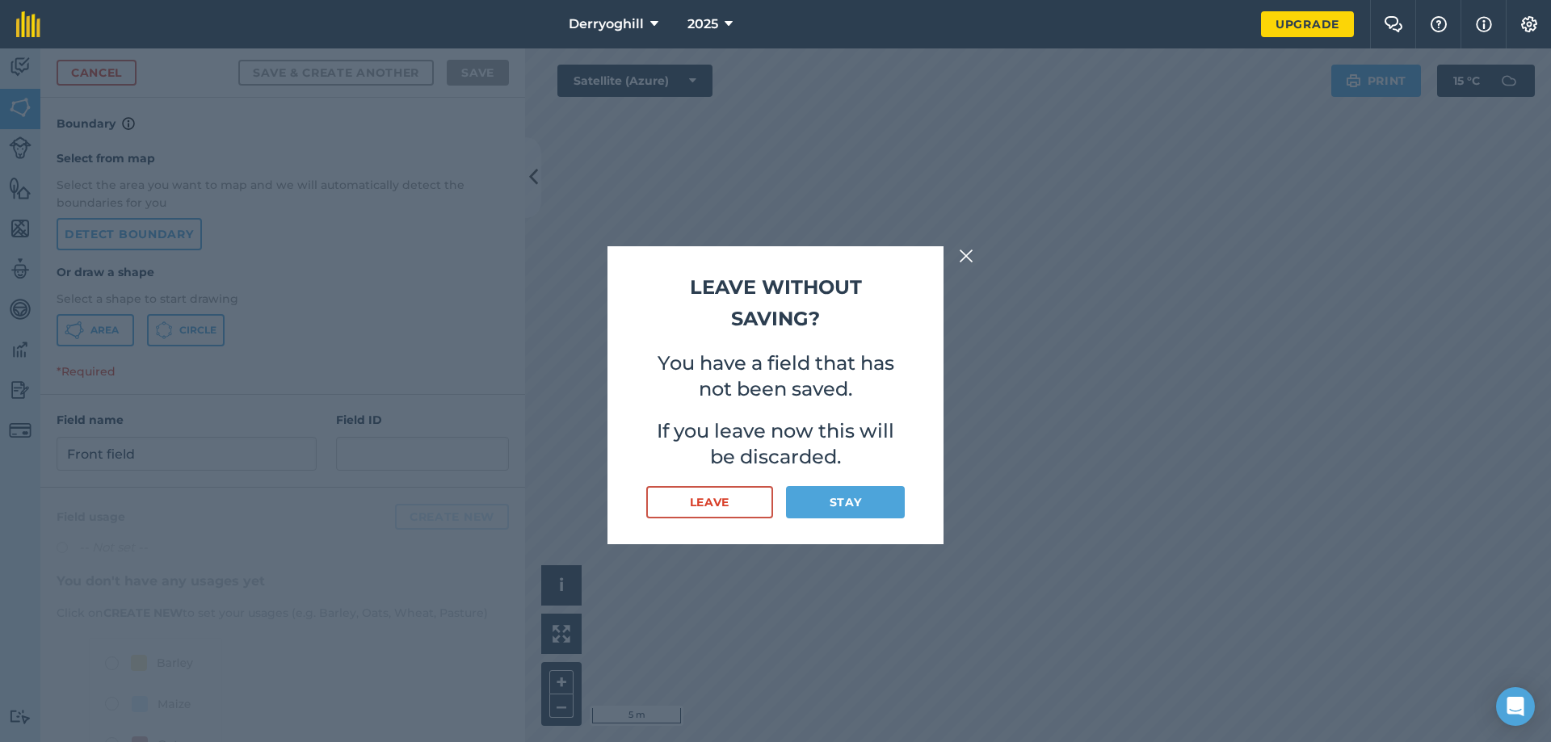
click at [971, 250] on img at bounding box center [966, 255] width 15 height 19
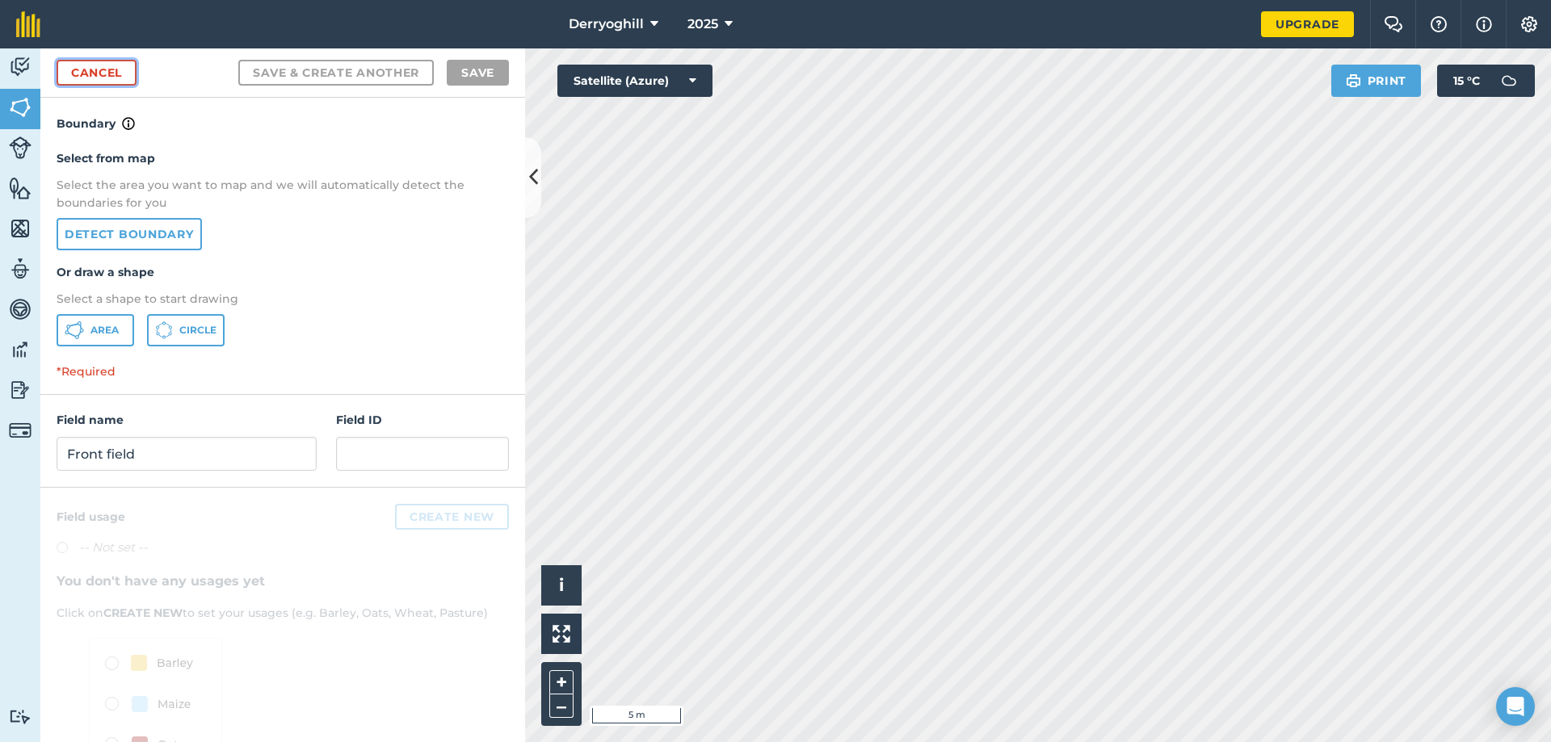
click at [102, 70] on link "Cancel" at bounding box center [97, 73] width 80 height 26
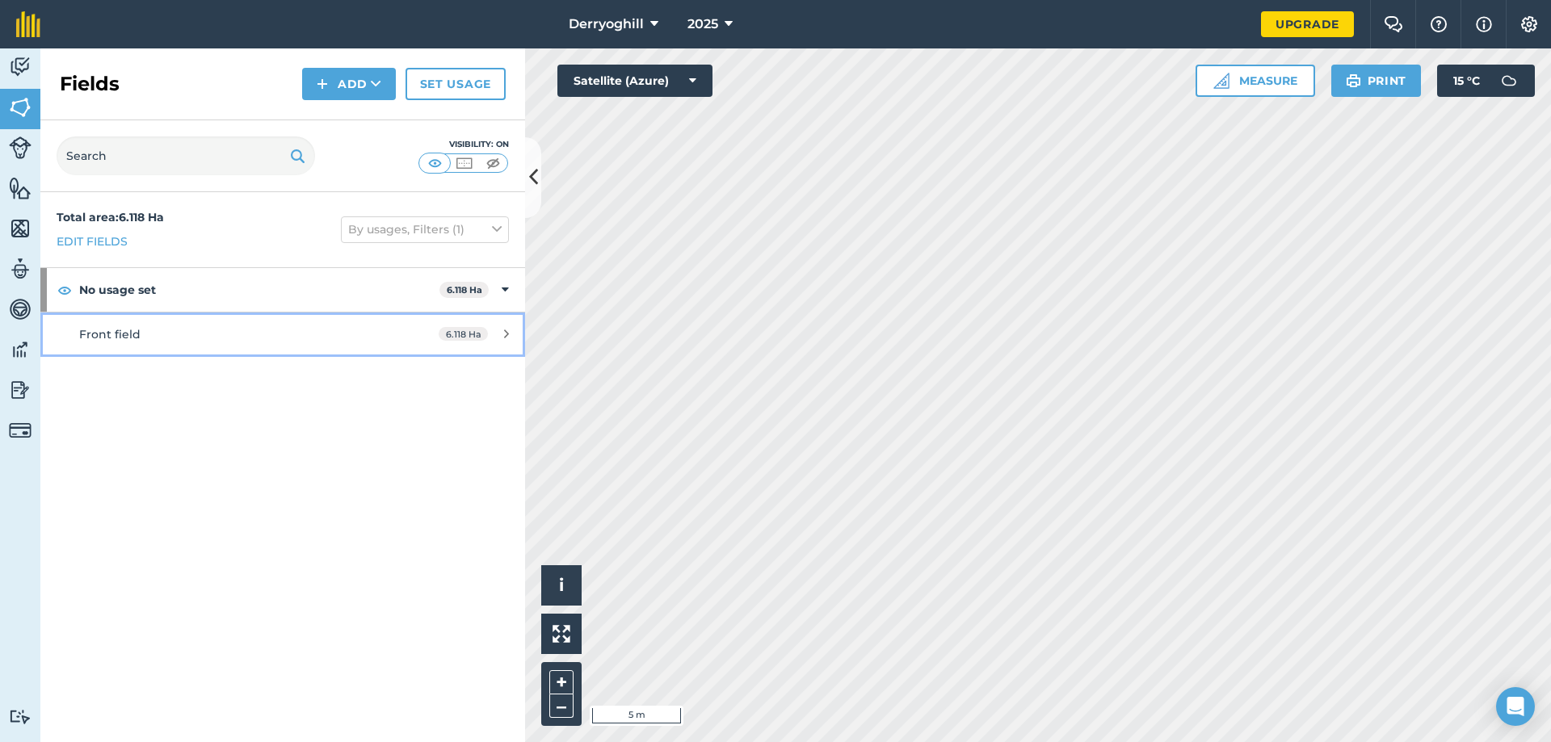
click at [125, 329] on span "Front field" at bounding box center [109, 334] width 61 height 15
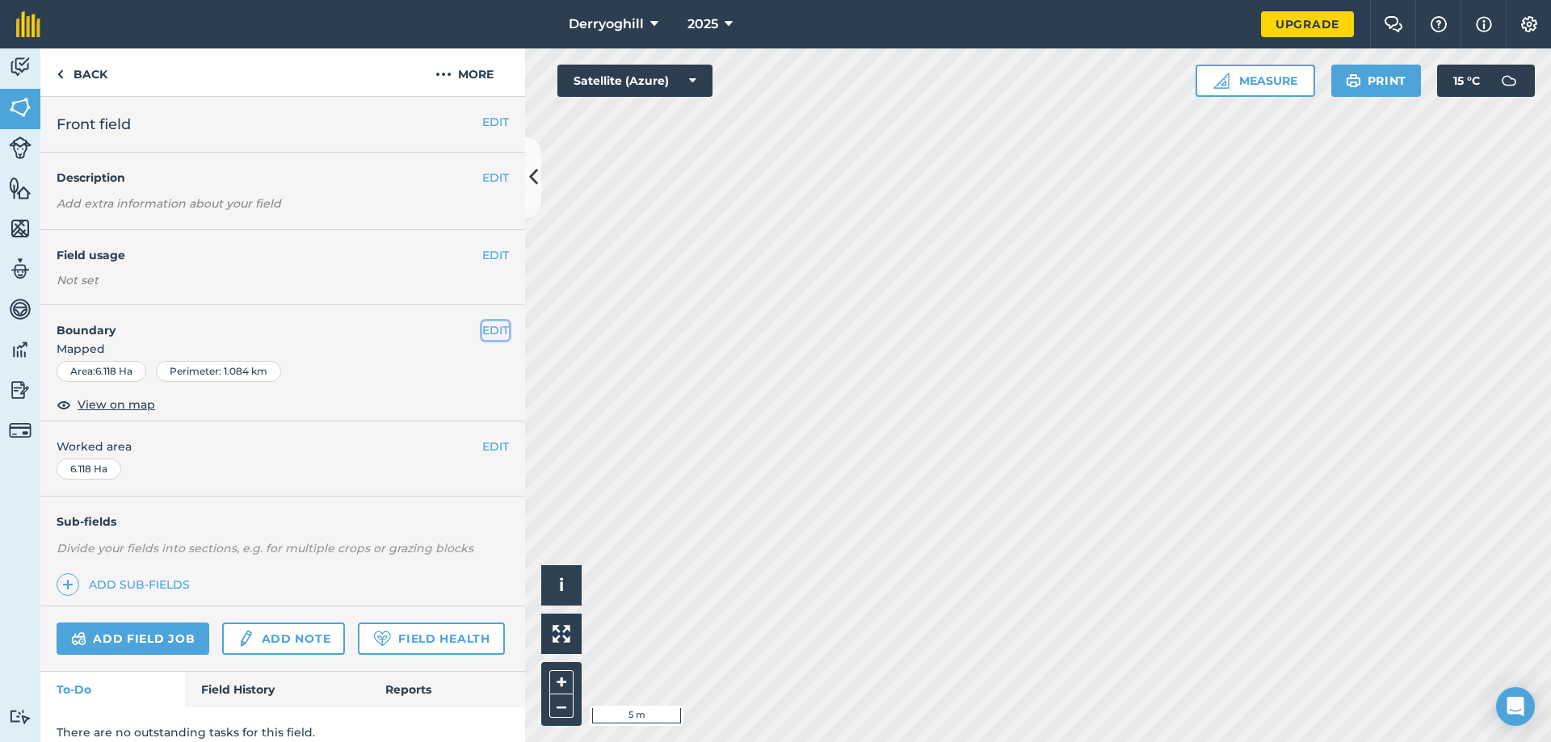
click at [482, 333] on button "EDIT" at bounding box center [495, 330] width 27 height 18
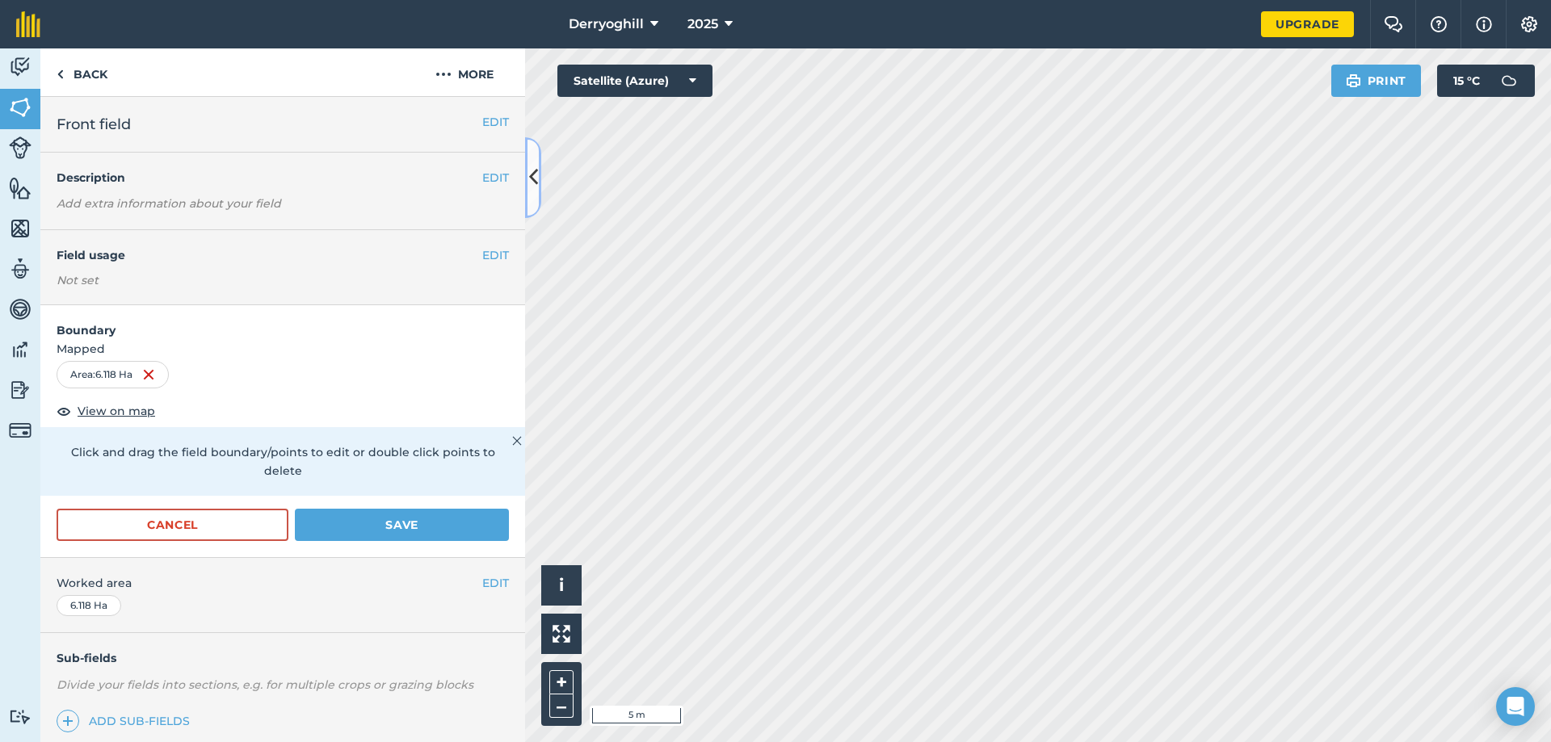
click at [537, 183] on icon at bounding box center [533, 177] width 9 height 28
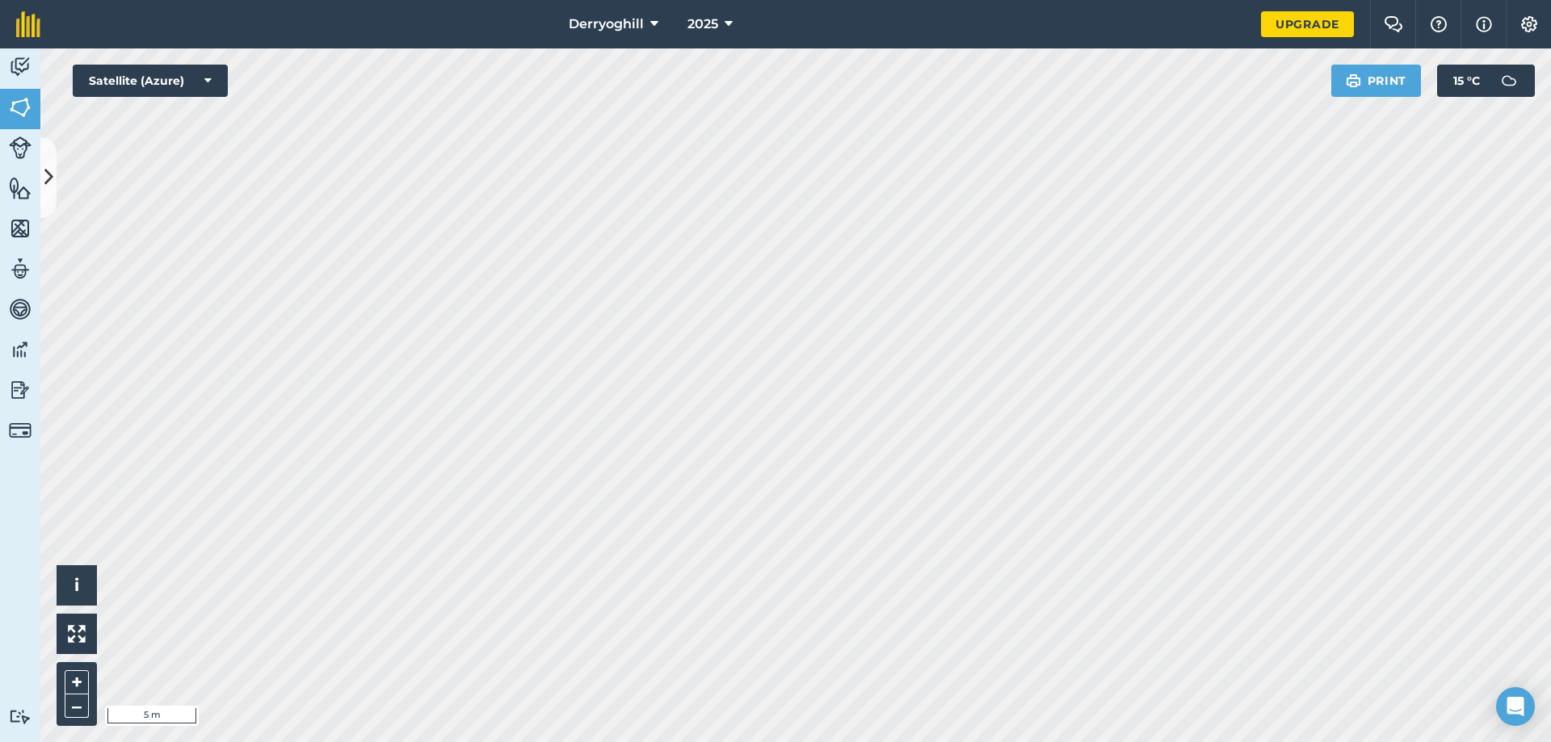
click at [1186, 741] on html "Derryoghill 2025 Upgrade Farm Chat Help Info Settings Map printing is not avail…" at bounding box center [775, 371] width 1551 height 742
click at [1273, 741] on html "Derryoghill 2025 Upgrade Farm Chat Help Info Settings Map printing is not avail…" at bounding box center [775, 371] width 1551 height 742
click at [1362, 741] on html "Derryoghill 2025 Upgrade Farm Chat Help Info Settings Map printing is not avail…" at bounding box center [775, 371] width 1551 height 742
click at [1330, 741] on html "Derryoghill 2025 Upgrade Farm Chat Help Info Settings Map printing is not avail…" at bounding box center [775, 371] width 1551 height 742
click at [1238, 741] on html "Derryoghill 2025 Upgrade Farm Chat Help Info Settings Map printing is not avail…" at bounding box center [775, 371] width 1551 height 742
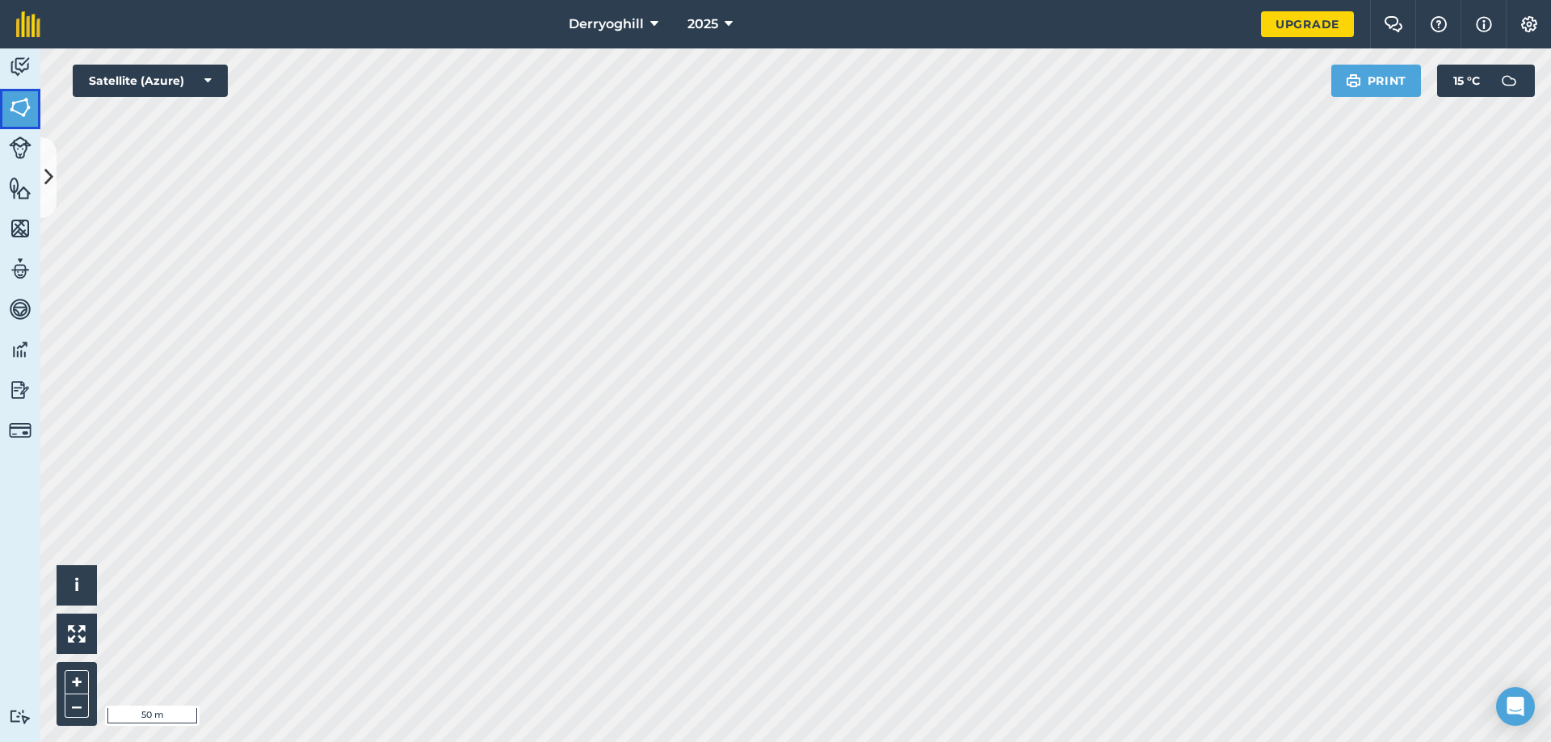
click at [15, 117] on img at bounding box center [20, 107] width 23 height 24
click at [44, 153] on button at bounding box center [48, 177] width 16 height 81
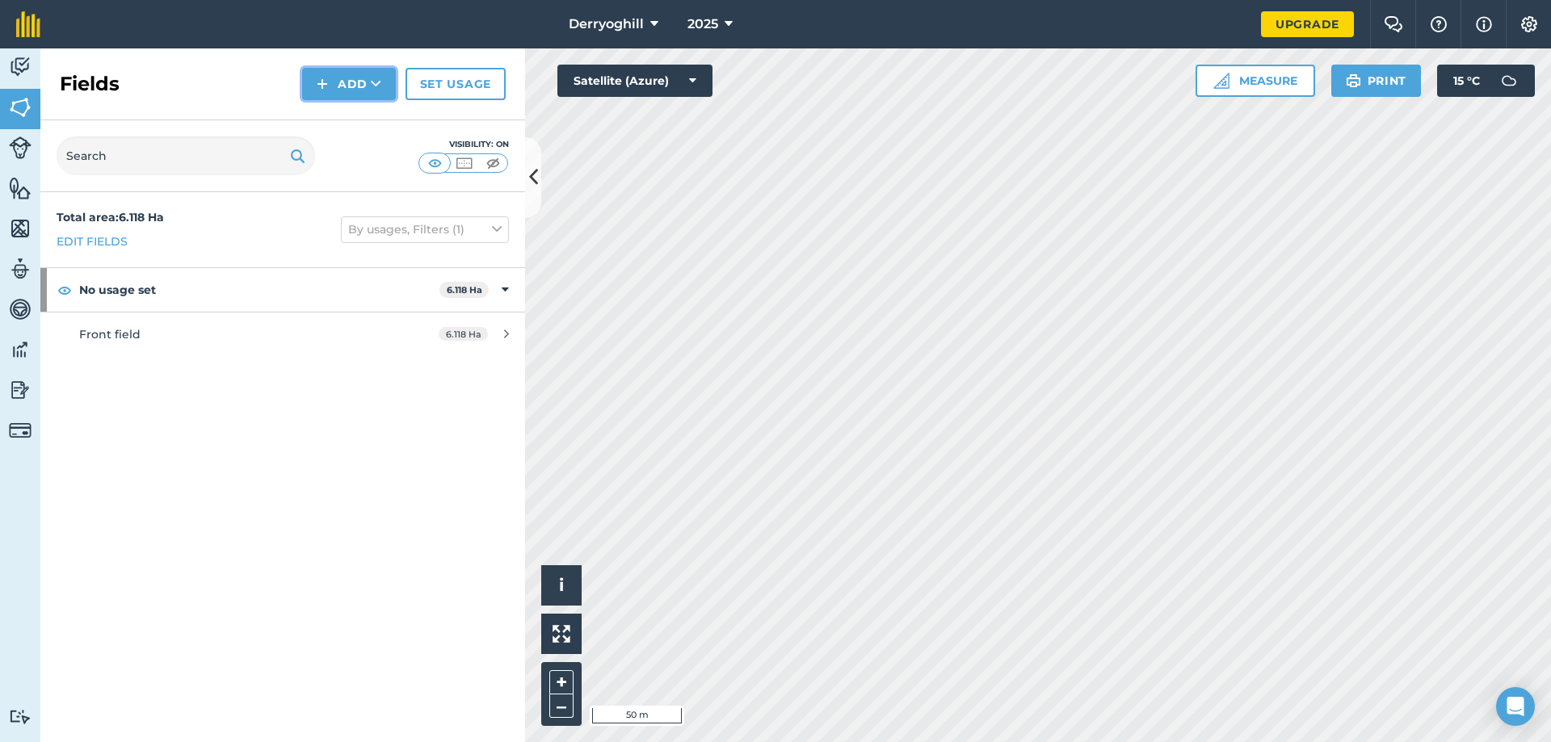
click at [376, 82] on icon at bounding box center [376, 84] width 10 height 16
click at [365, 121] on link "Draw" at bounding box center [348, 121] width 89 height 36
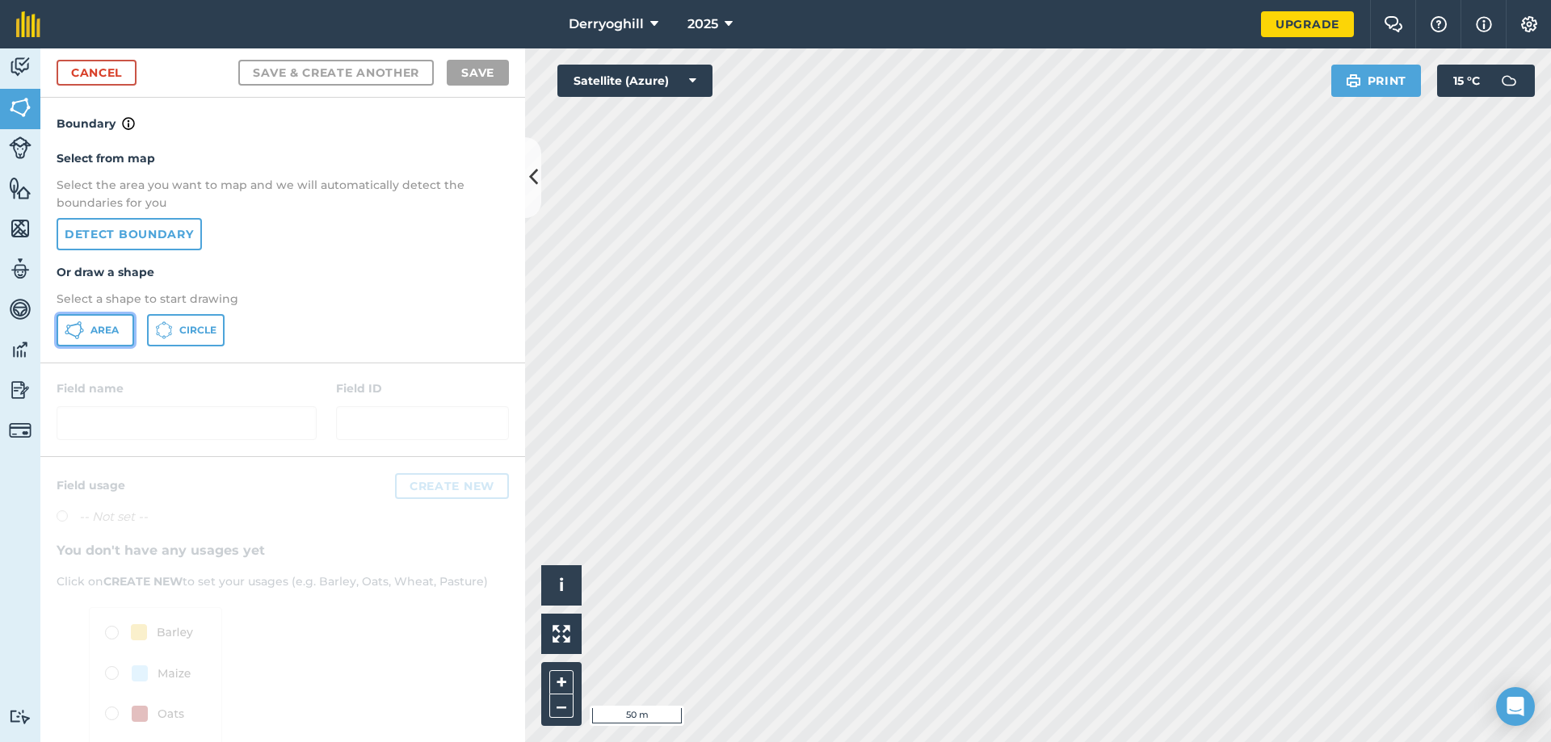
click at [99, 334] on span "Area" at bounding box center [104, 330] width 28 height 13
click at [531, 174] on icon at bounding box center [533, 177] width 9 height 28
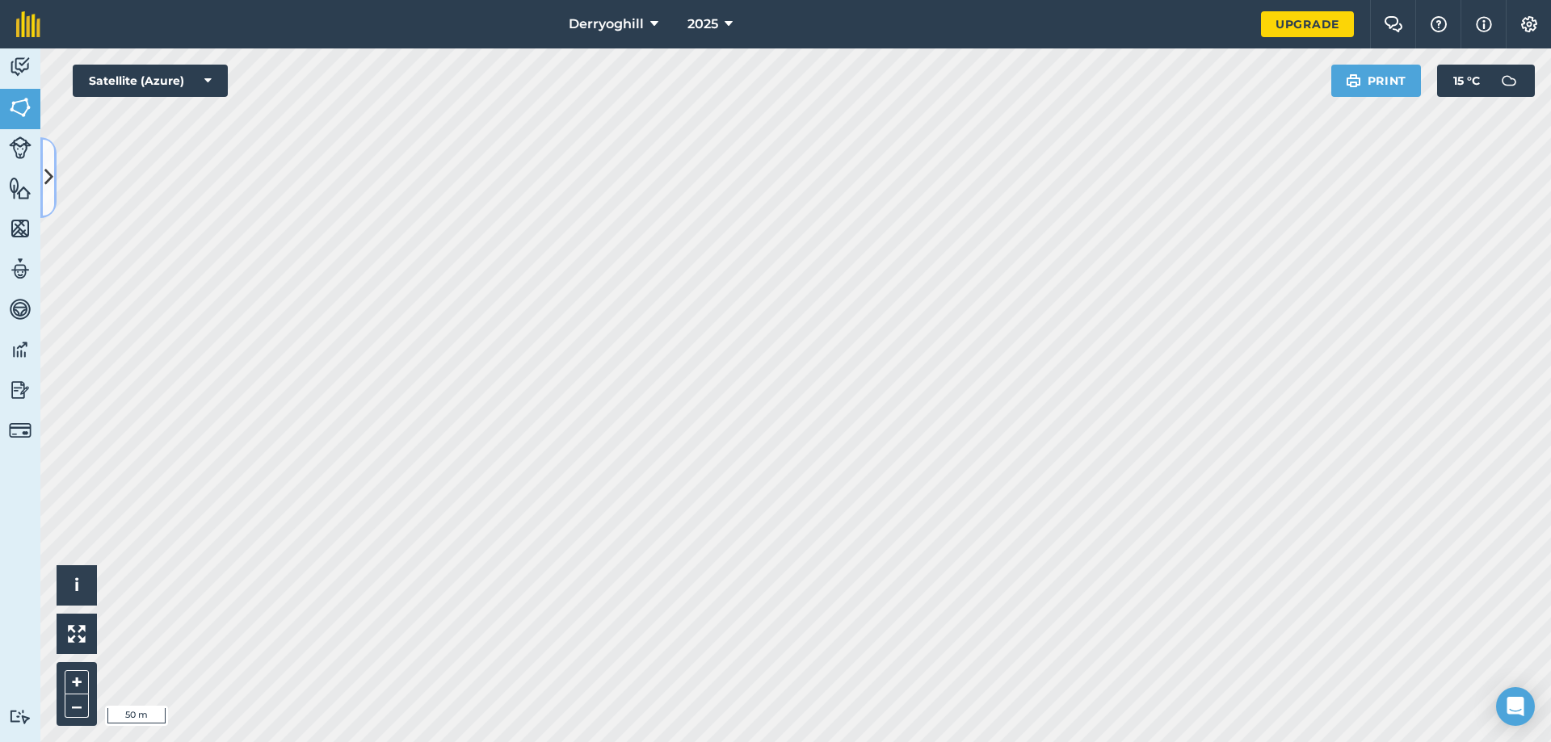
click at [49, 178] on icon at bounding box center [48, 177] width 9 height 28
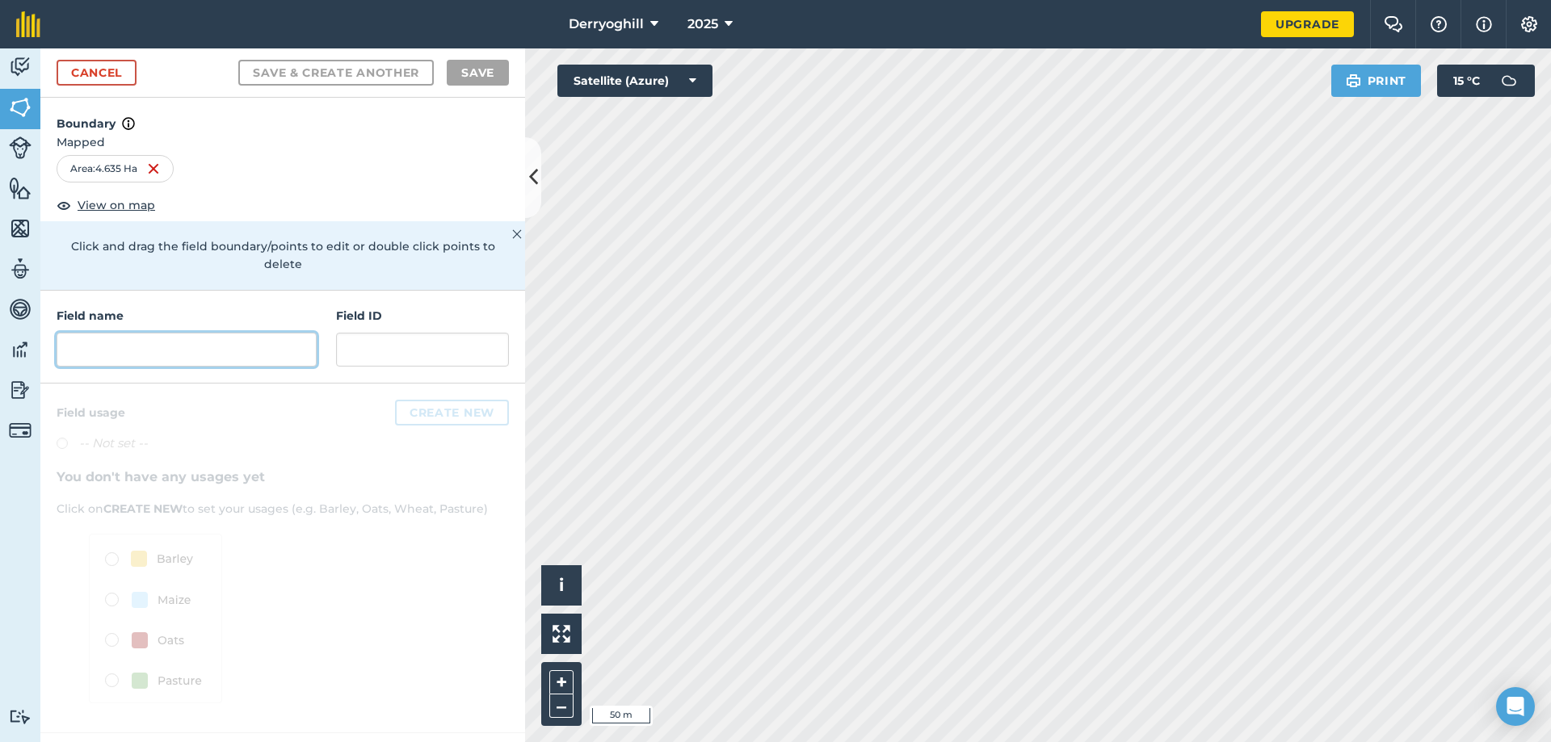
click at [187, 338] on input "text" at bounding box center [187, 350] width 260 height 34
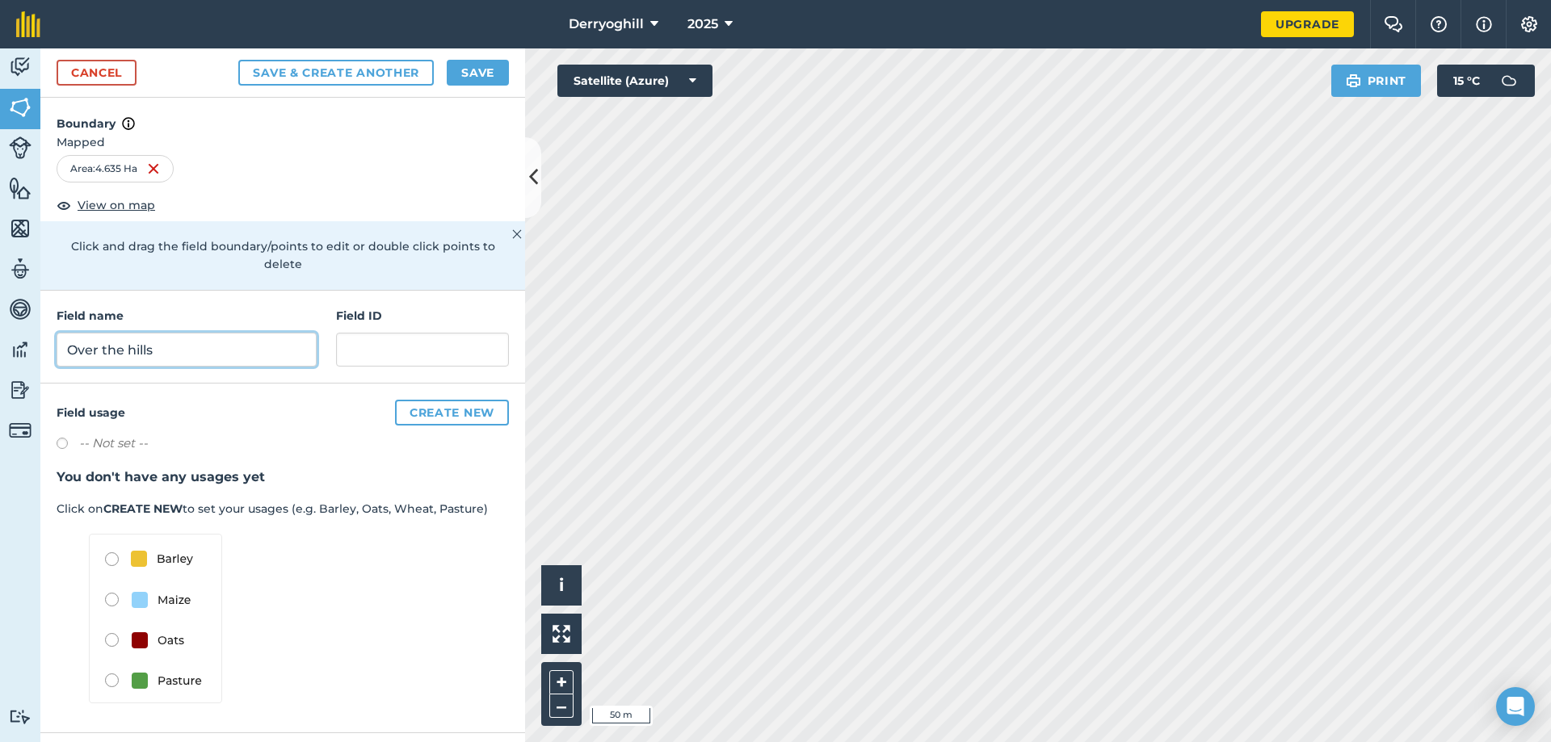
type input "Over the hills"
click at [363, 72] on button "Save & Create Another" at bounding box center [335, 73] width 195 height 26
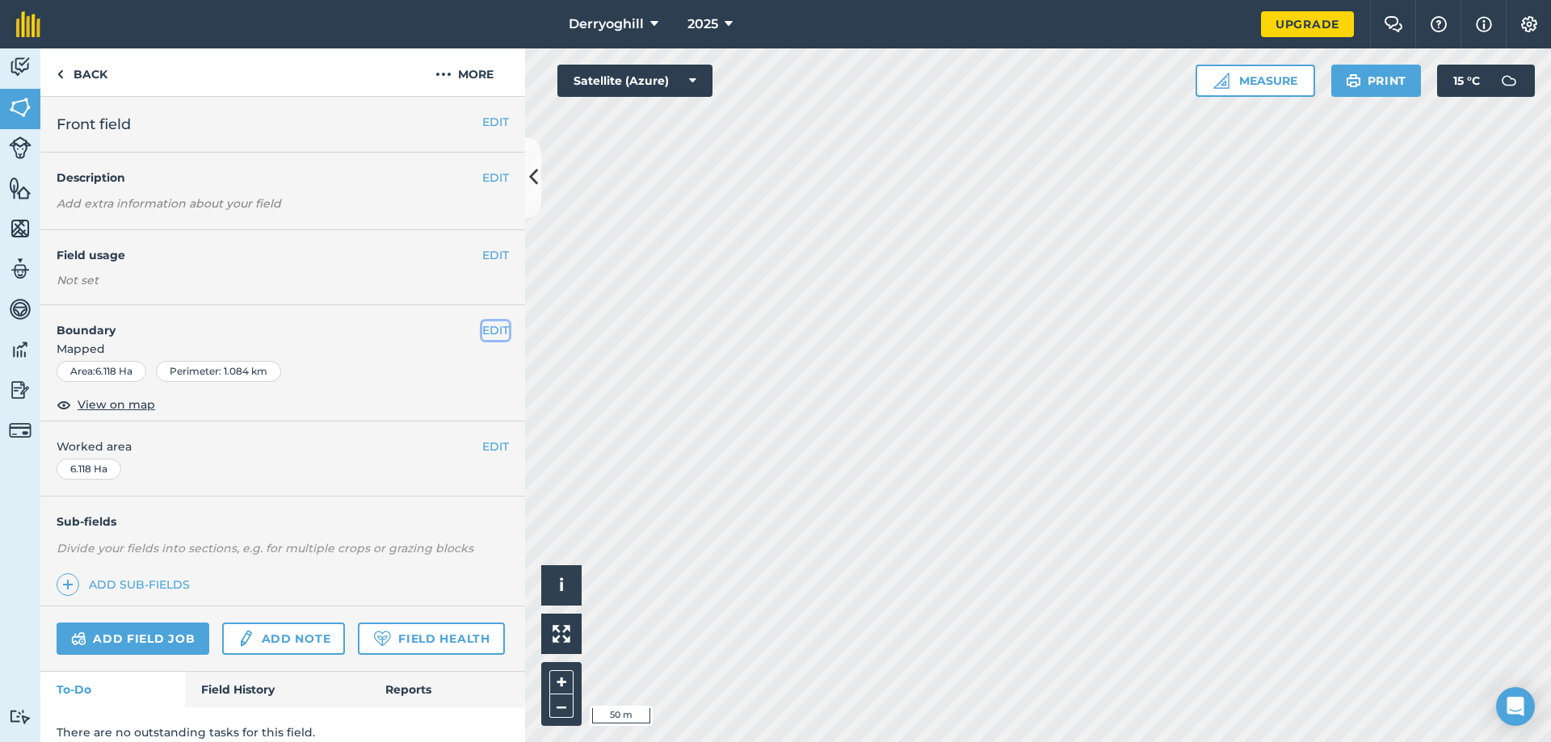
click at [482, 329] on button "EDIT" at bounding box center [495, 330] width 27 height 18
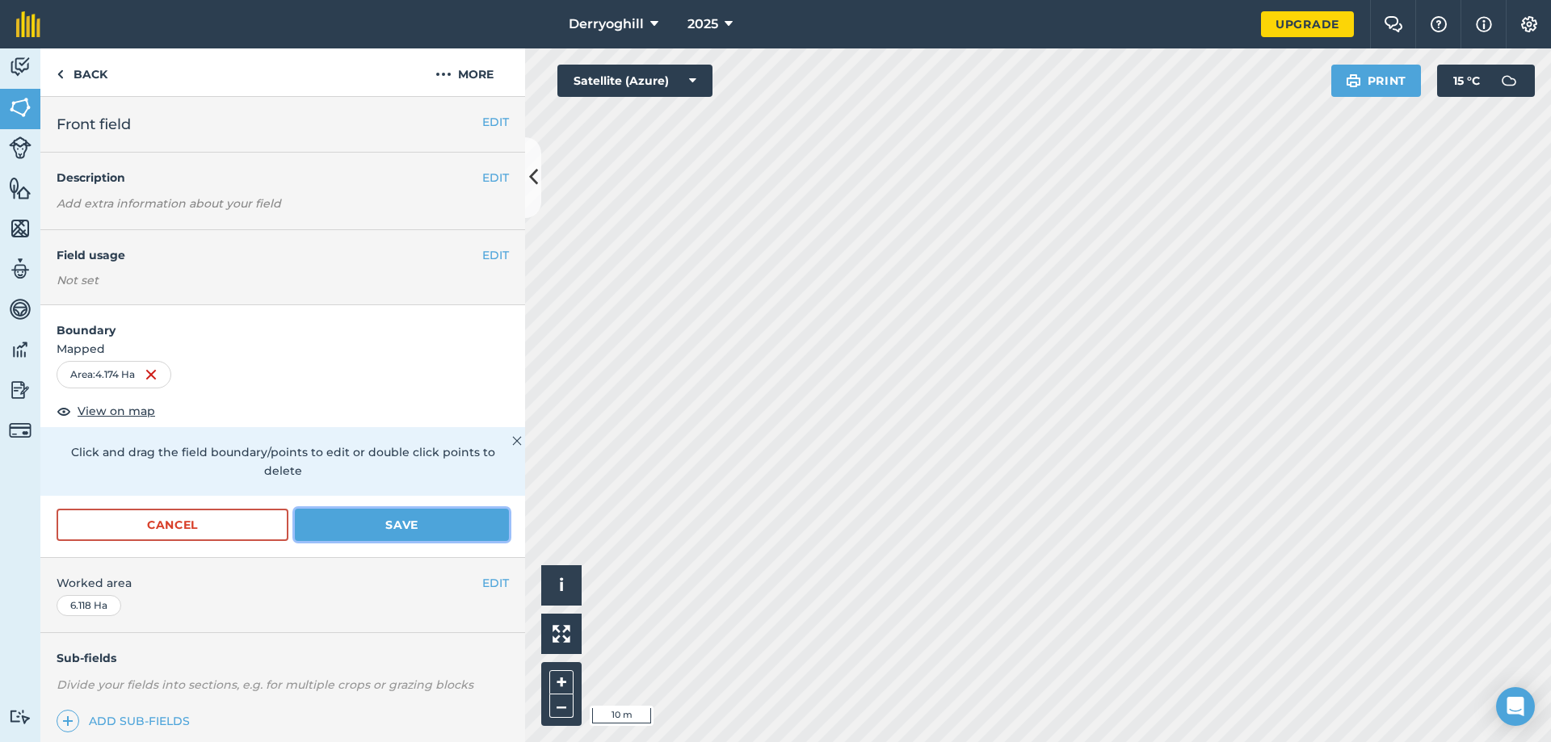
click at [420, 522] on button "Save" at bounding box center [402, 525] width 214 height 32
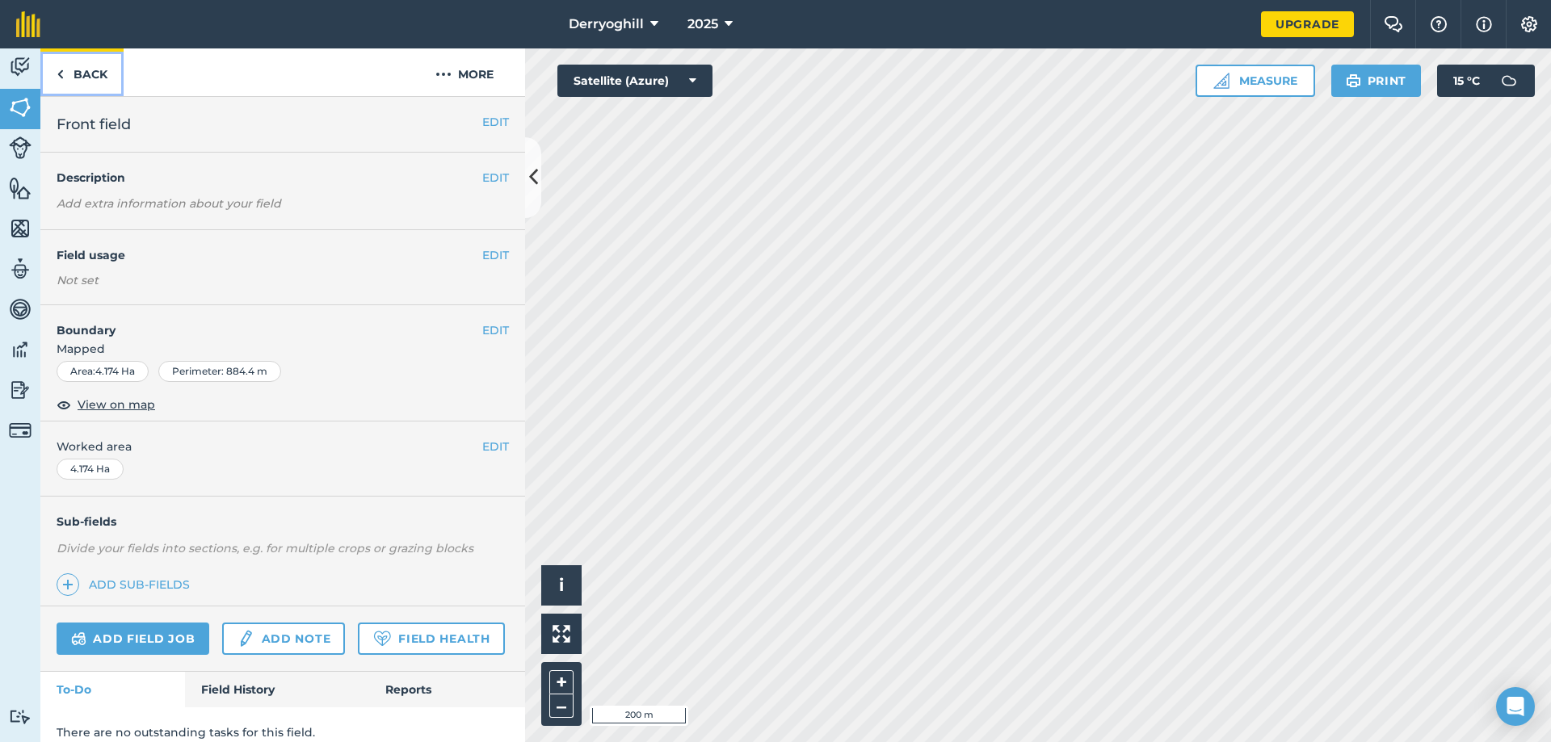
click at [65, 72] on link "Back" at bounding box center [81, 72] width 83 height 48
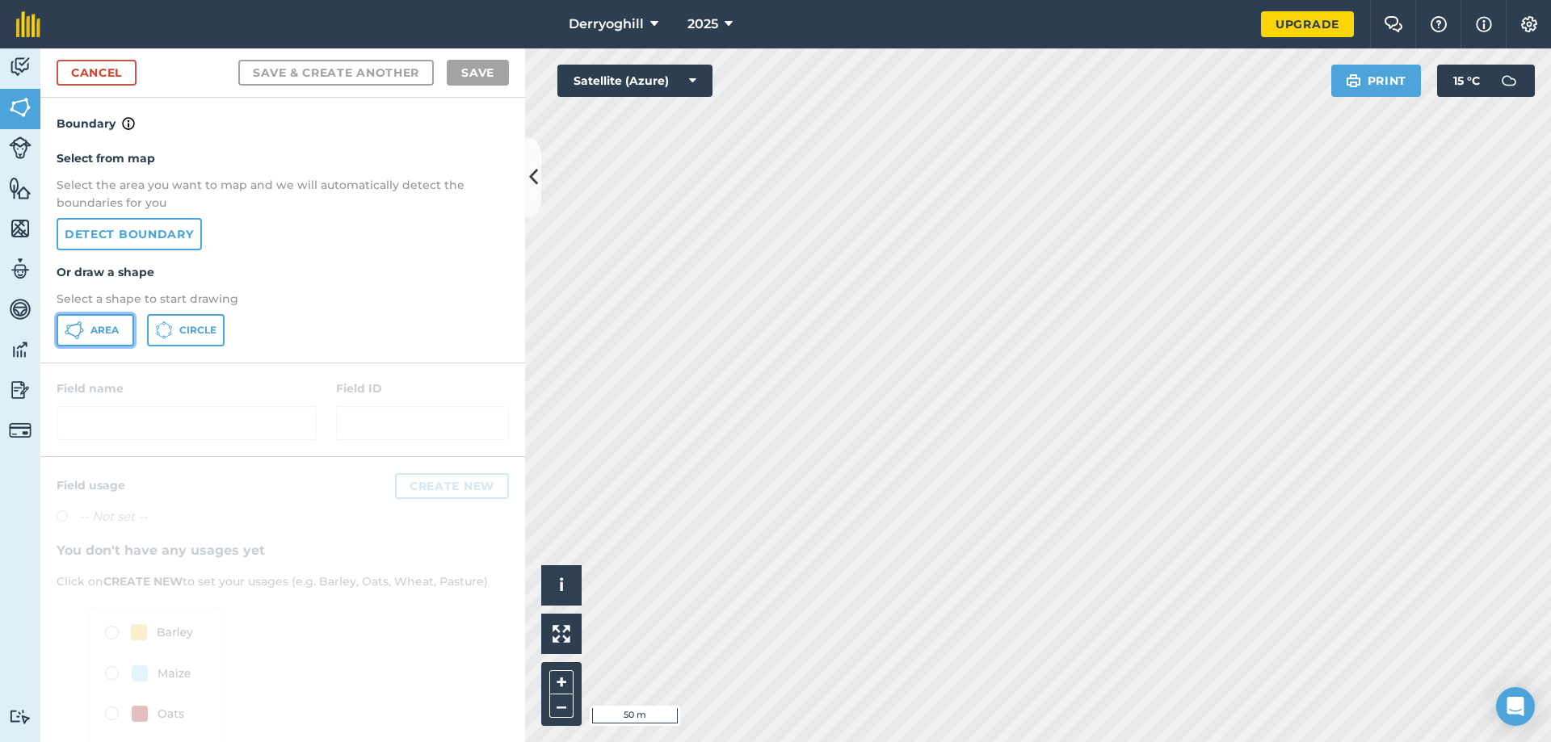
click at [112, 327] on span "Area" at bounding box center [104, 330] width 28 height 13
click at [111, 329] on span "Area" at bounding box center [104, 330] width 28 height 13
click at [530, 194] on button at bounding box center [533, 177] width 16 height 81
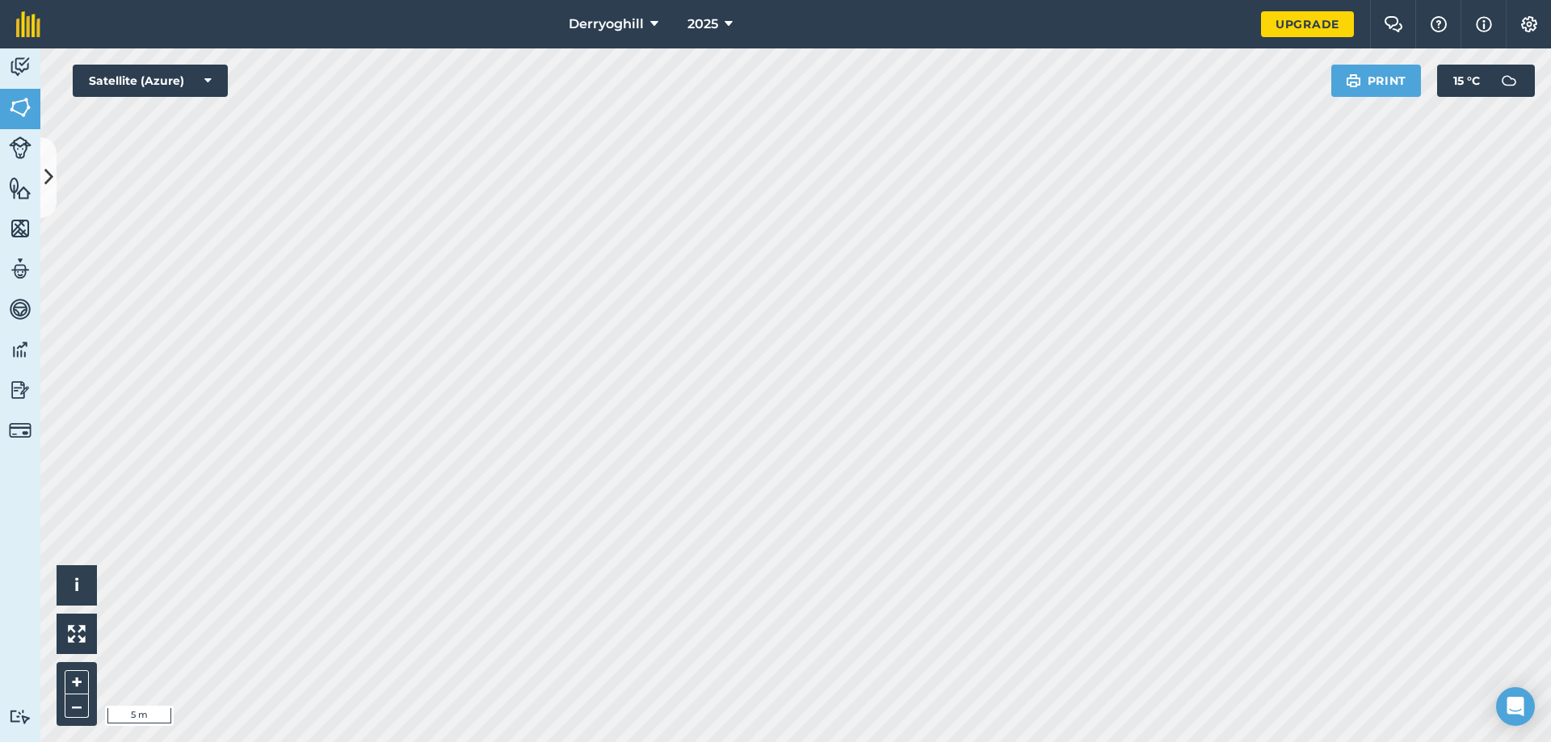
click at [690, 1] on div "Derryoghill 2025 Upgrade Farm Chat Help Info Settings Map printing is not avail…" at bounding box center [775, 371] width 1551 height 742
click at [638, 0] on html "Derryoghill 2025 Upgrade Farm Chat Help Info Settings Map printing is not avail…" at bounding box center [775, 371] width 1551 height 742
click at [598, 0] on html "Derryoghill 2025 Upgrade Farm Chat Help Info Settings Map printing is not avail…" at bounding box center [775, 371] width 1551 height 742
click at [516, 44] on div "Derryoghill 2025 Upgrade Farm Chat Help Info Settings Map printing is not avail…" at bounding box center [775, 371] width 1551 height 742
click at [48, 152] on button at bounding box center [48, 177] width 16 height 81
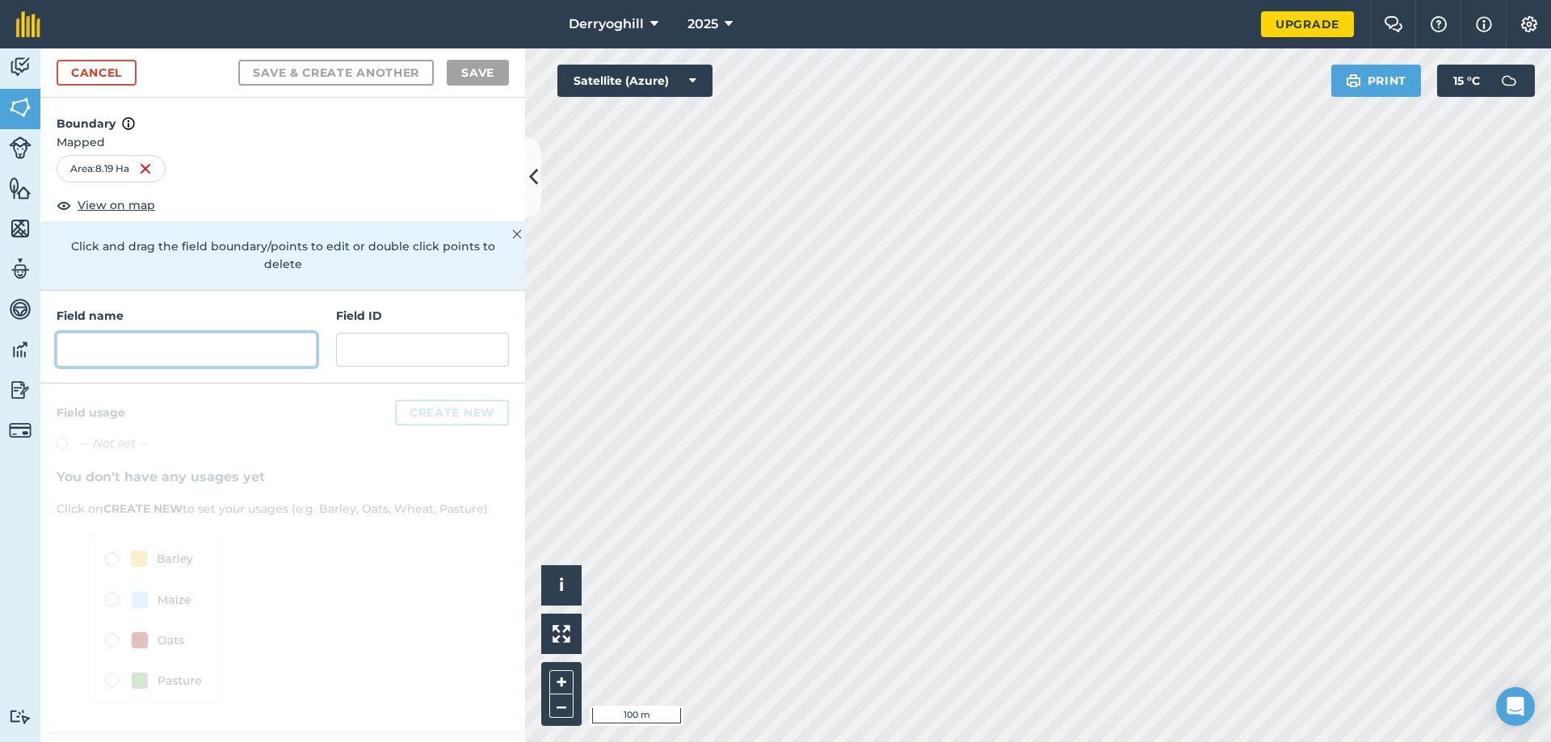
click at [174, 333] on input "text" at bounding box center [187, 350] width 260 height 34
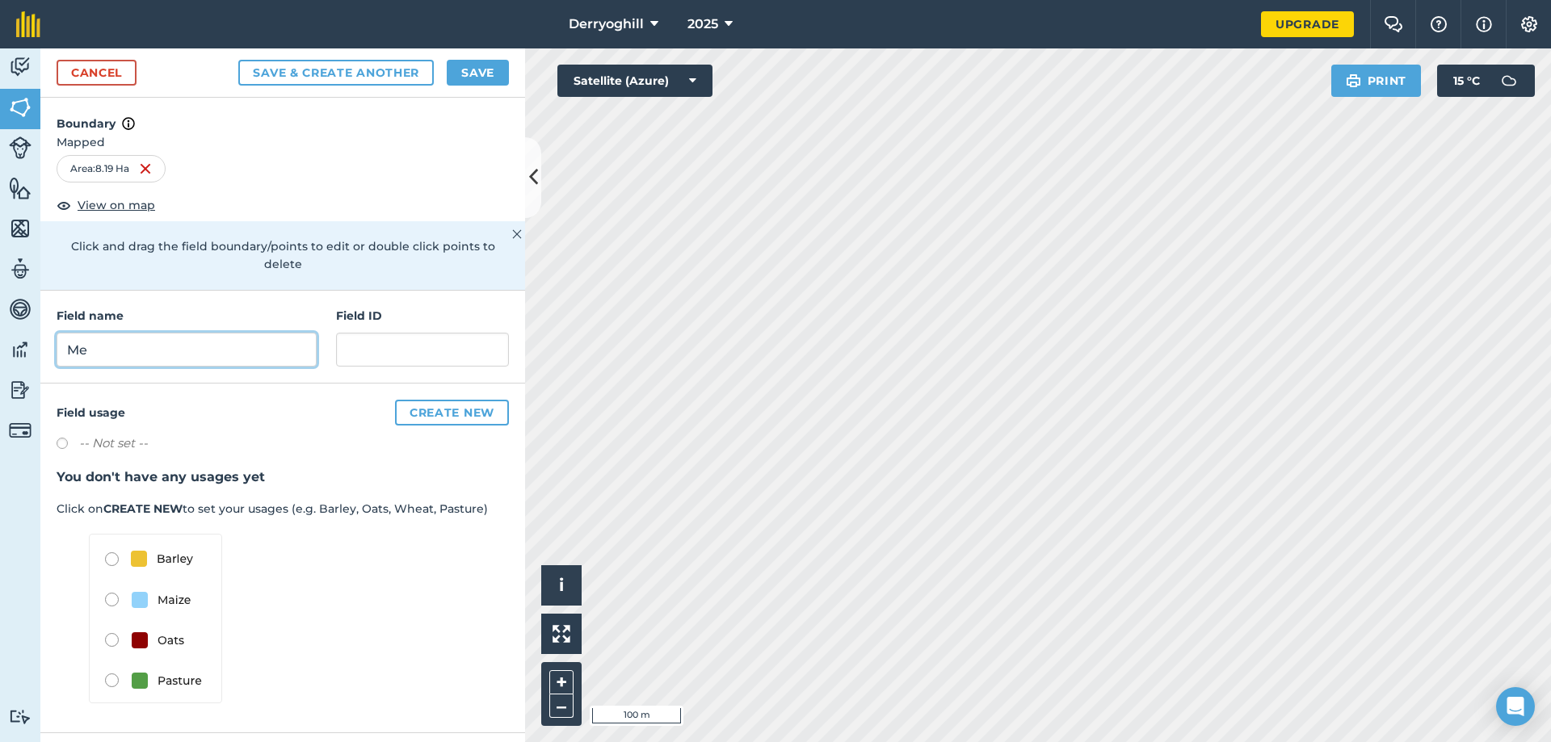
type input "M"
type input "Over the hills"
click at [359, 65] on button "Save & Create Another" at bounding box center [335, 73] width 195 height 26
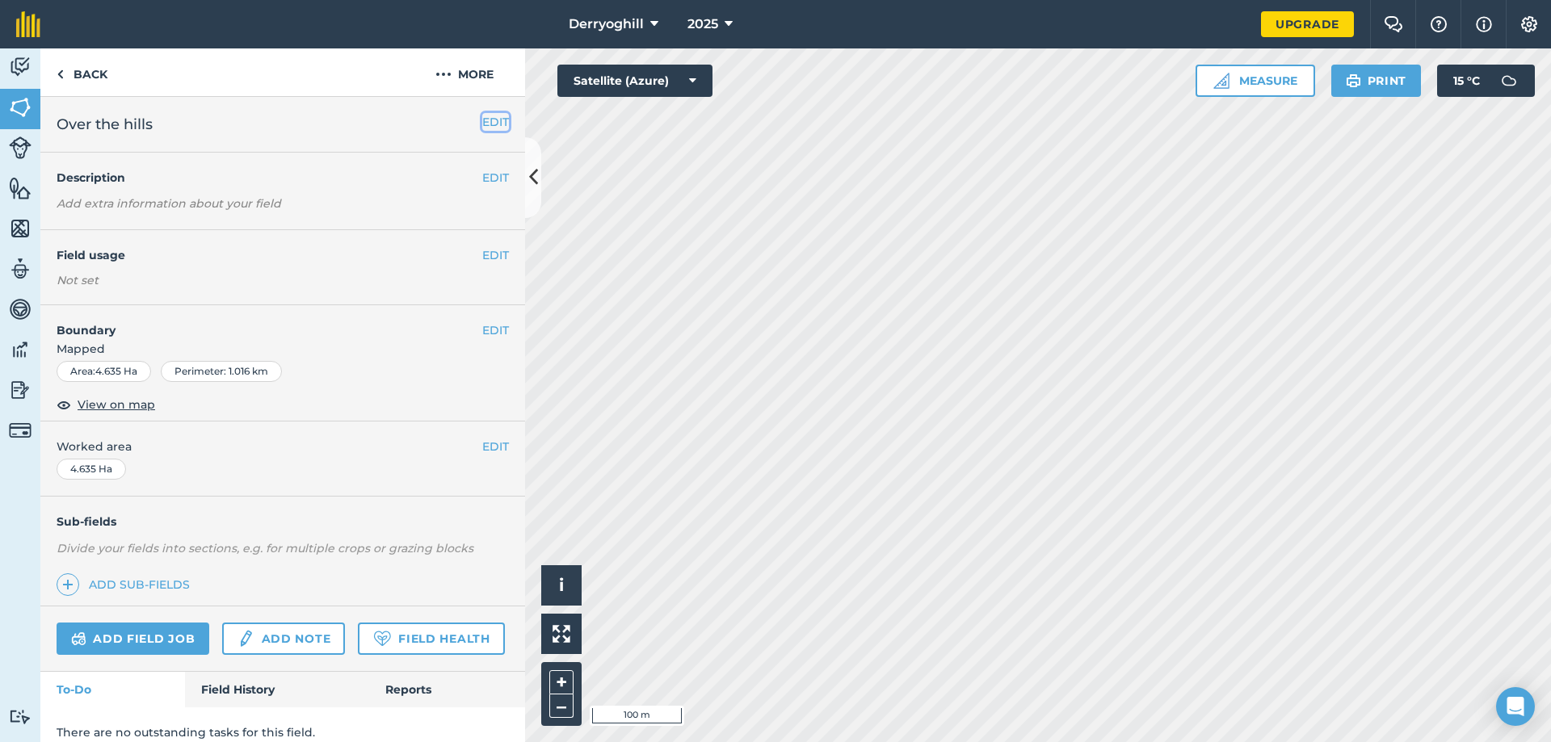
click at [489, 124] on button "EDIT" at bounding box center [495, 122] width 27 height 18
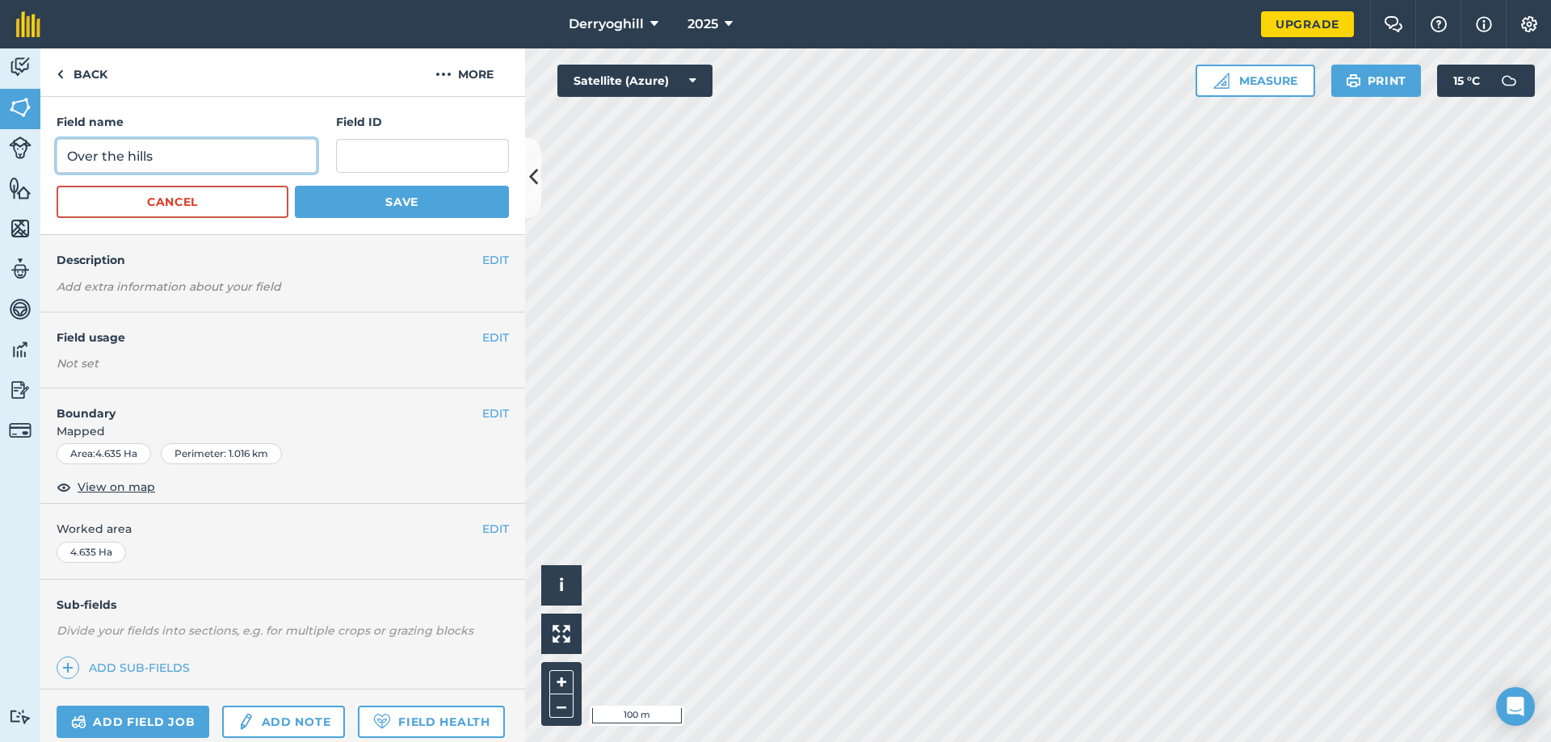
click at [293, 153] on input "Over the hills" at bounding box center [187, 156] width 260 height 34
type input "O"
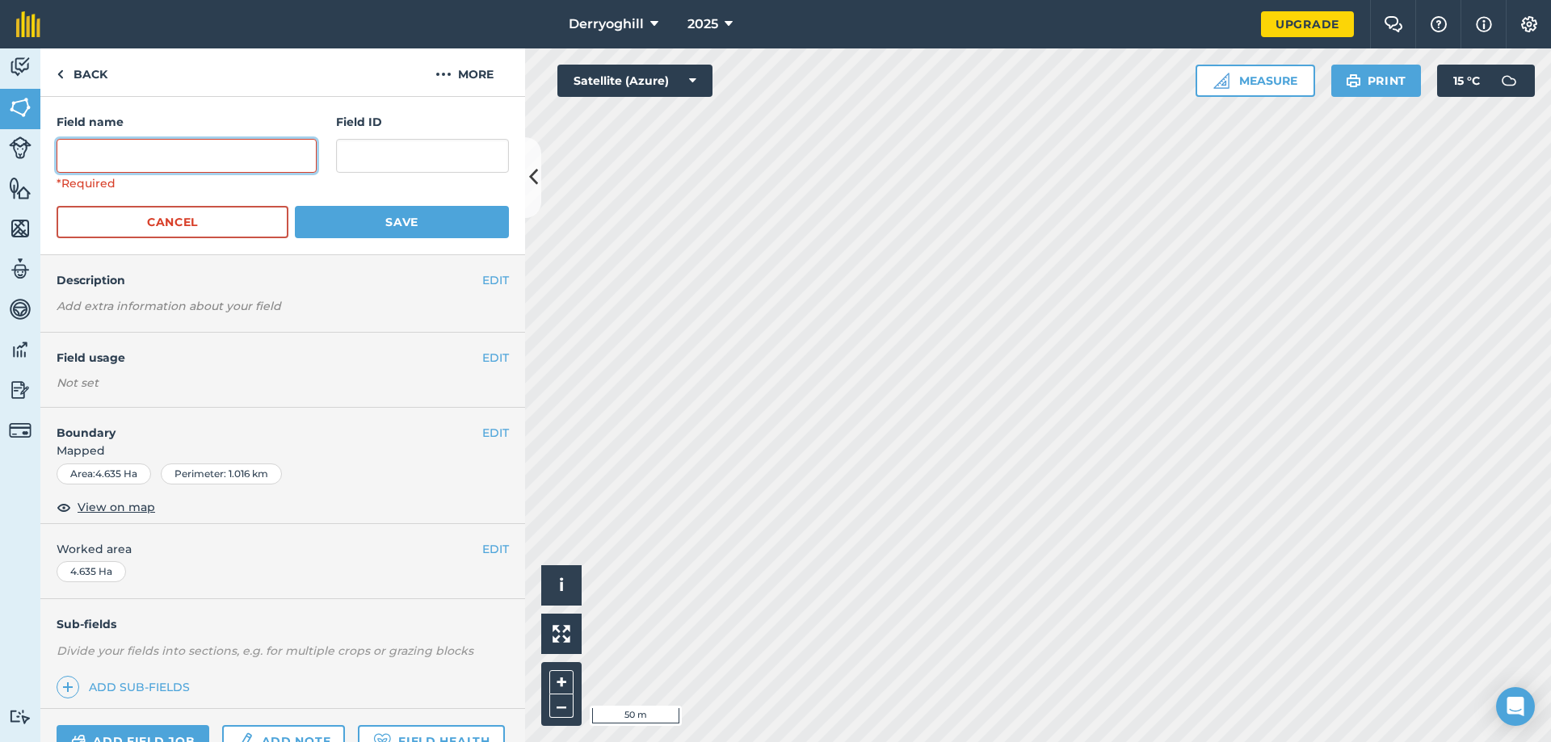
click at [173, 153] on input "text" at bounding box center [187, 156] width 260 height 34
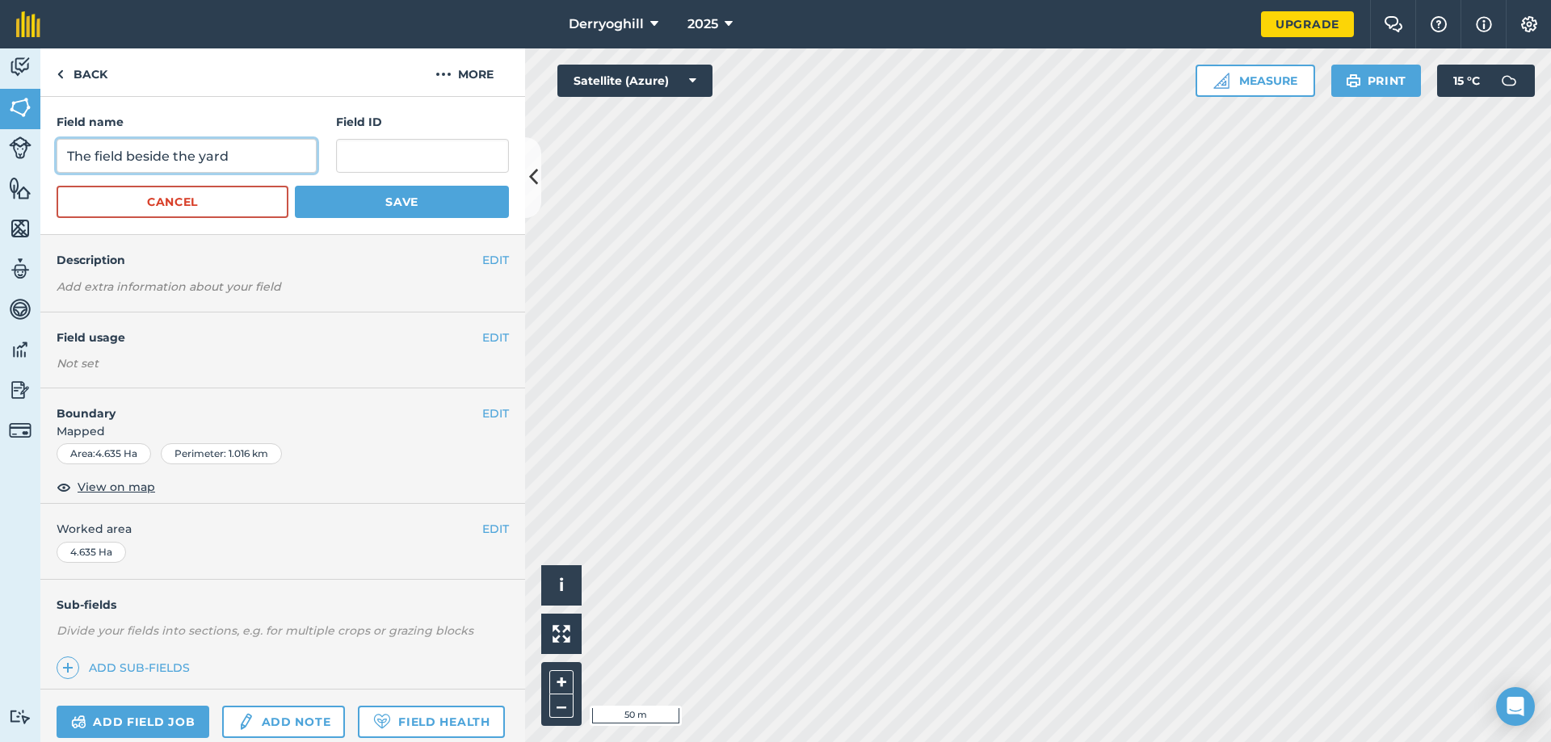
type input "The field beside the yard"
click at [380, 193] on button "Save" at bounding box center [402, 202] width 214 height 32
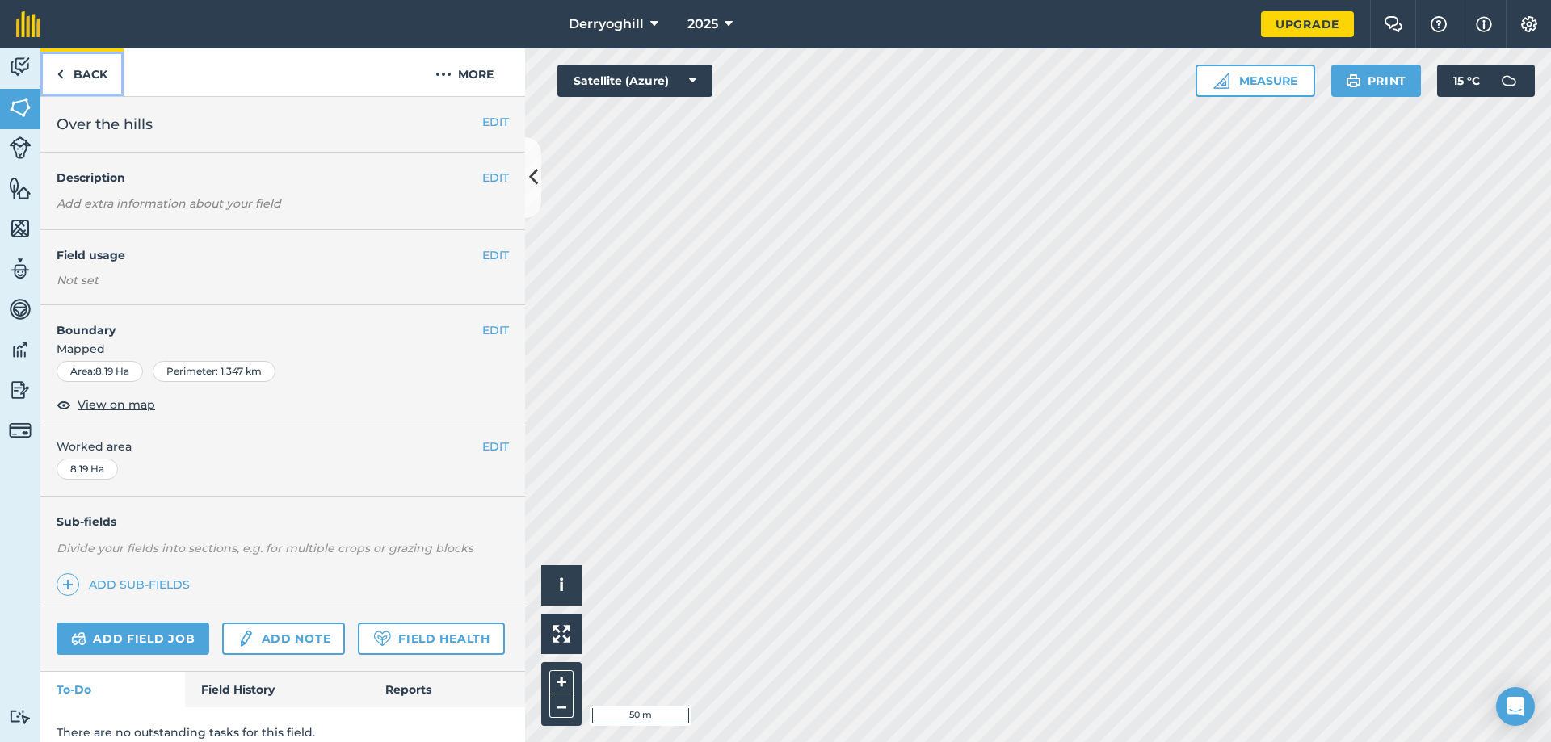
click at [59, 73] on img at bounding box center [60, 74] width 7 height 19
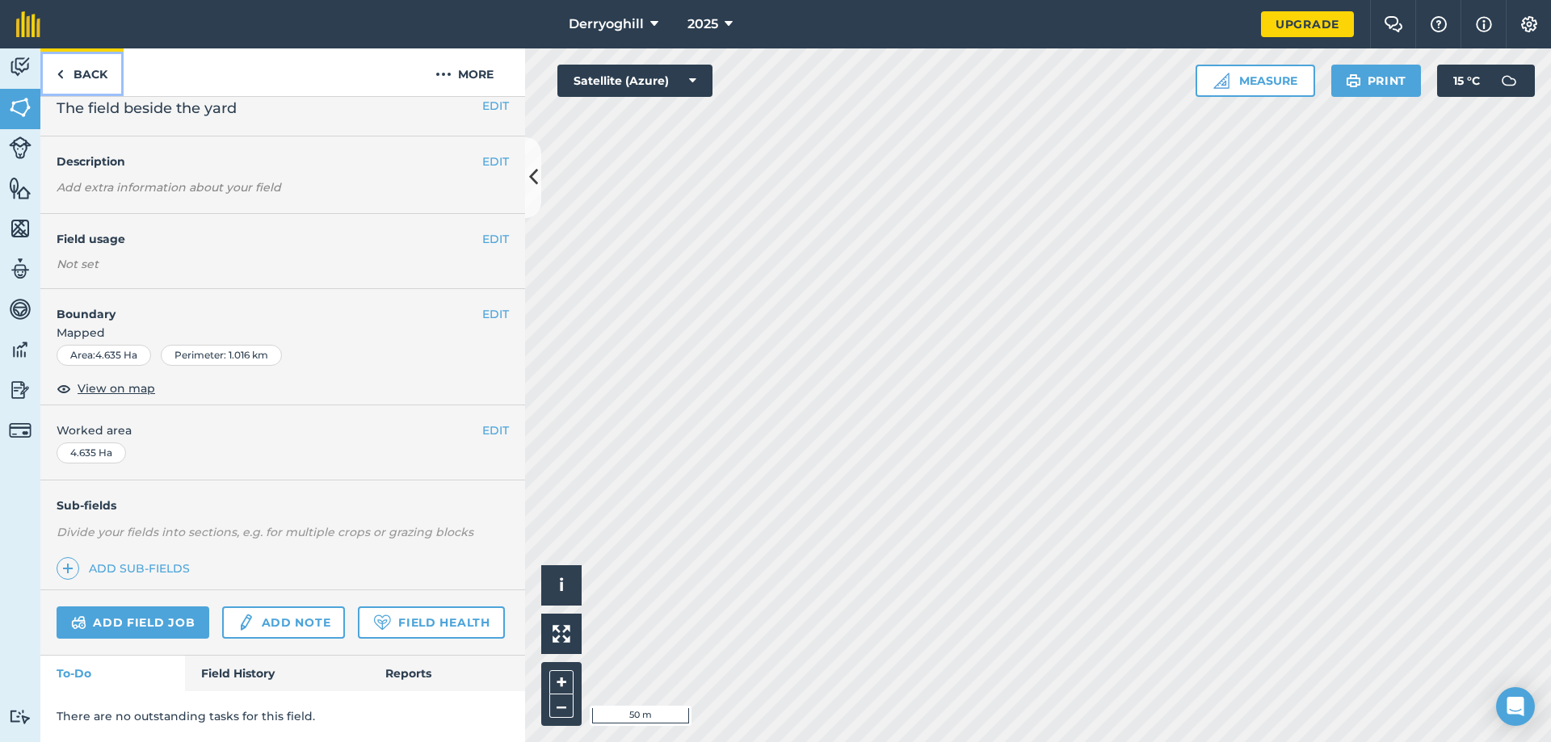
scroll to position [61, 0]
click at [59, 74] on img at bounding box center [60, 74] width 7 height 19
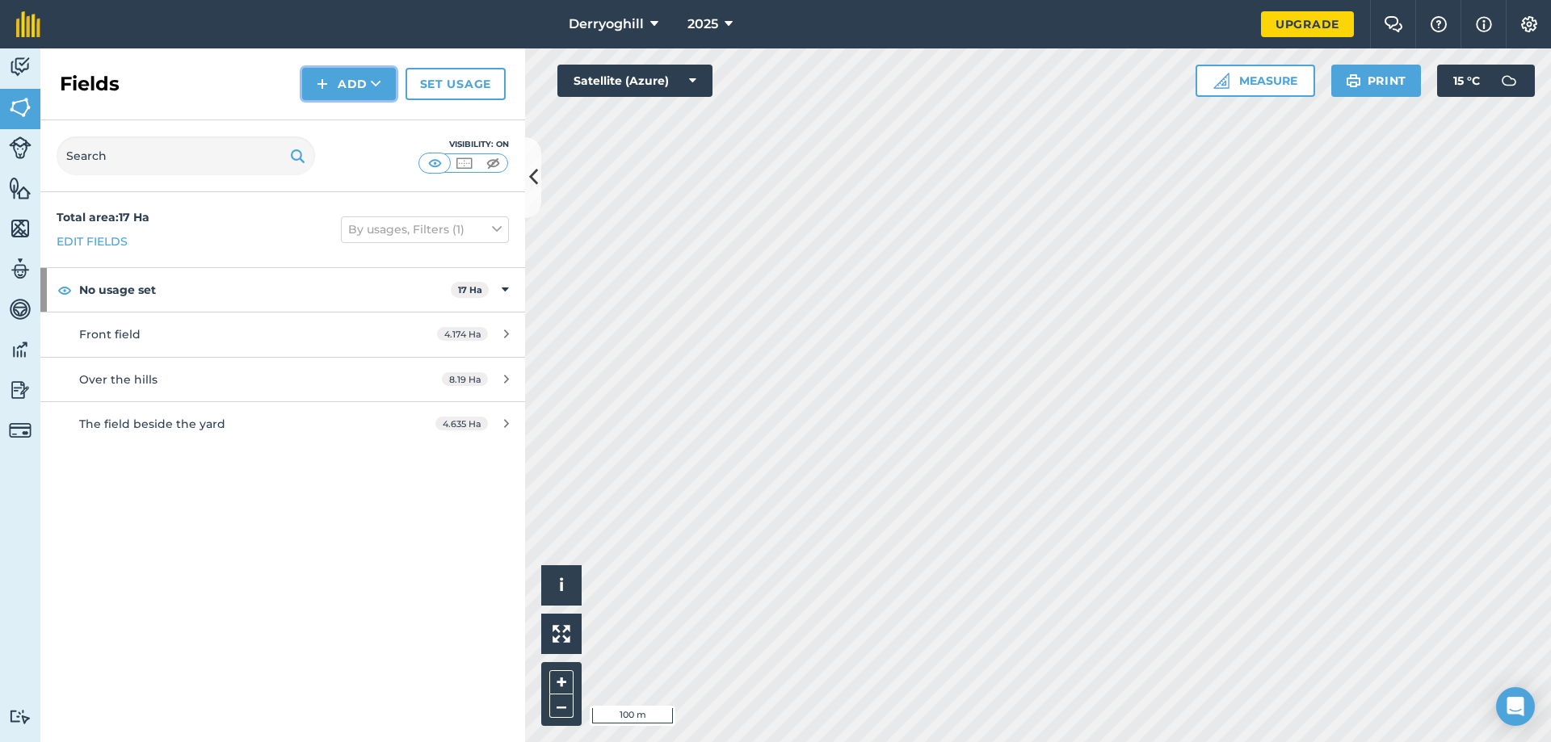
click at [374, 80] on icon at bounding box center [376, 84] width 10 height 16
click at [351, 124] on link "Draw" at bounding box center [348, 121] width 89 height 36
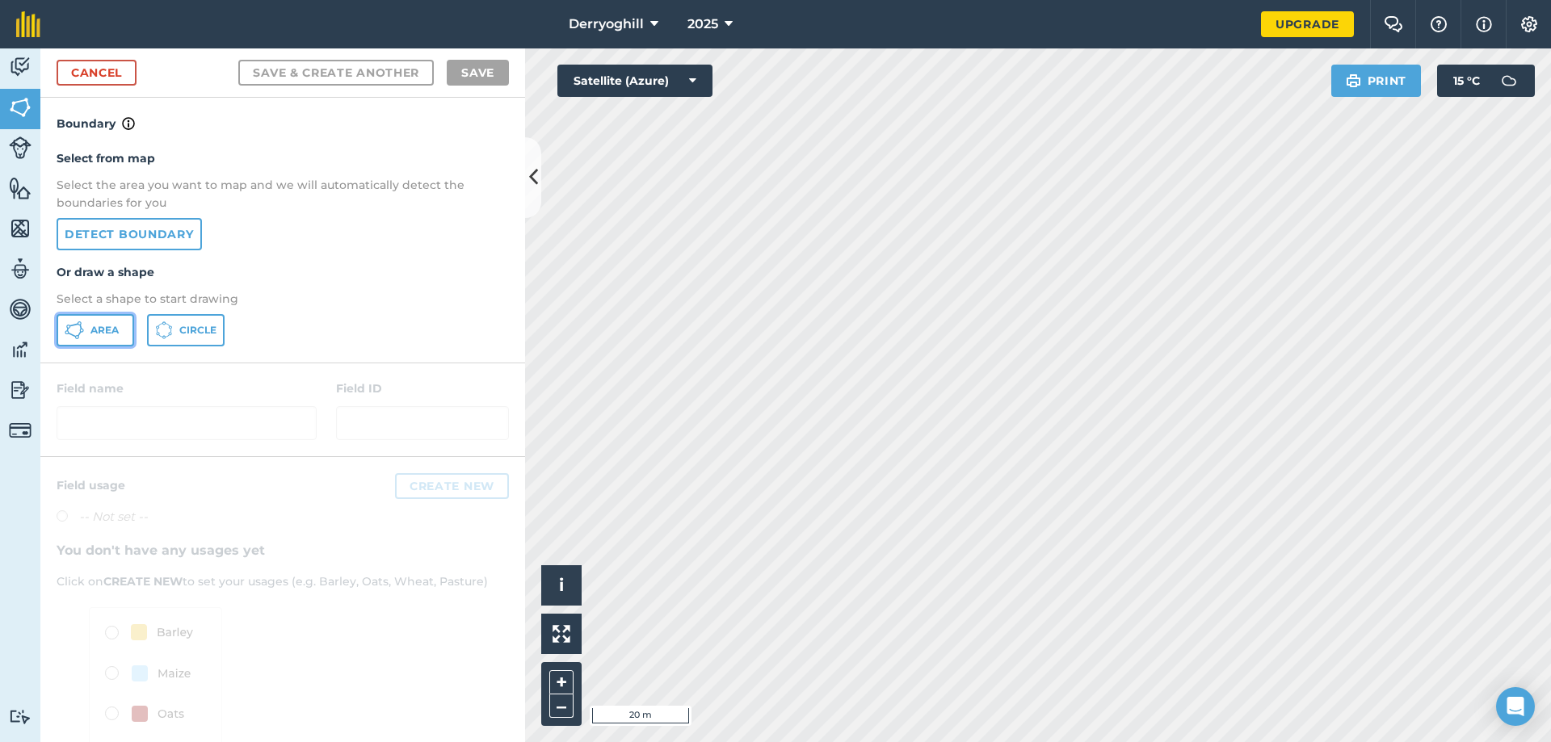
click at [120, 330] on button "Area" at bounding box center [96, 330] width 78 height 32
click at [535, 192] on button at bounding box center [533, 177] width 16 height 81
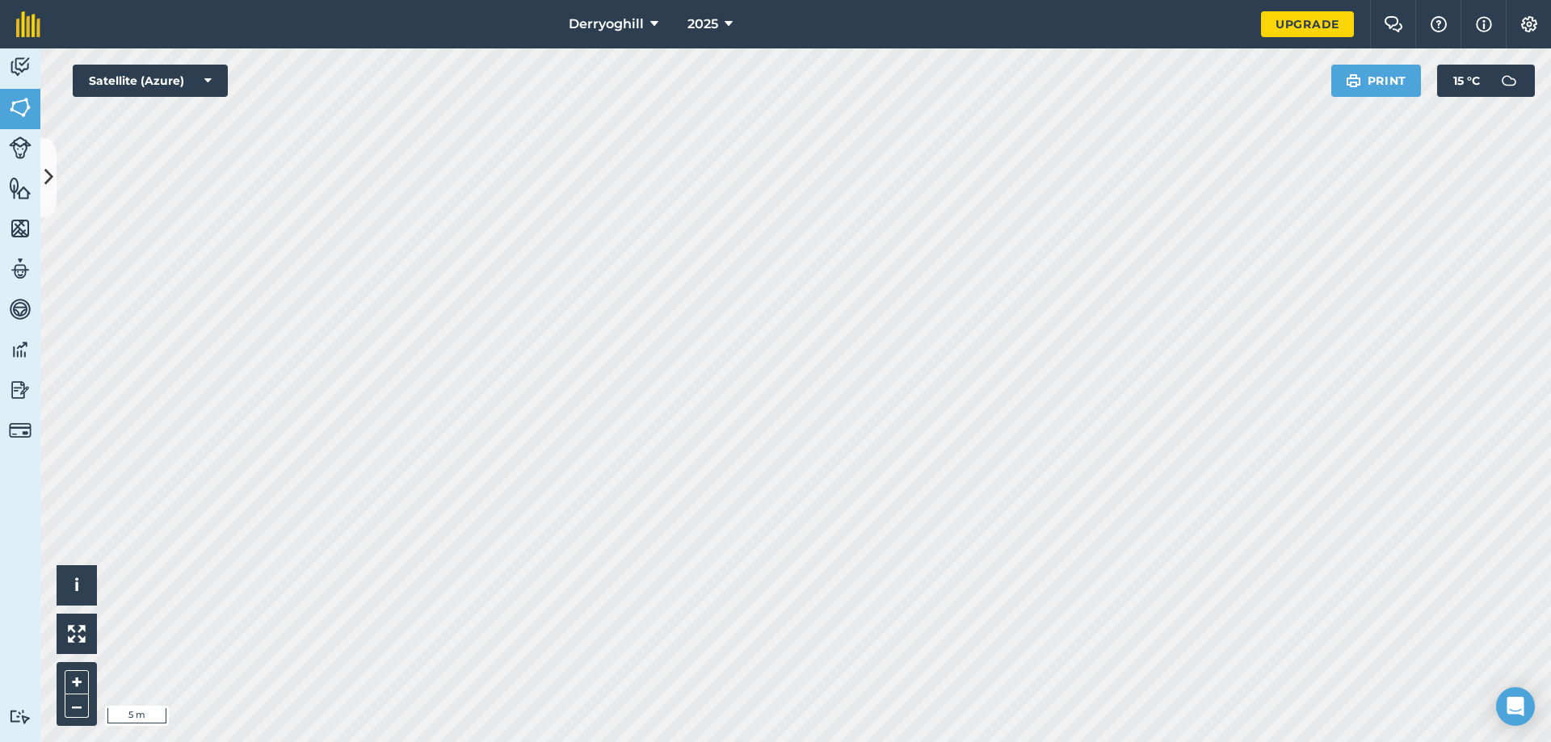
click at [414, 741] on html "Derryoghill 2025 Upgrade Farm Chat Help Info Settings Map printing is not avail…" at bounding box center [775, 371] width 1551 height 742
click at [50, 153] on button at bounding box center [48, 177] width 16 height 81
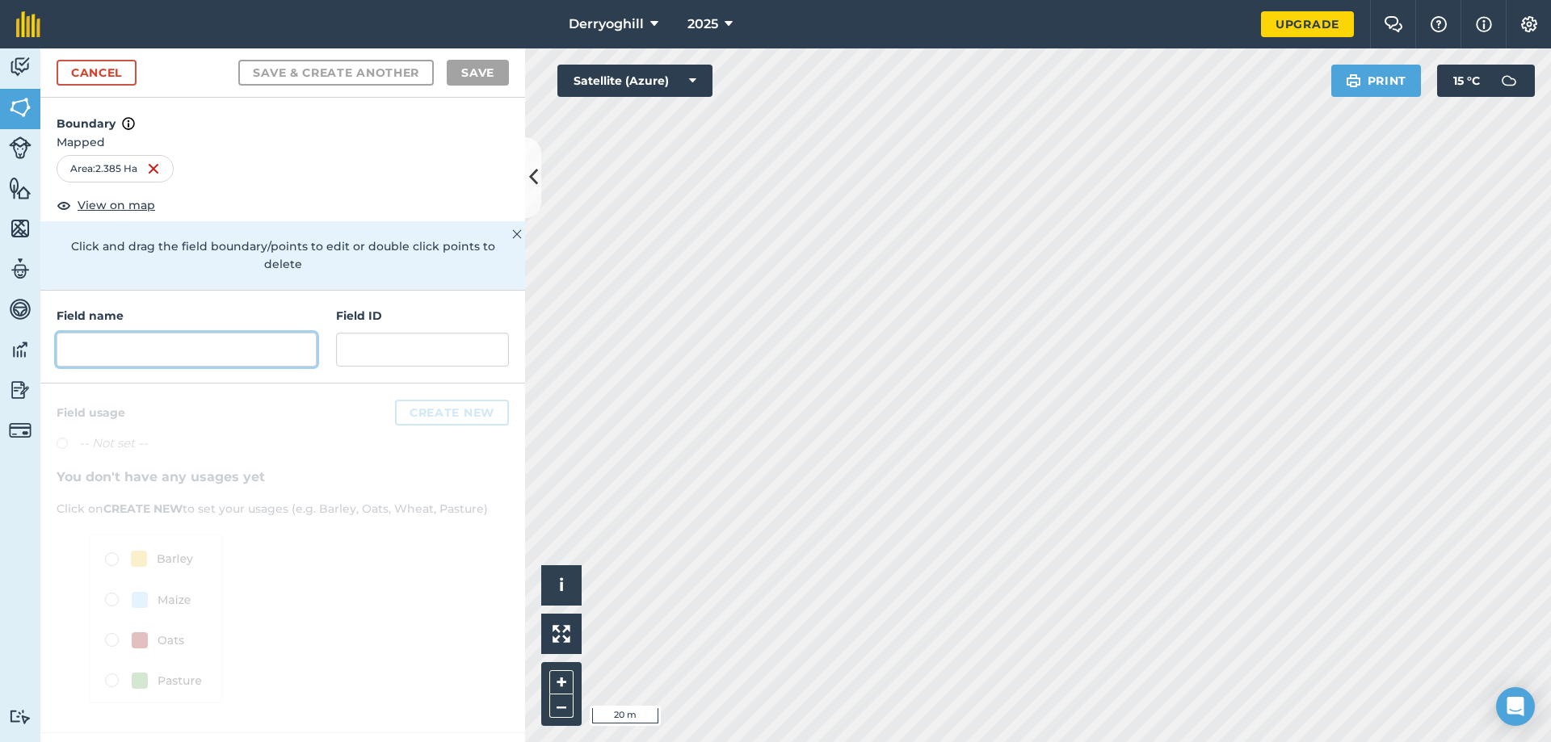
click at [162, 334] on input "text" at bounding box center [187, 350] width 260 height 34
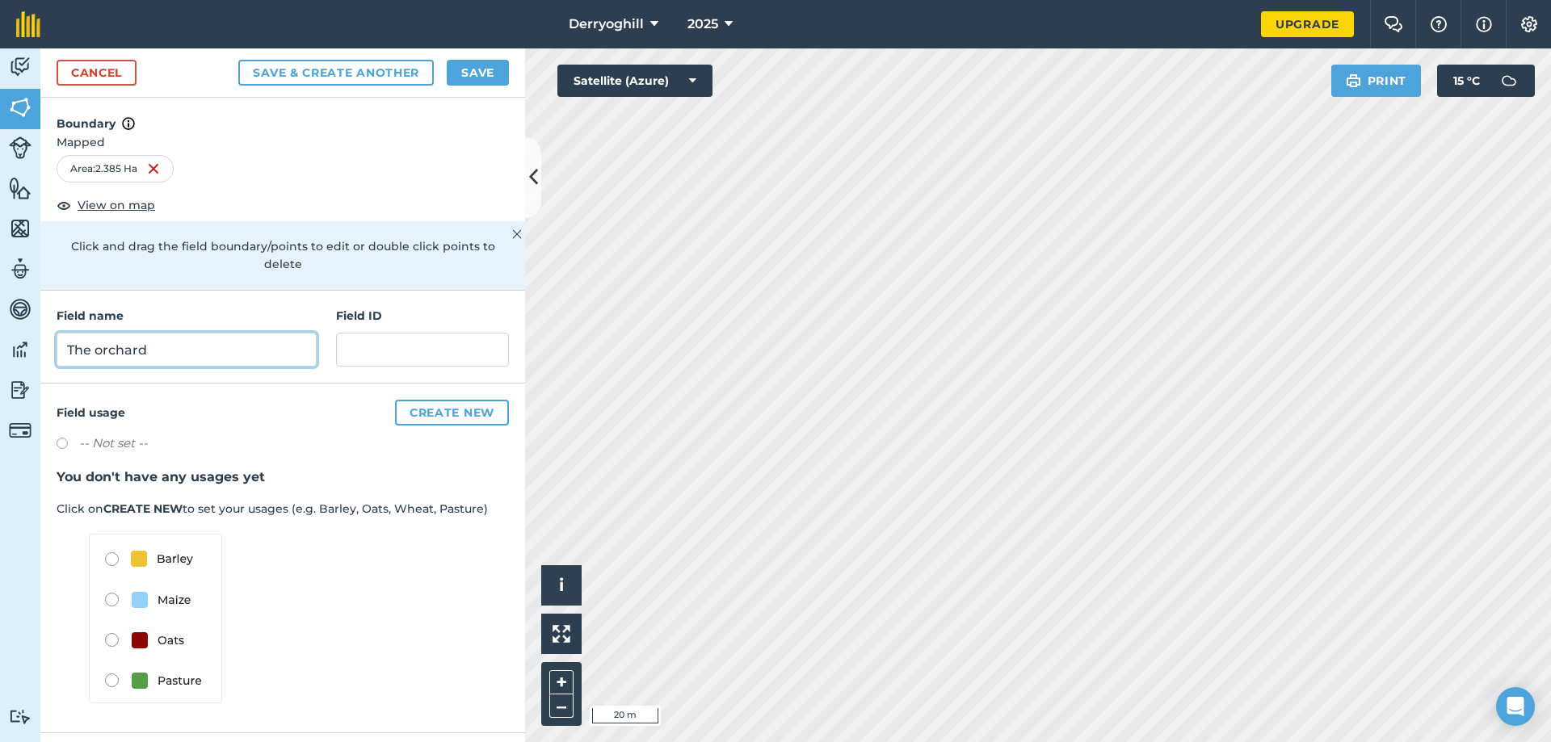
type input "The orchard"
click at [352, 68] on button "Save & Create Another" at bounding box center [335, 73] width 195 height 26
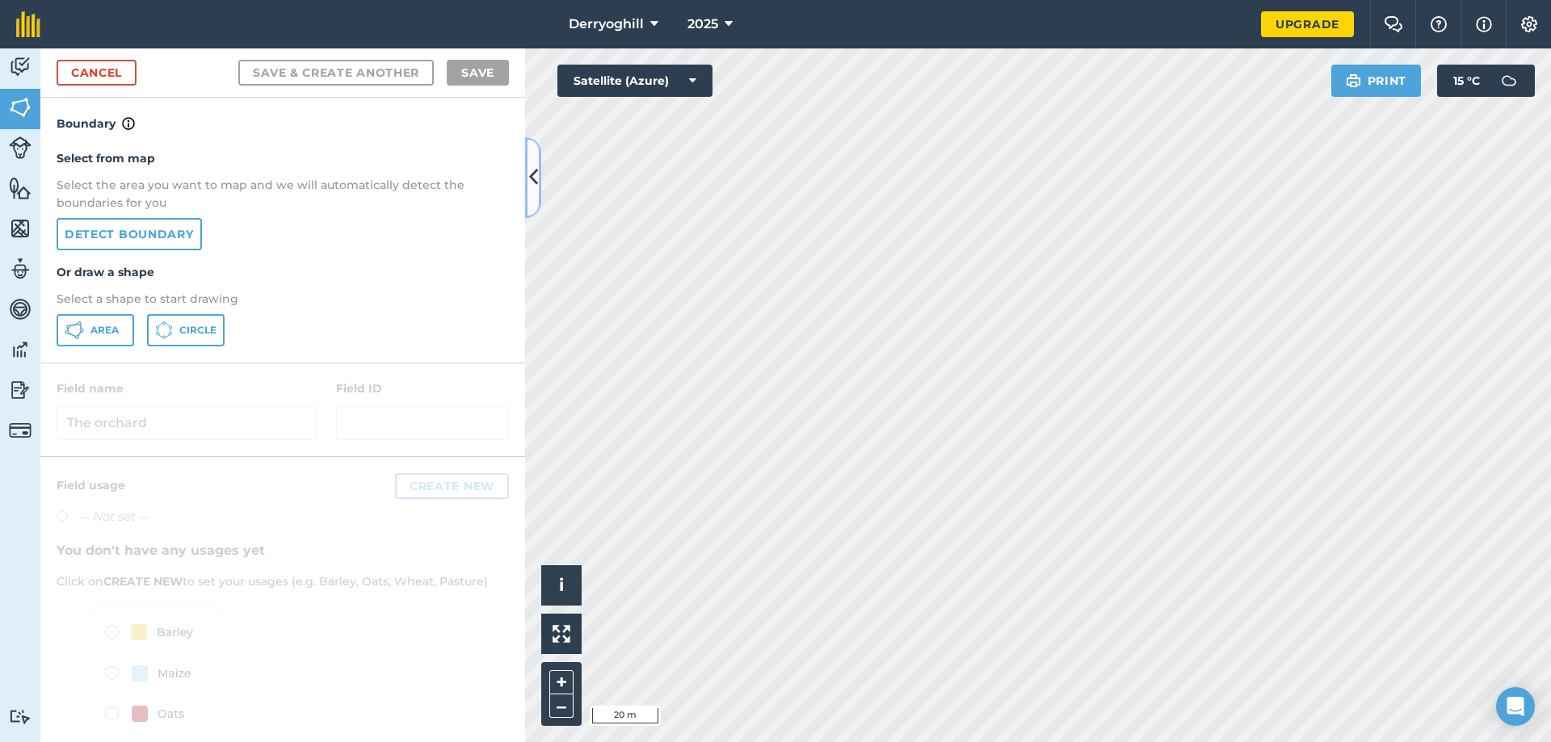
click at [534, 183] on icon at bounding box center [533, 177] width 9 height 28
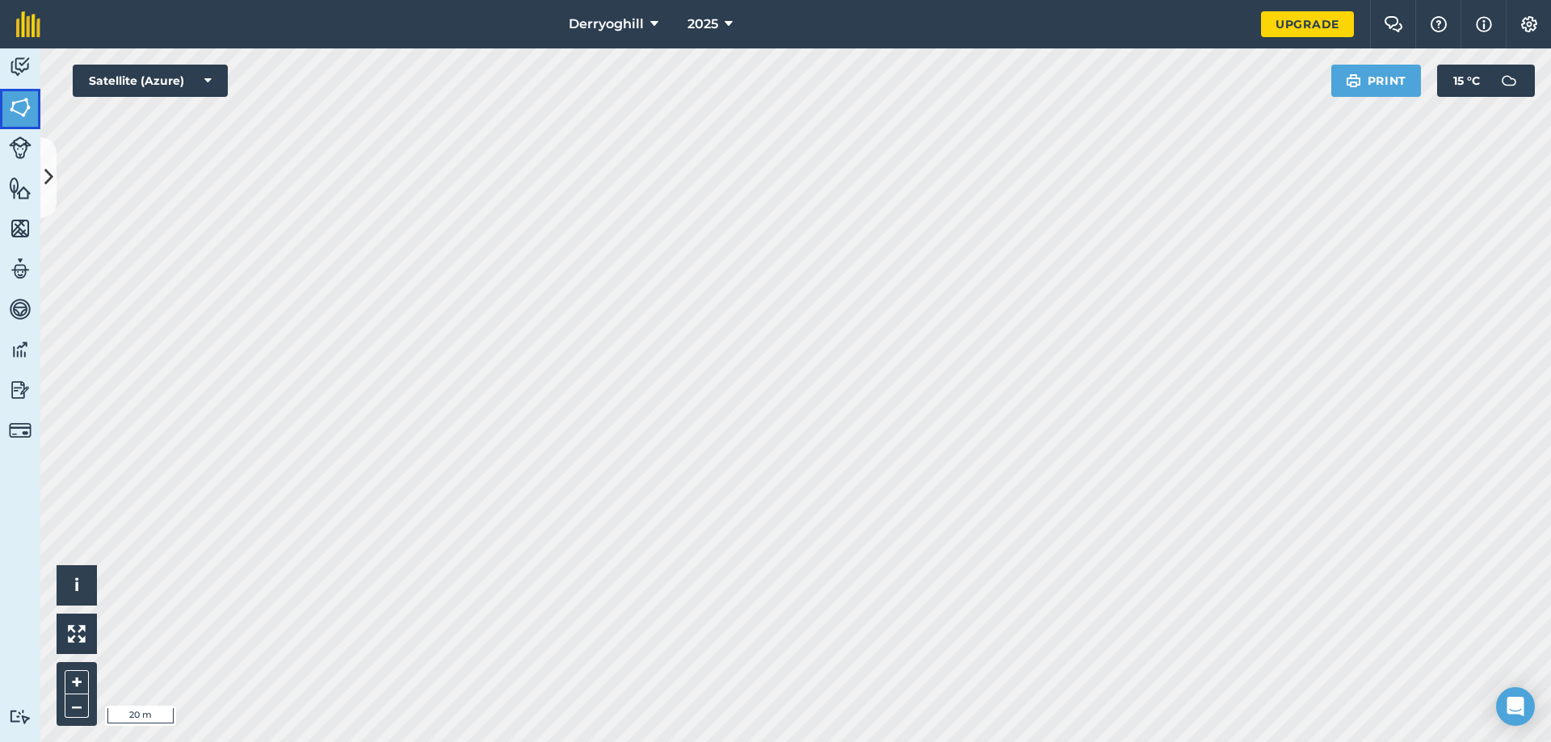
click at [2, 111] on link "Fields" at bounding box center [20, 109] width 40 height 40
click at [41, 165] on button at bounding box center [48, 177] width 16 height 81
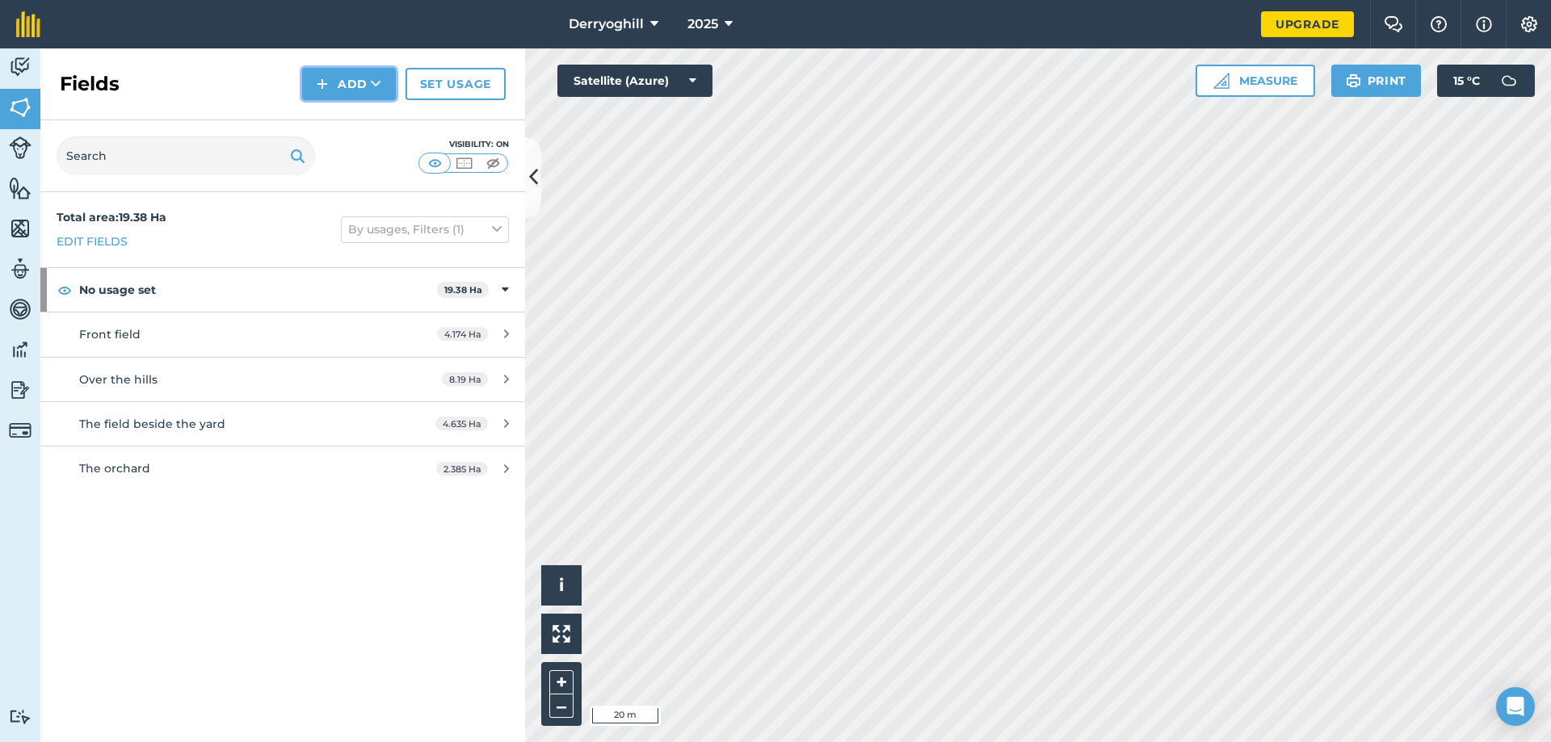
click at [360, 86] on button "Add" at bounding box center [349, 84] width 94 height 32
click at [360, 114] on link "Draw" at bounding box center [348, 121] width 89 height 36
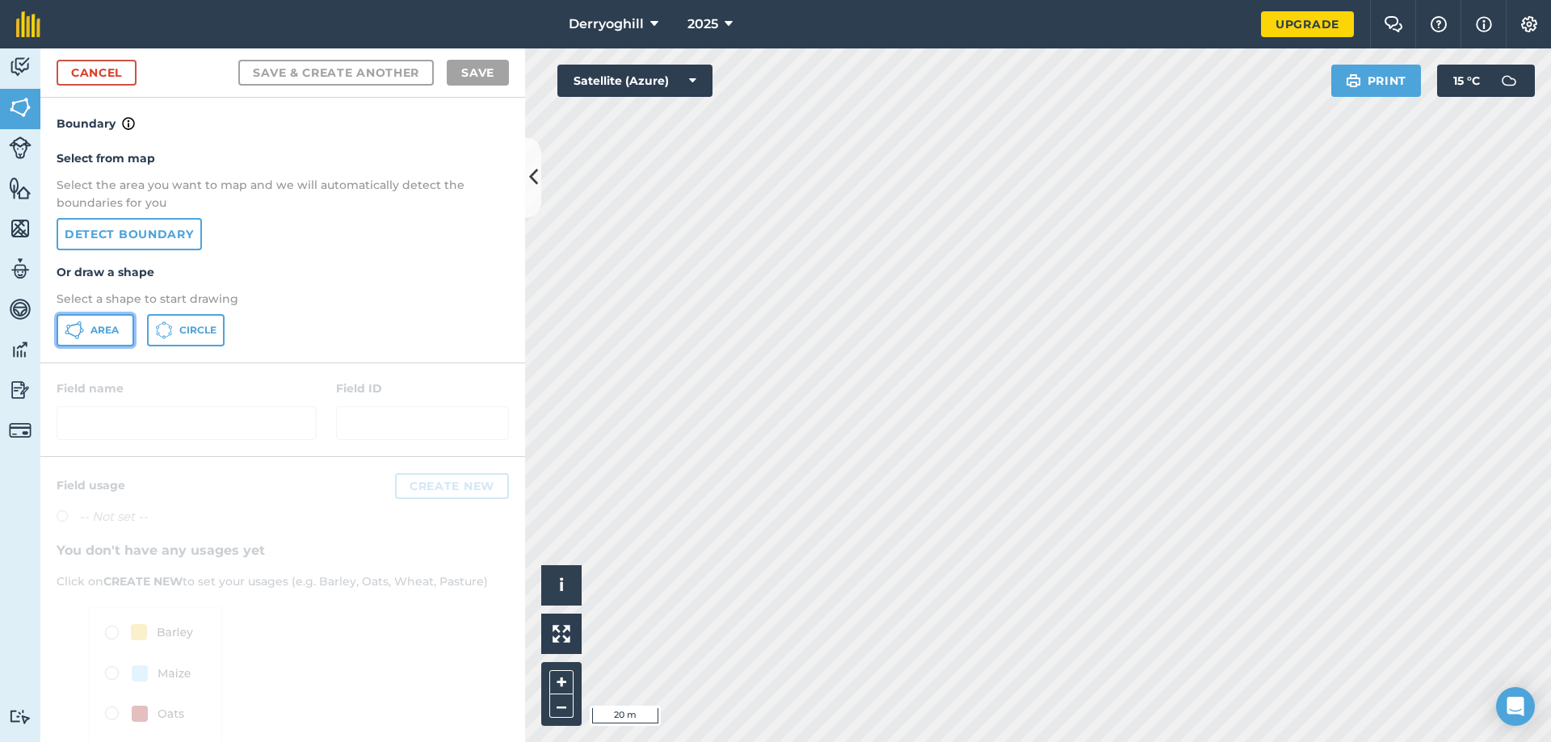
click at [106, 337] on span "Area" at bounding box center [104, 330] width 28 height 13
click at [527, 165] on button at bounding box center [533, 177] width 16 height 81
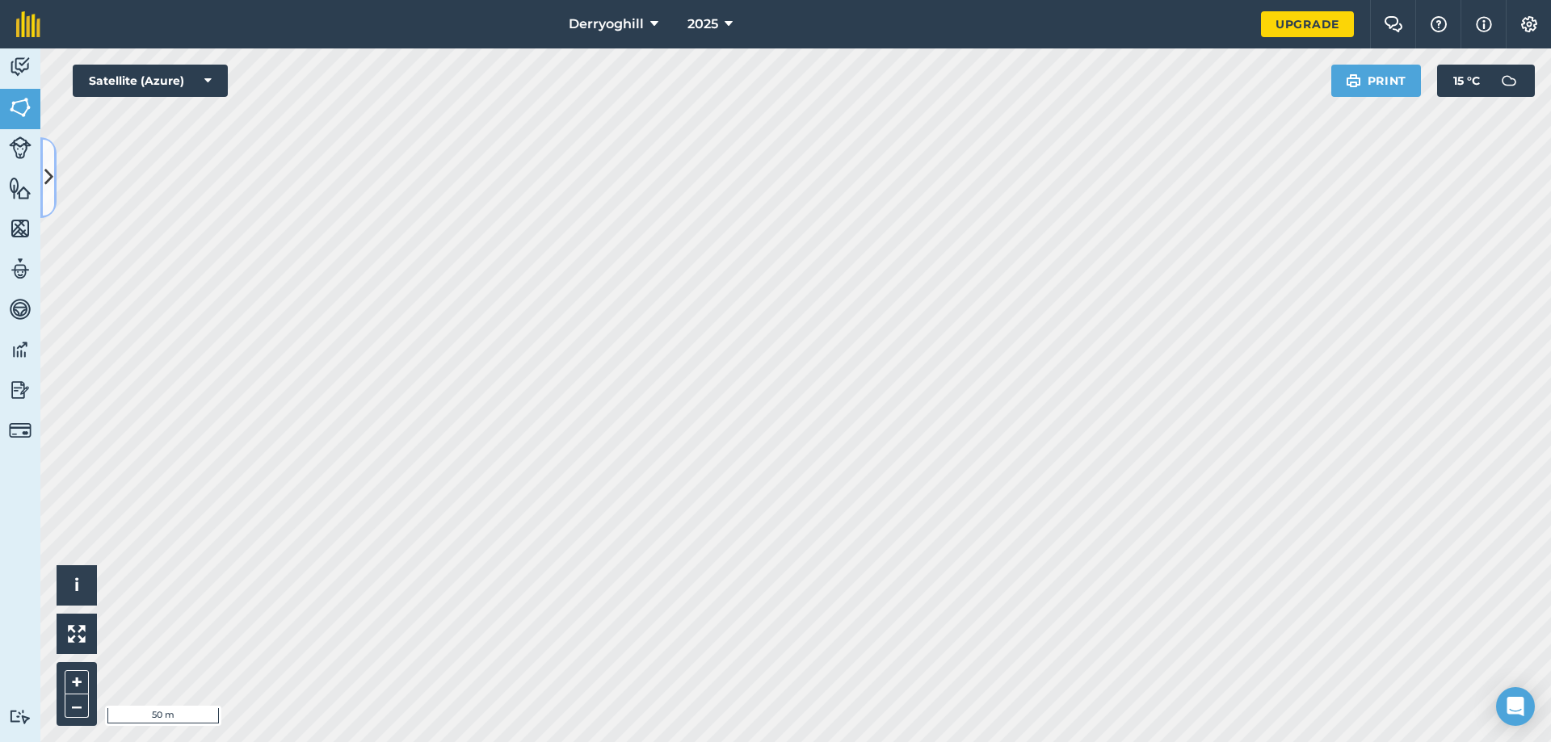
click at [46, 167] on icon at bounding box center [48, 177] width 9 height 28
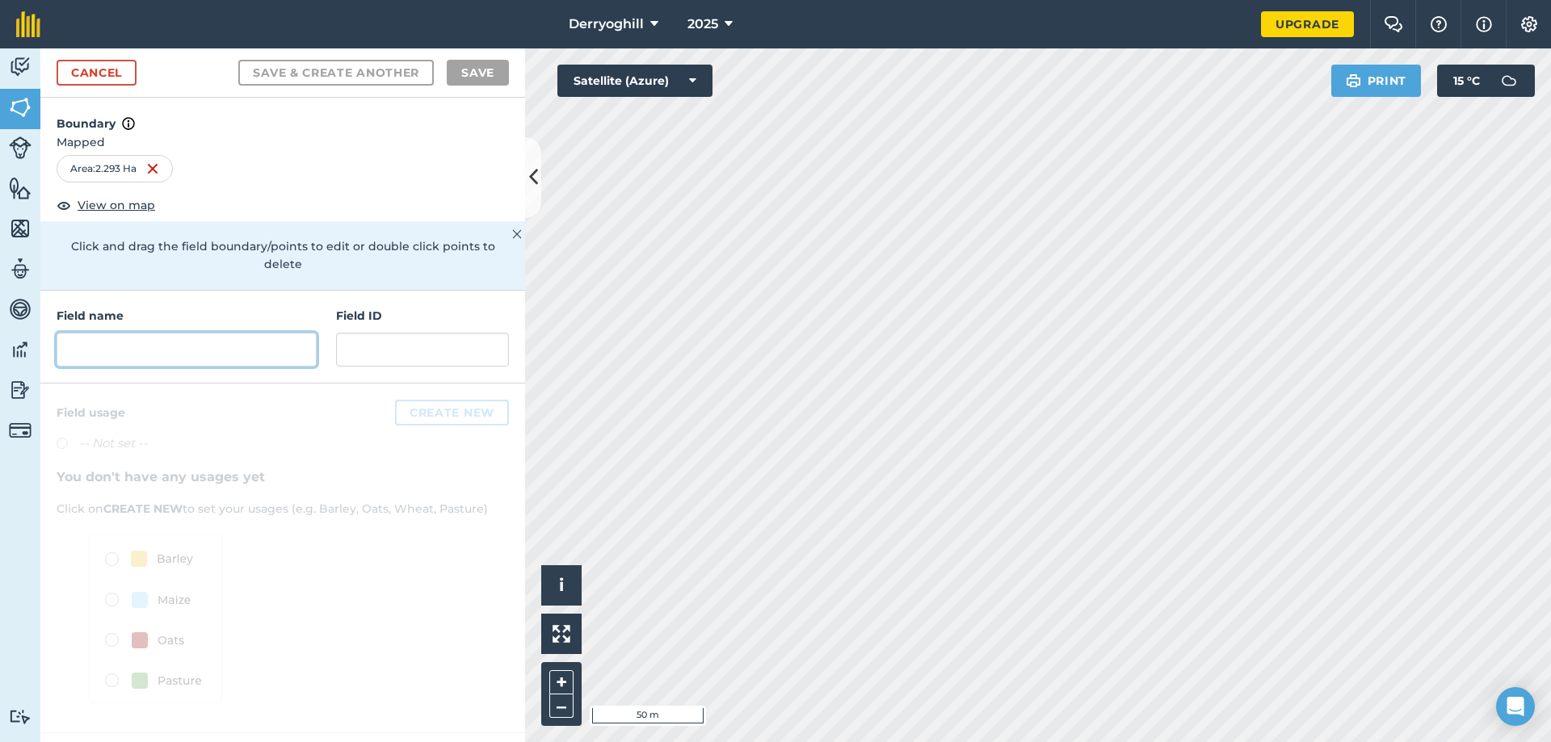
click at [99, 333] on input "text" at bounding box center [187, 350] width 260 height 34
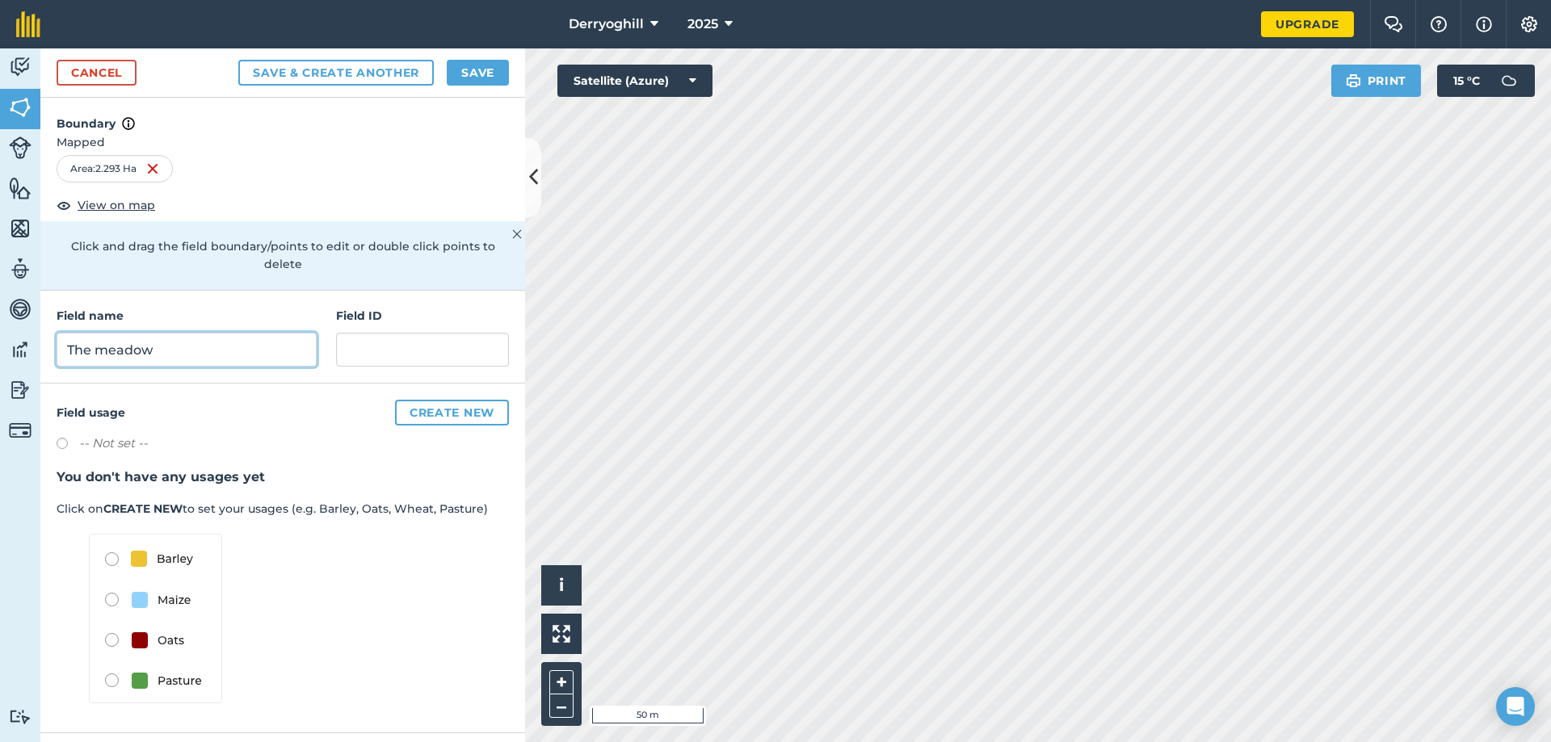
type input "The meadow"
click at [326, 76] on button "Save & Create Another" at bounding box center [335, 73] width 195 height 26
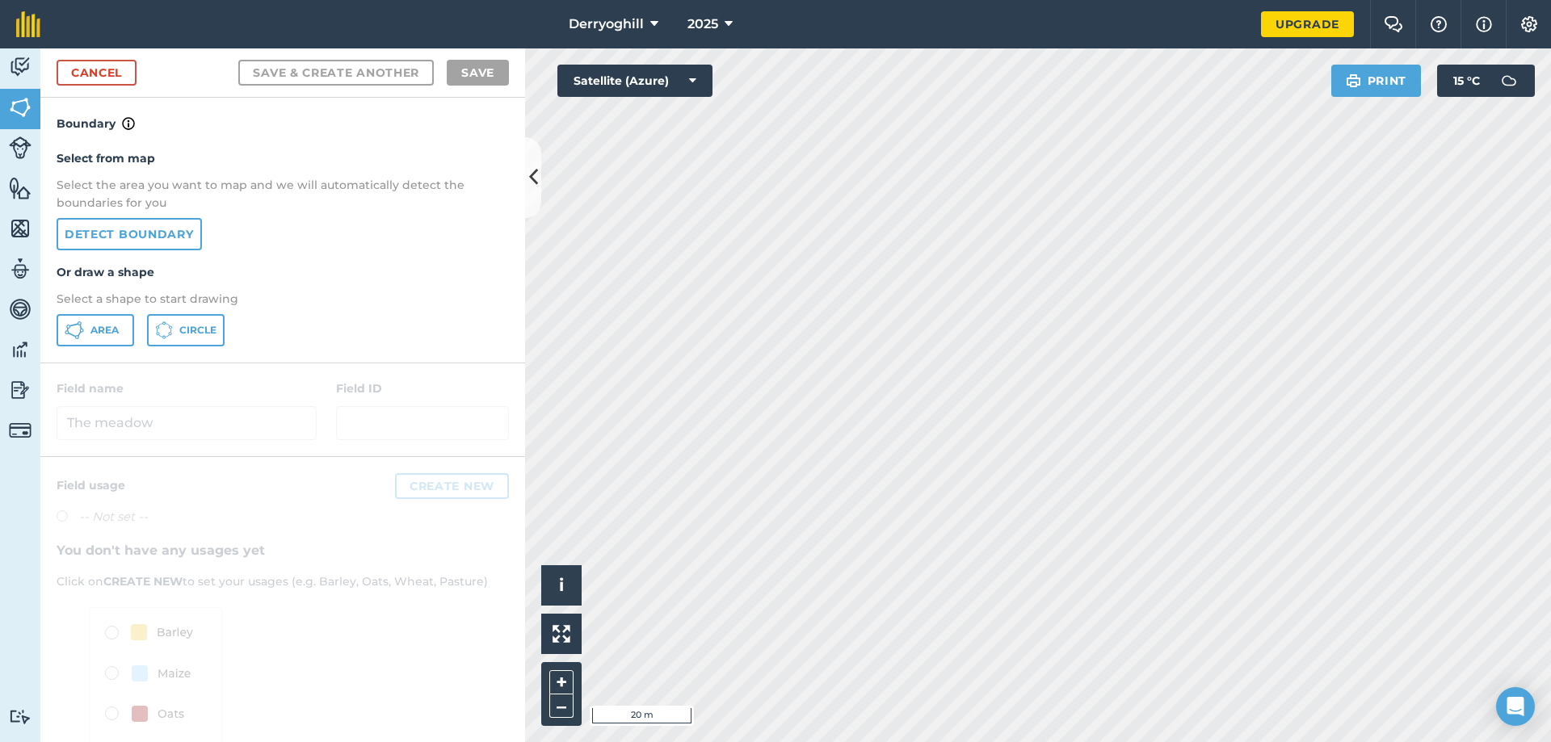
click at [859, 741] on html "Derryoghill 2025 Upgrade Farm Chat Help Info Settings Map printing is not avail…" at bounding box center [775, 371] width 1551 height 742
click at [107, 329] on span "Area" at bounding box center [104, 330] width 28 height 13
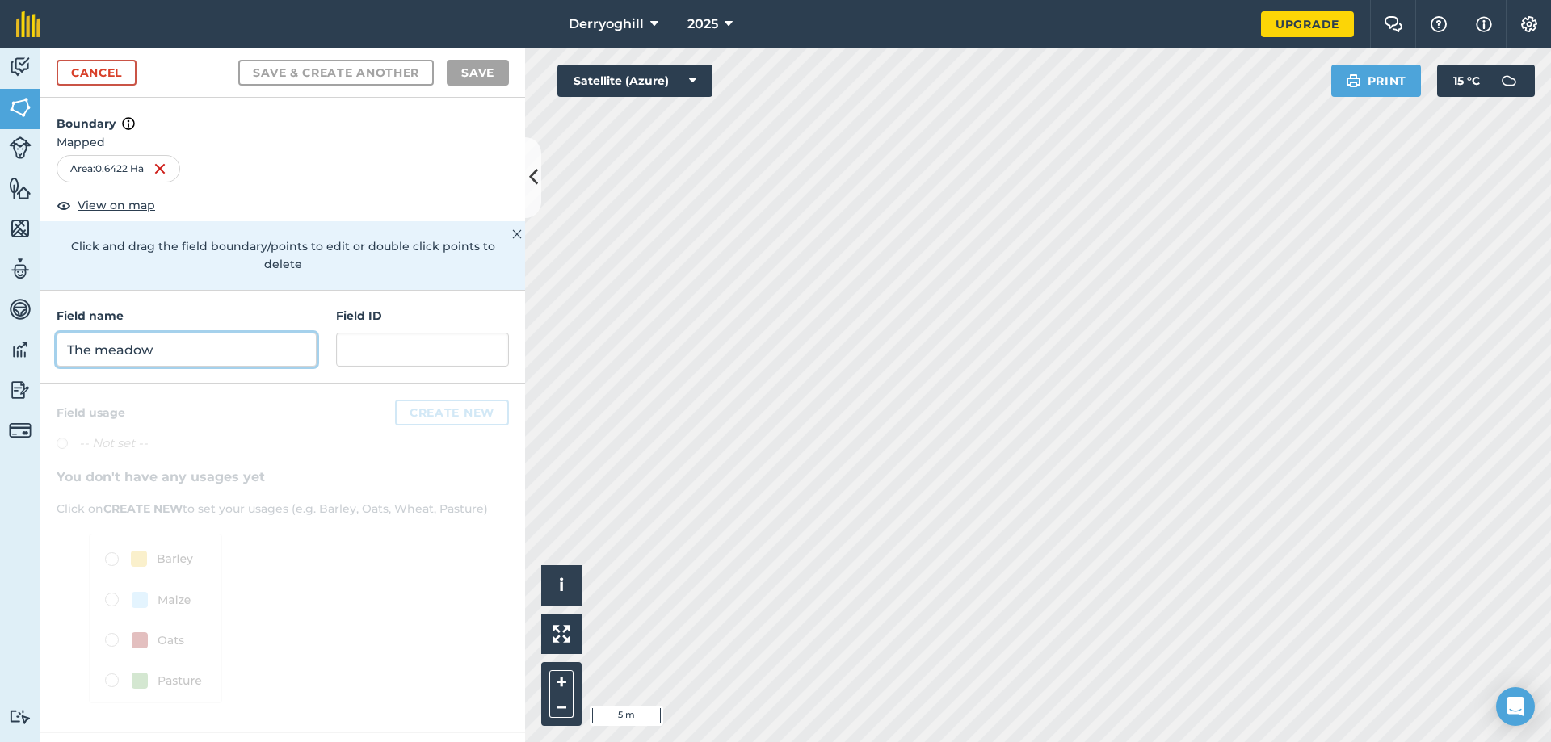
click at [252, 333] on input "The meadow" at bounding box center [187, 350] width 260 height 34
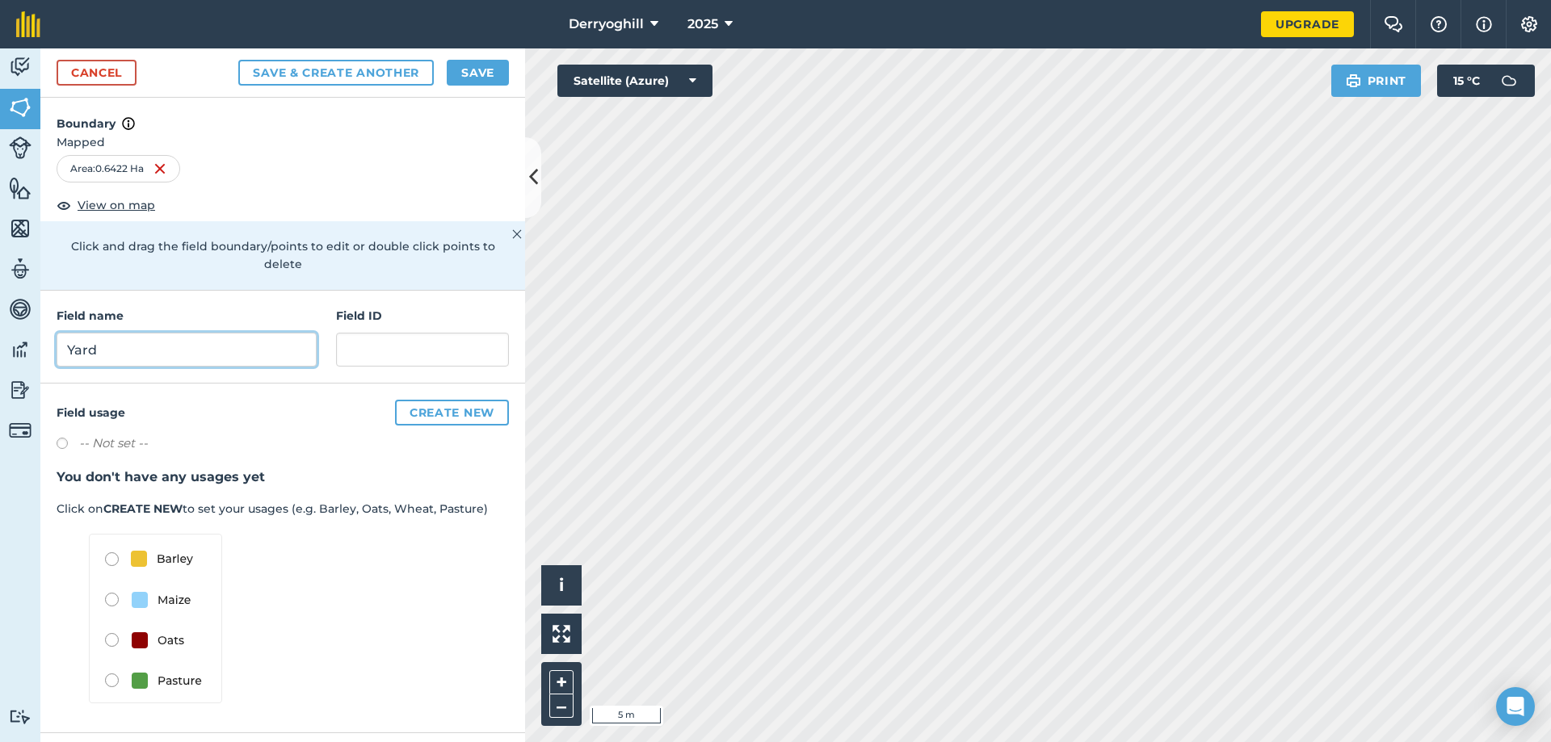
type input "Yard"
click at [383, 63] on button "Save & Create Another" at bounding box center [335, 73] width 195 height 26
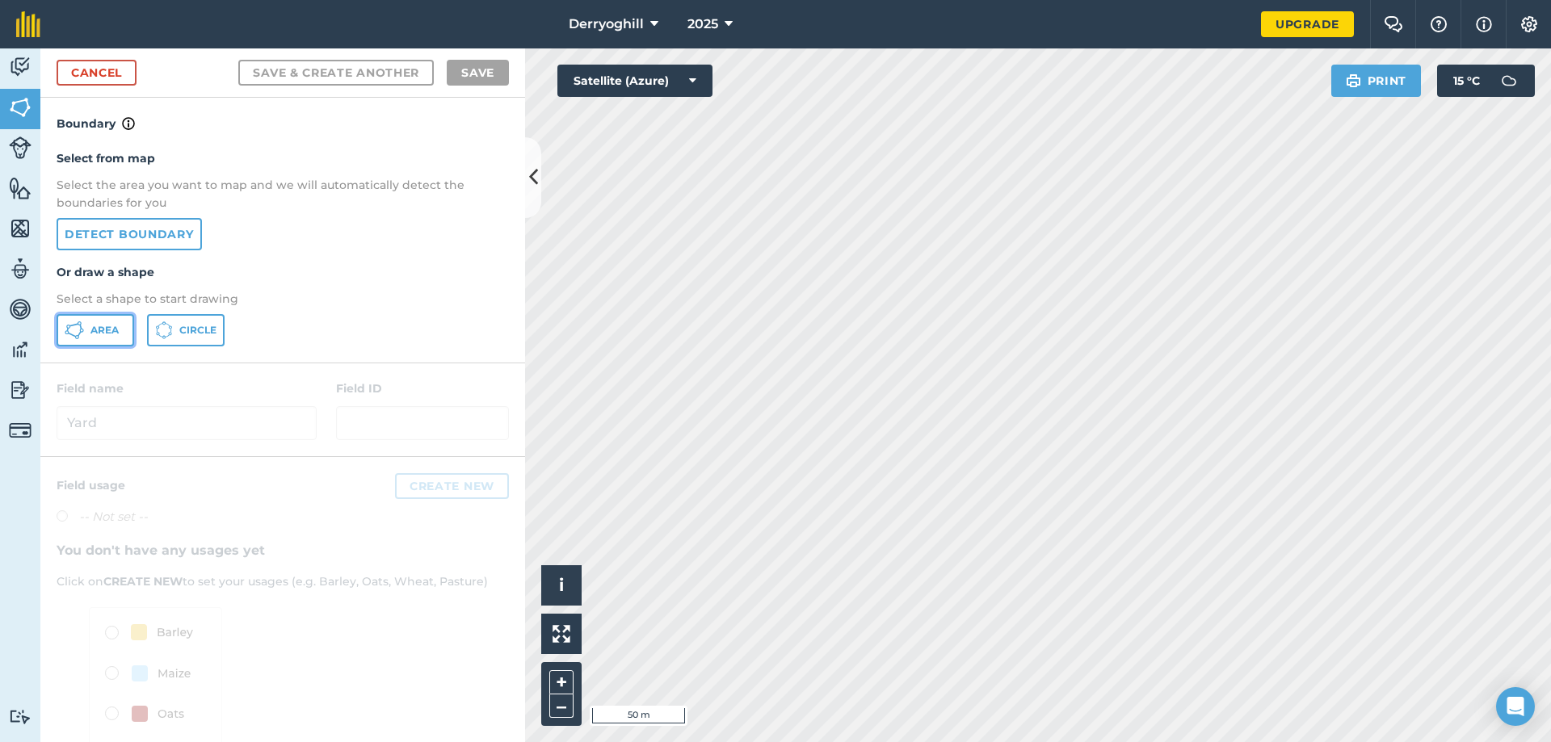
click at [86, 320] on button "Area" at bounding box center [96, 330] width 78 height 32
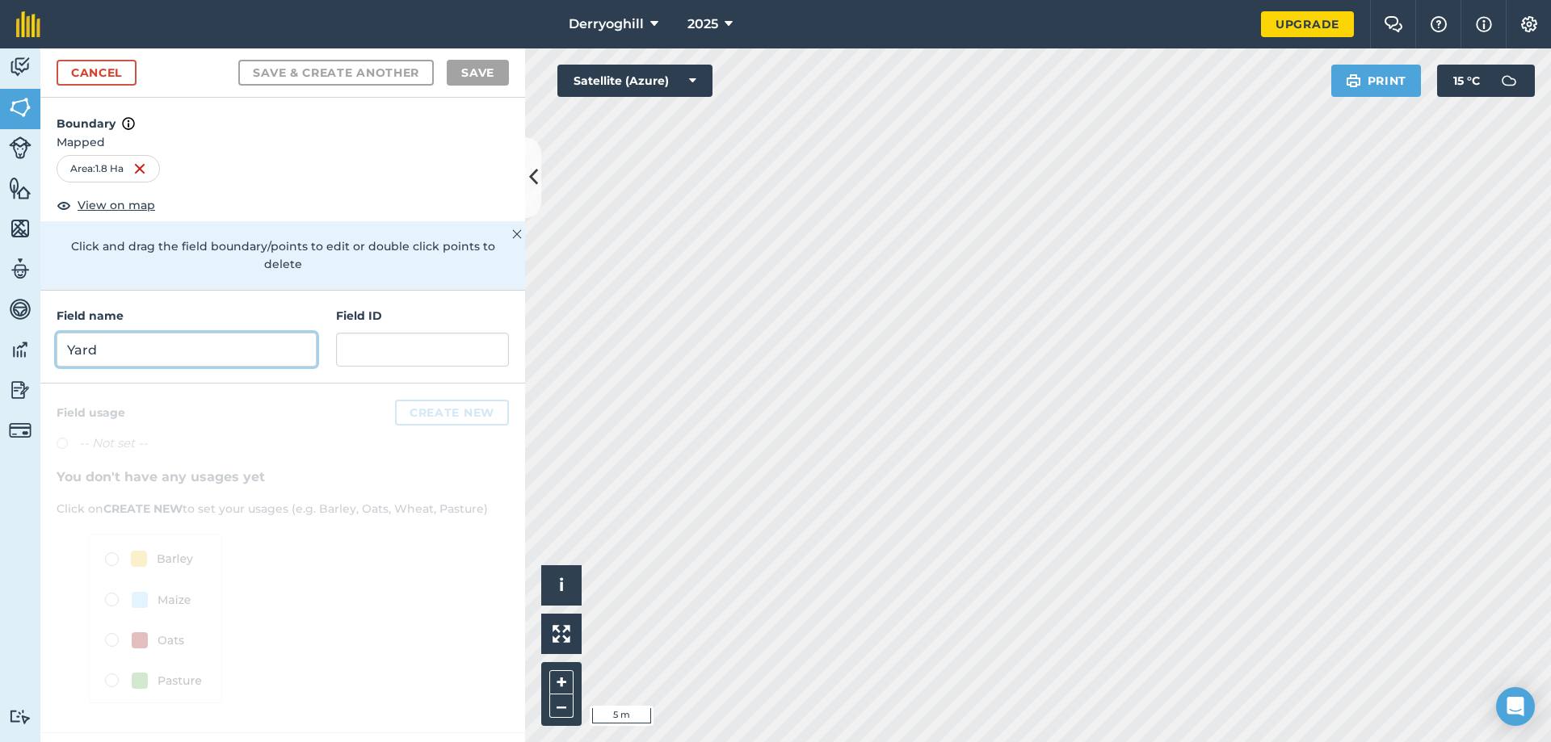
click at [292, 333] on input "Yard" at bounding box center [187, 350] width 260 height 34
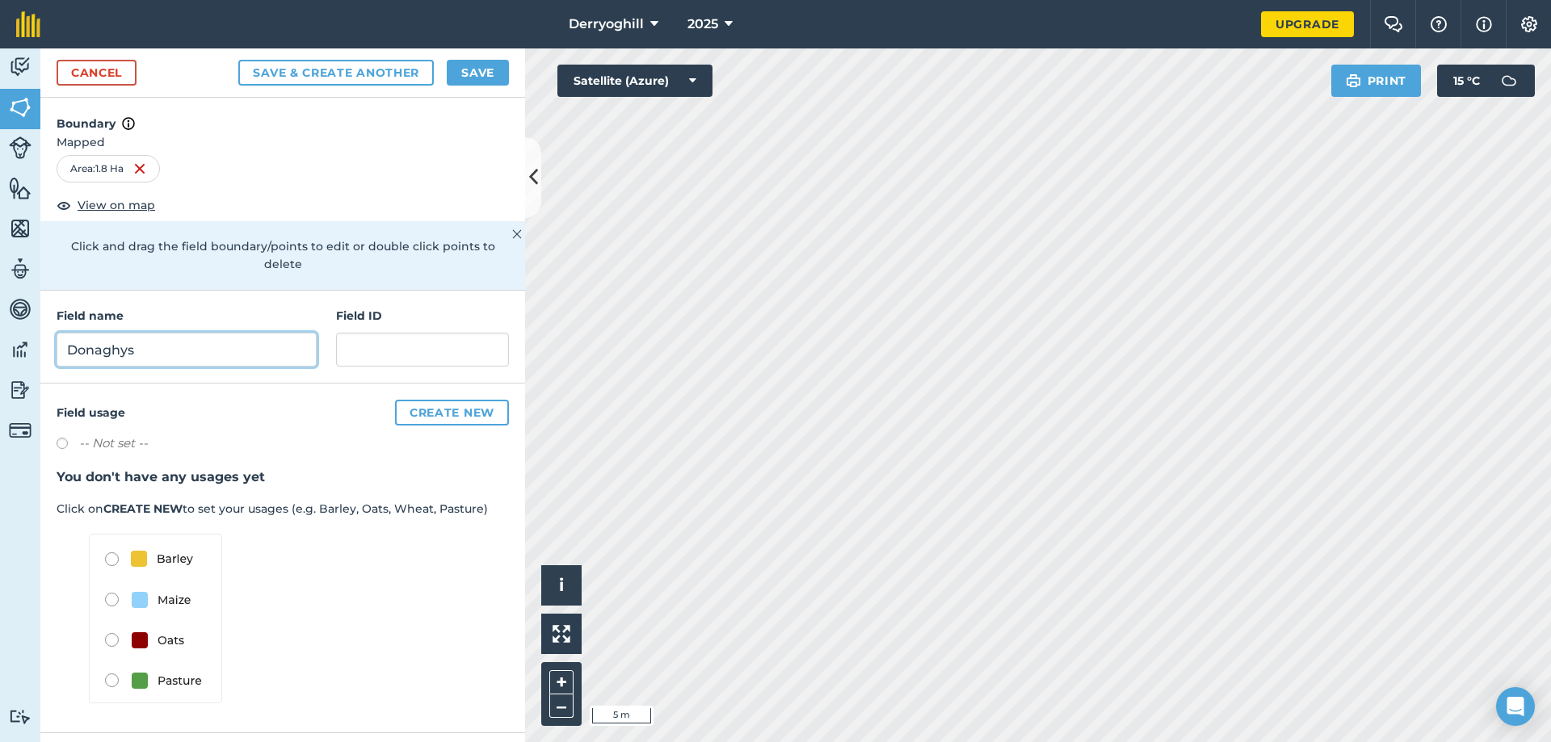
type input "Donaghys"
click at [467, 72] on button "Save" at bounding box center [478, 73] width 62 height 26
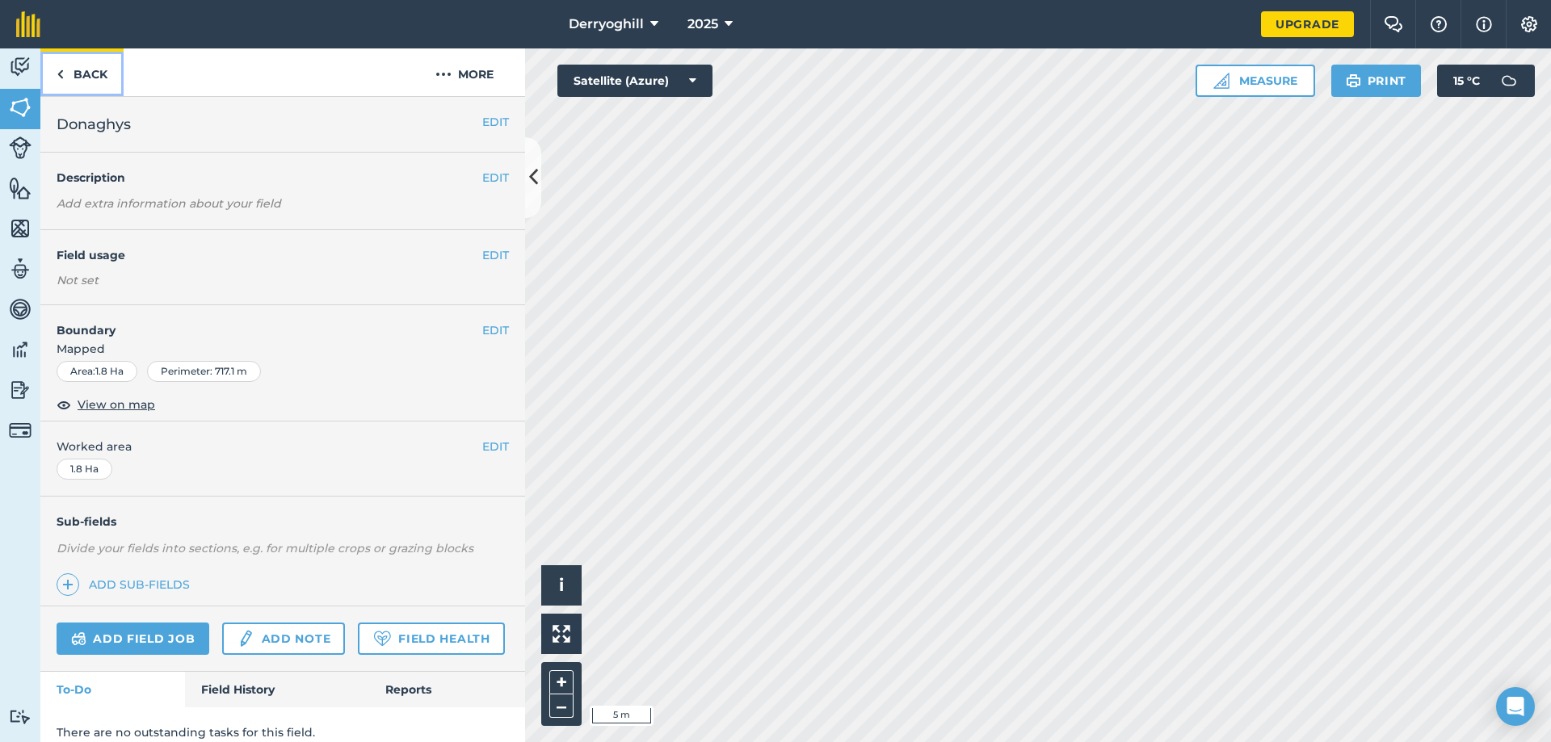
click at [68, 74] on link "Back" at bounding box center [81, 72] width 83 height 48
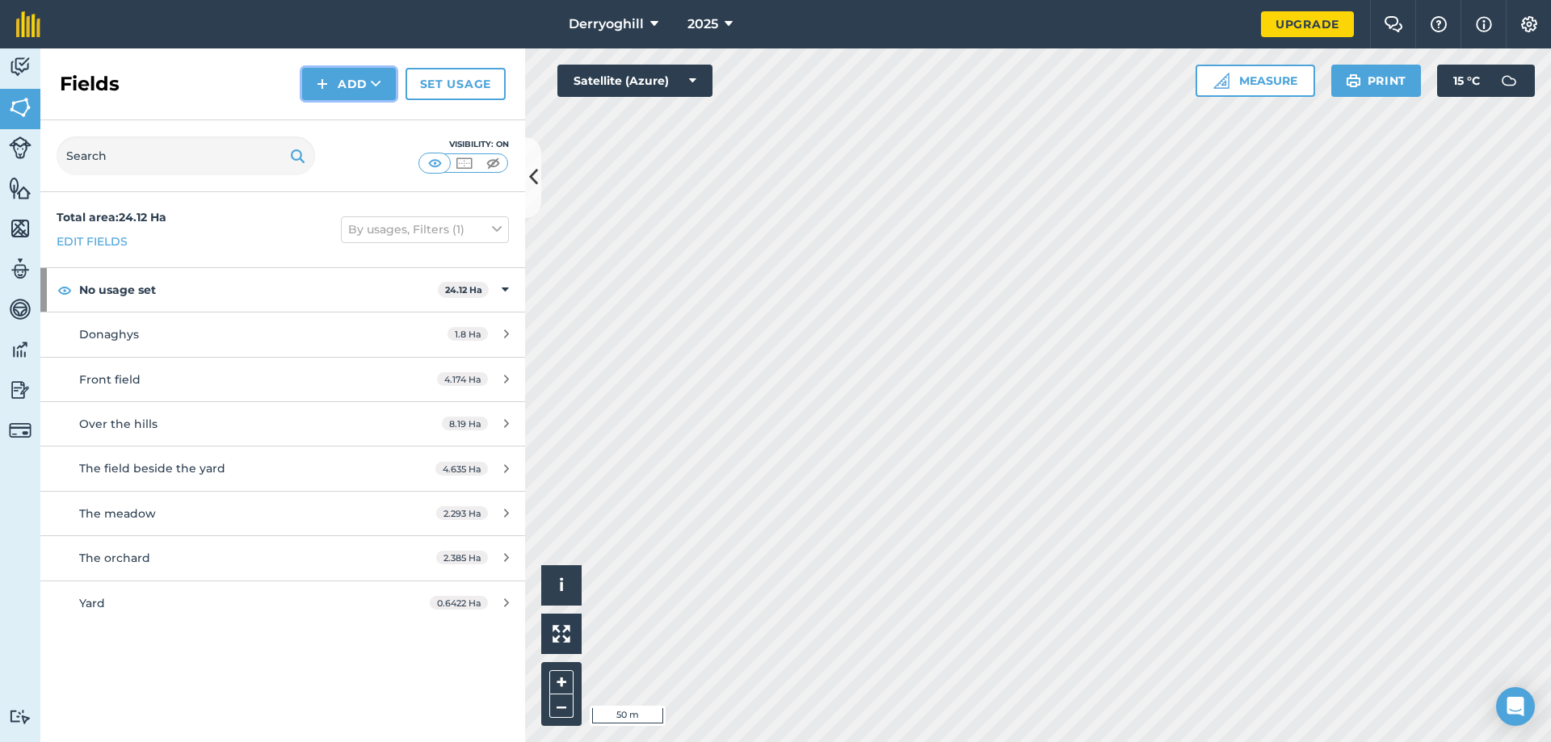
click at [376, 81] on icon at bounding box center [376, 84] width 10 height 16
click at [363, 115] on link "Draw" at bounding box center [348, 121] width 89 height 36
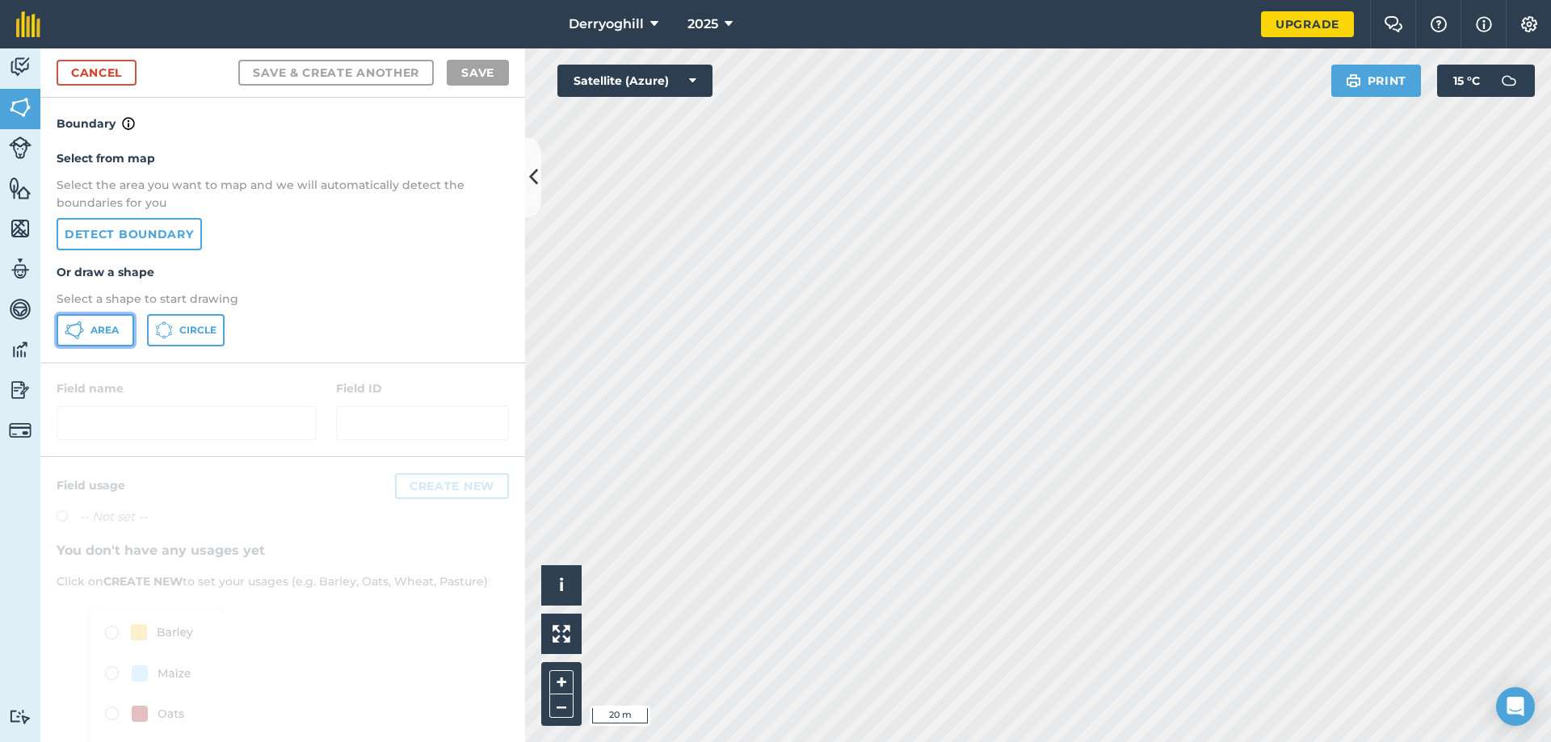
click at [96, 333] on span "Area" at bounding box center [104, 330] width 28 height 13
click at [531, 170] on icon at bounding box center [533, 177] width 9 height 28
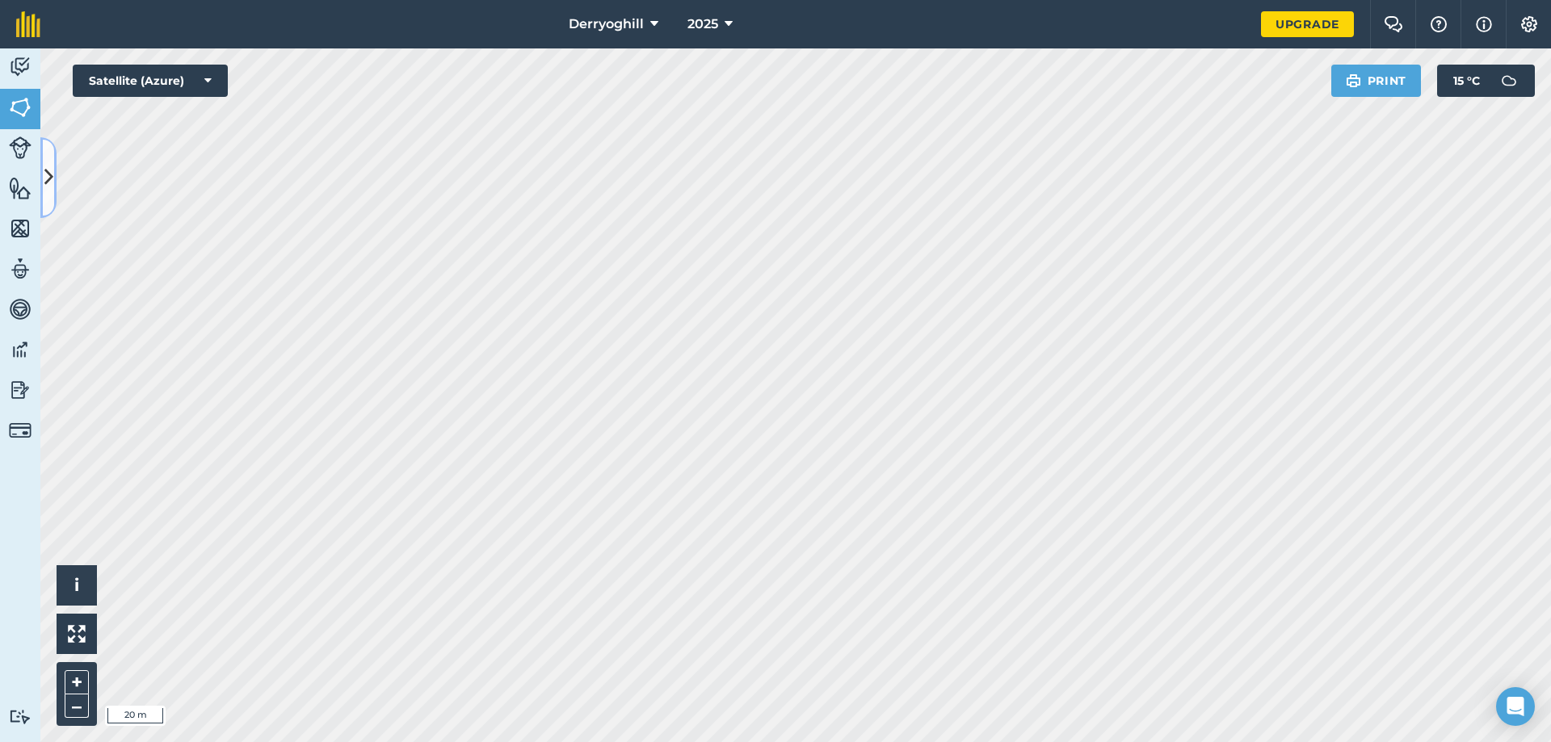
click at [54, 157] on button at bounding box center [48, 177] width 16 height 81
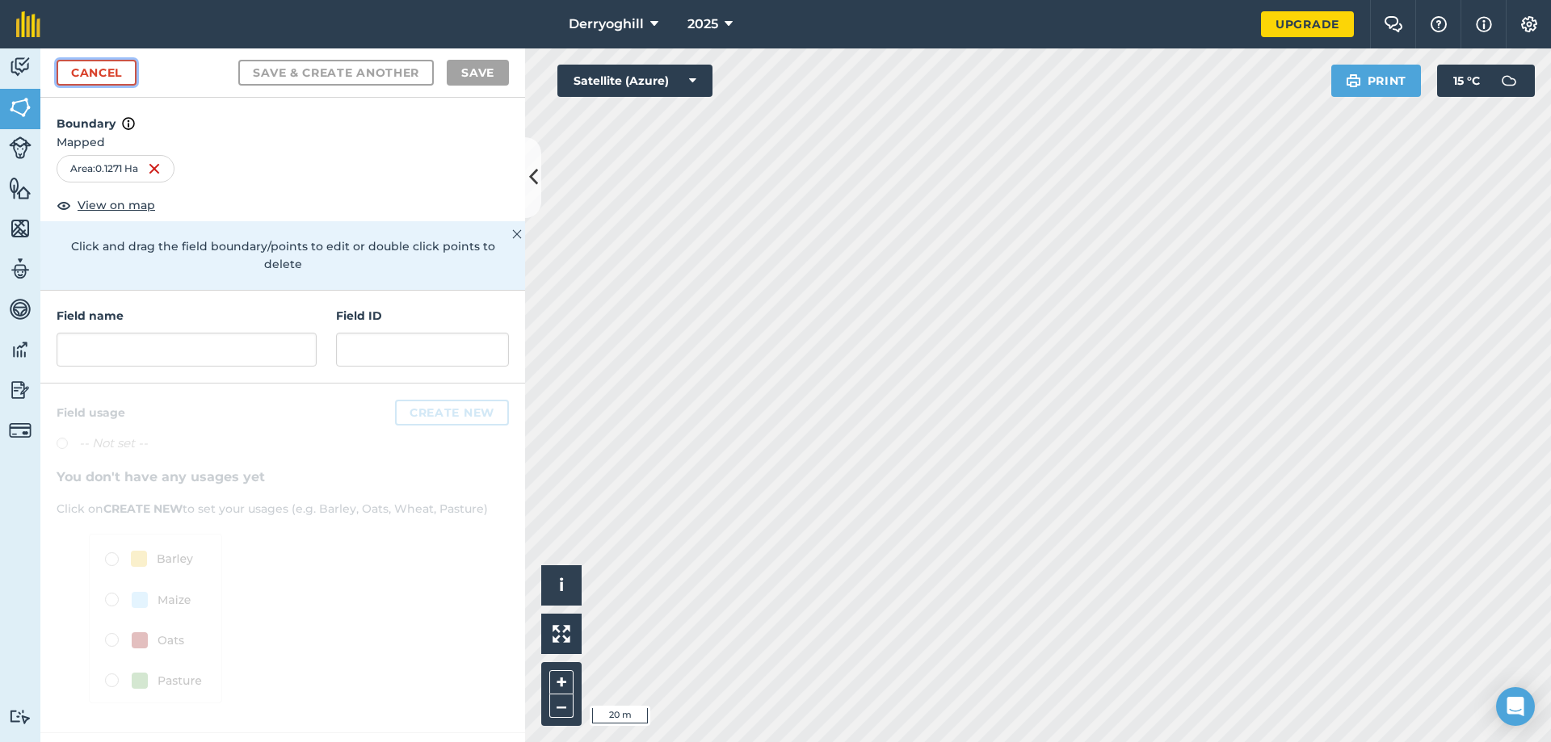
click at [118, 69] on link "Cancel" at bounding box center [97, 73] width 80 height 26
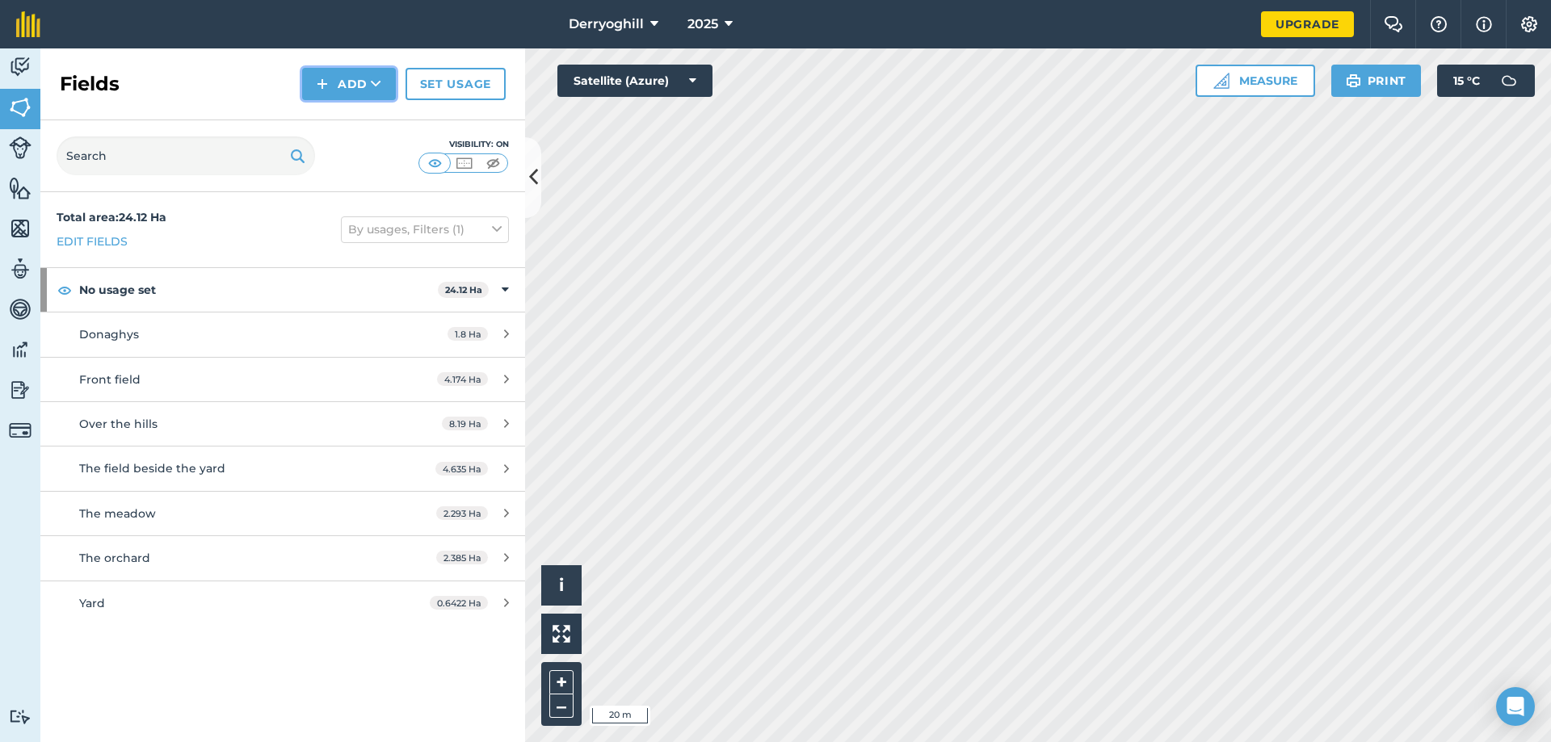
click at [376, 83] on icon at bounding box center [376, 84] width 10 height 16
click at [359, 121] on link "Draw" at bounding box center [348, 121] width 89 height 36
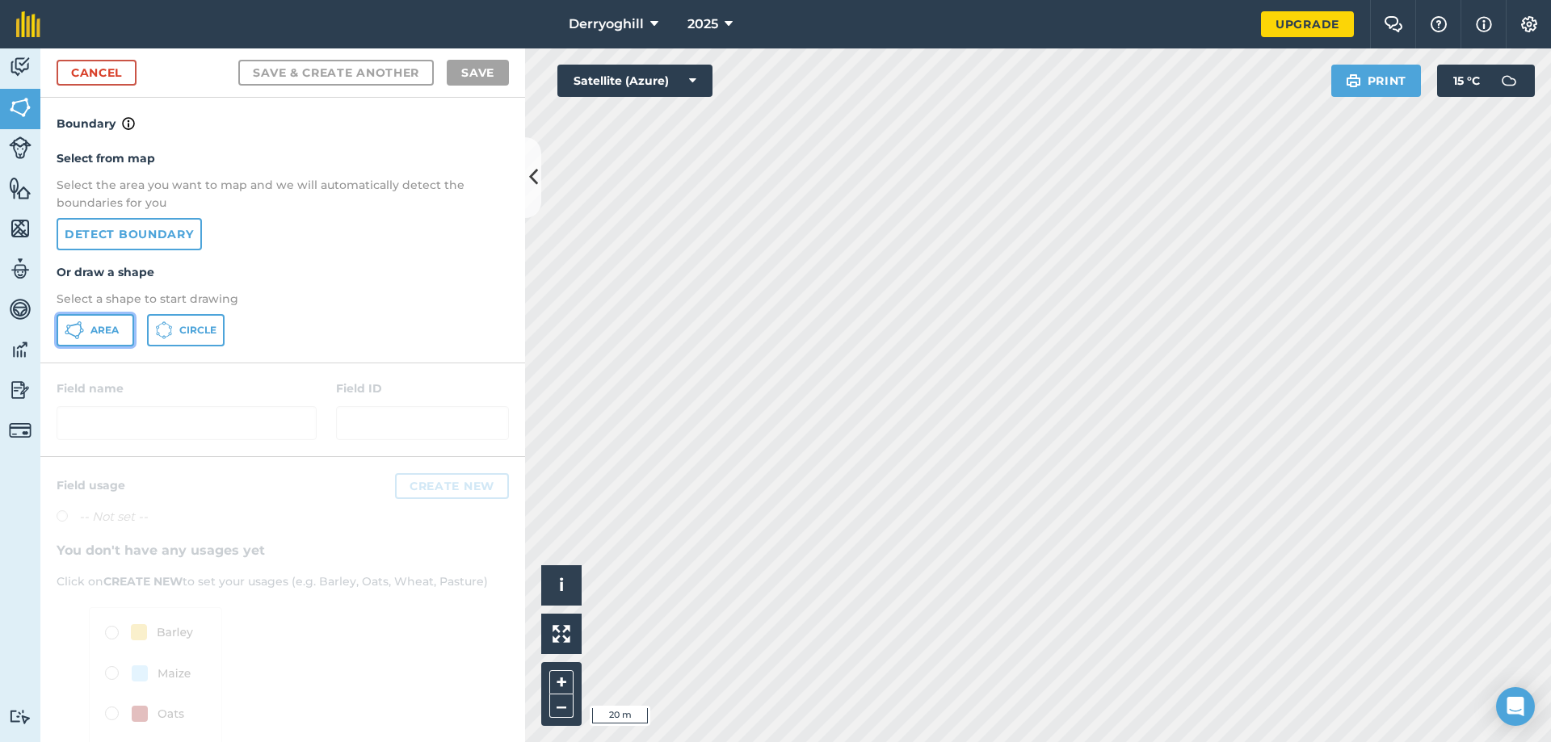
click at [108, 333] on span "Area" at bounding box center [104, 330] width 28 height 13
click at [529, 176] on icon at bounding box center [533, 177] width 9 height 28
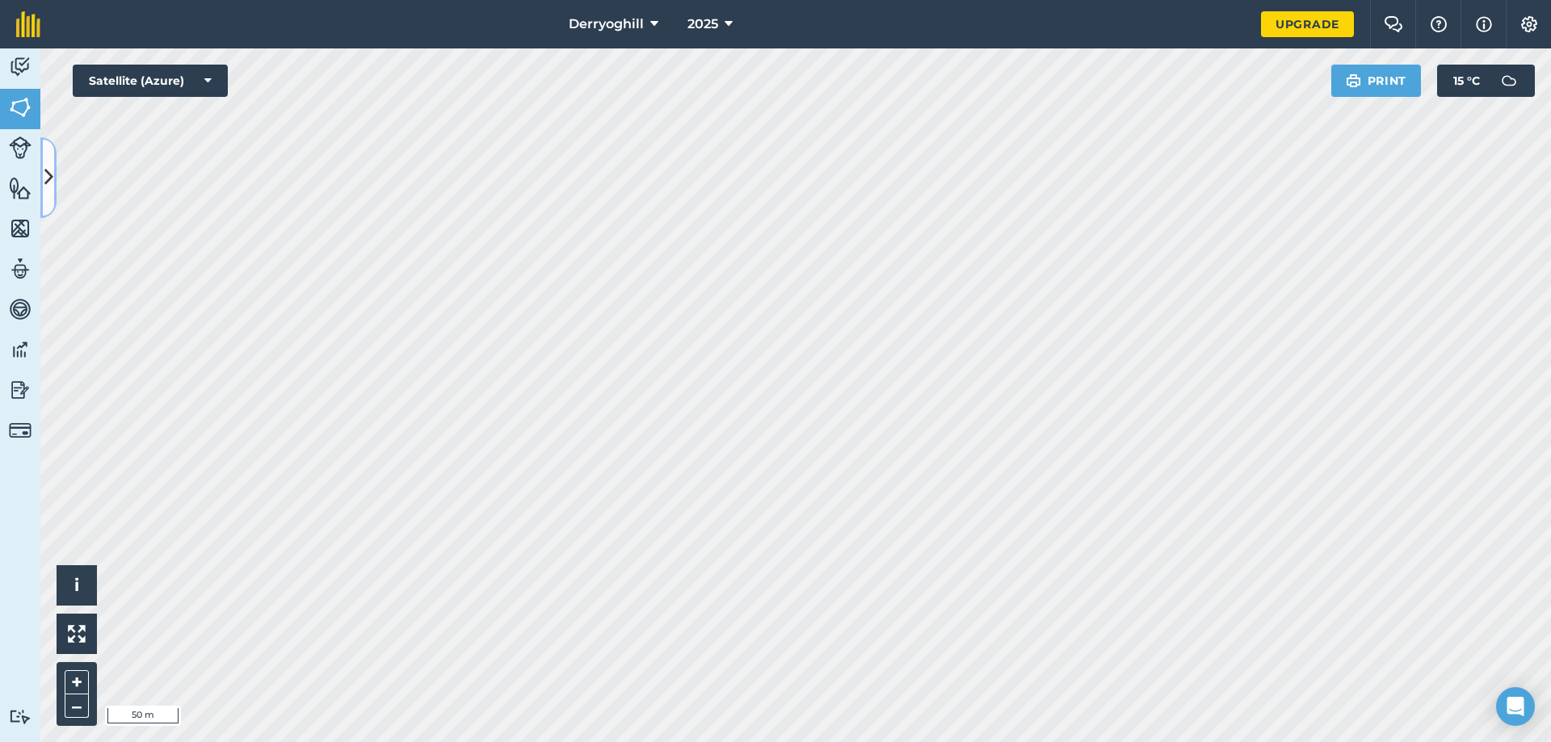
click at [52, 167] on icon at bounding box center [48, 177] width 9 height 28
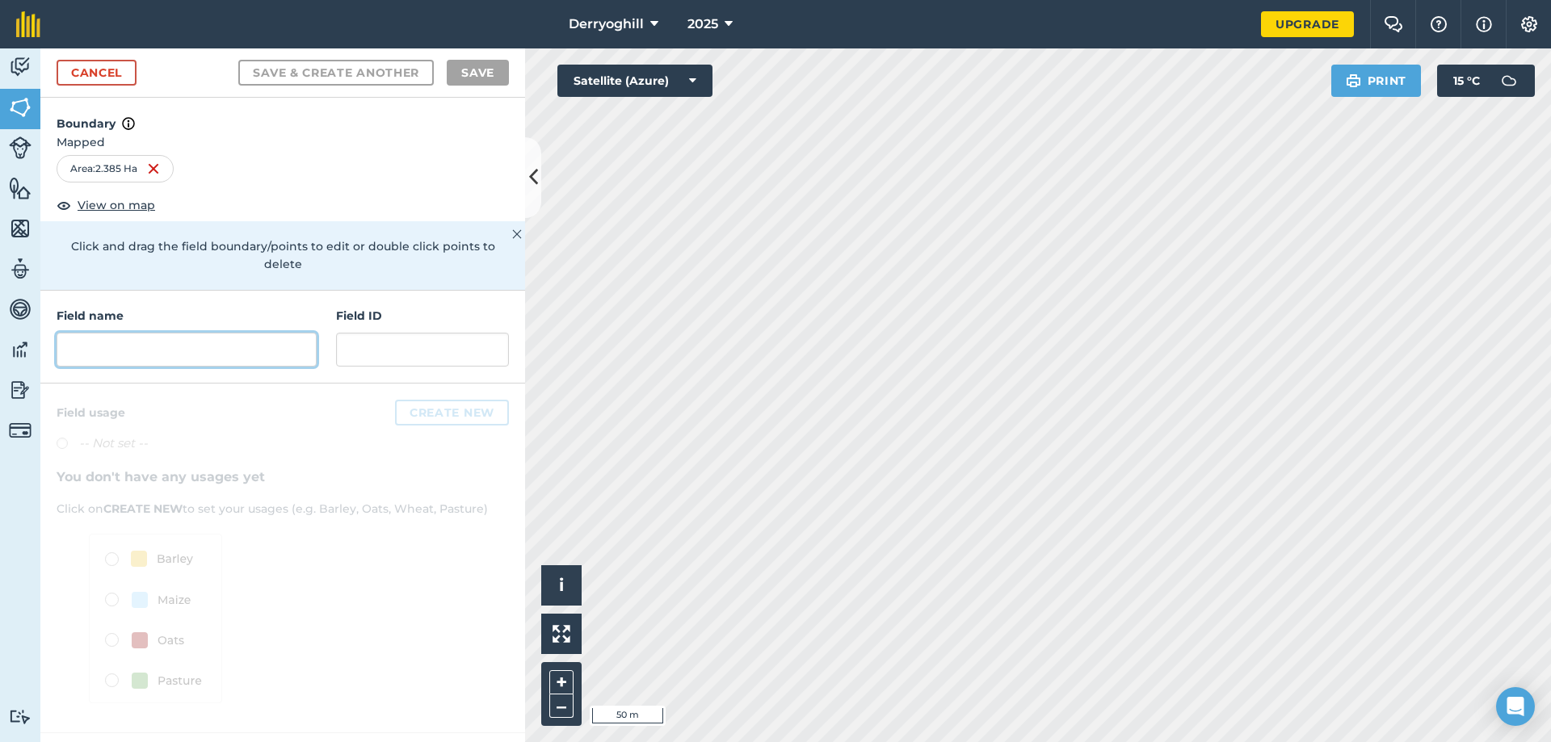
click at [148, 337] on input "text" at bounding box center [187, 350] width 260 height 34
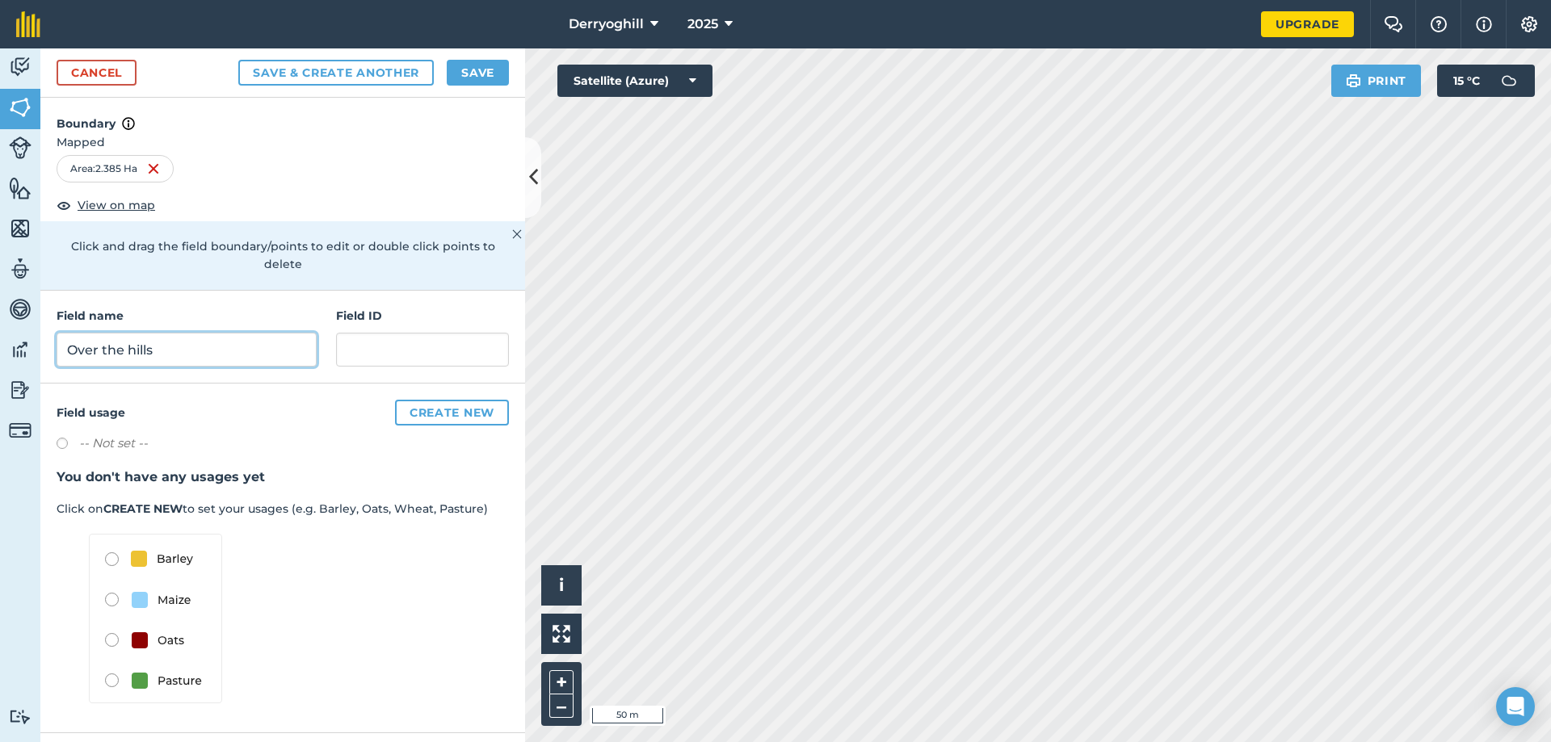
type input "Over the hills"
click at [462, 63] on button "Save" at bounding box center [478, 73] width 62 height 26
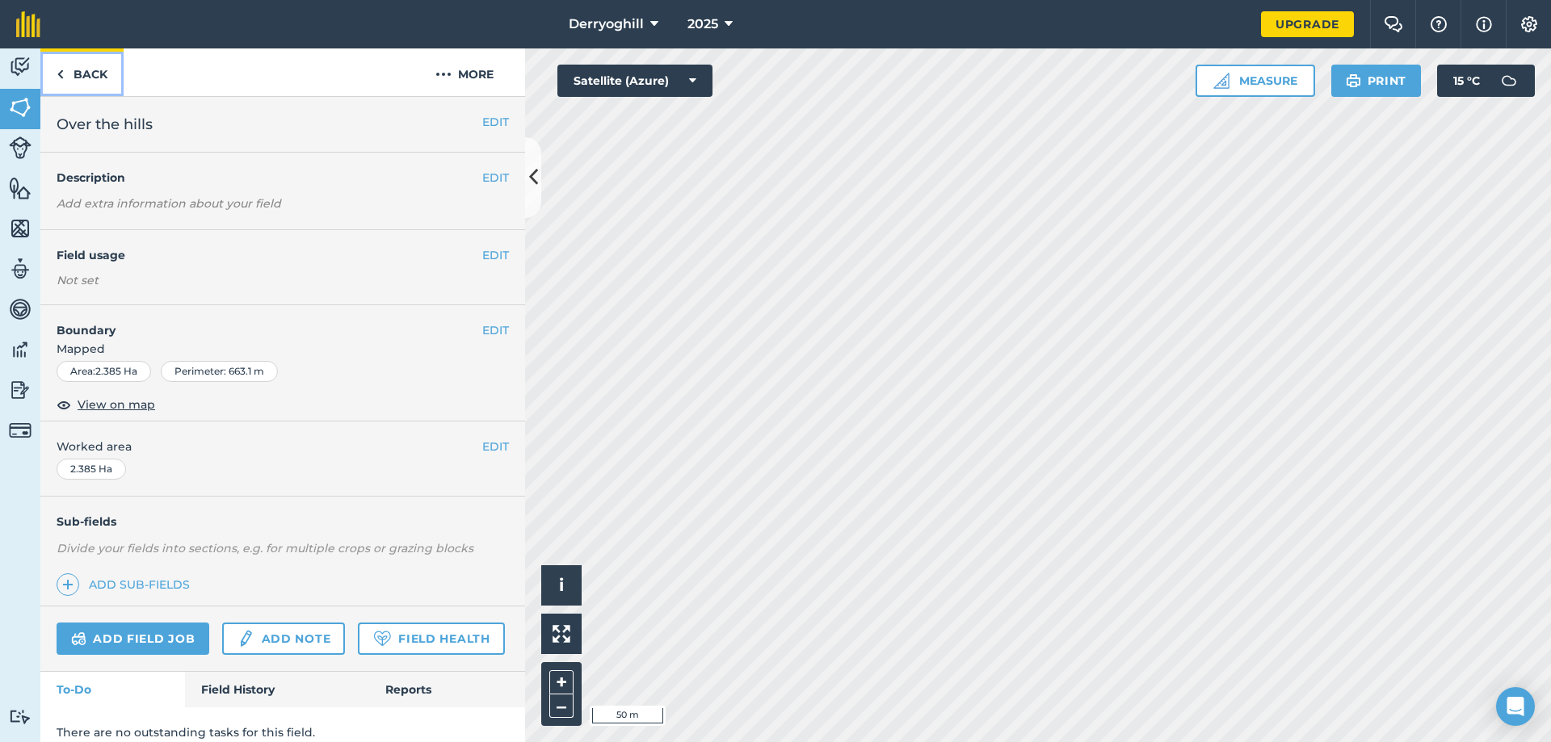
click at [82, 78] on link "Back" at bounding box center [81, 72] width 83 height 48
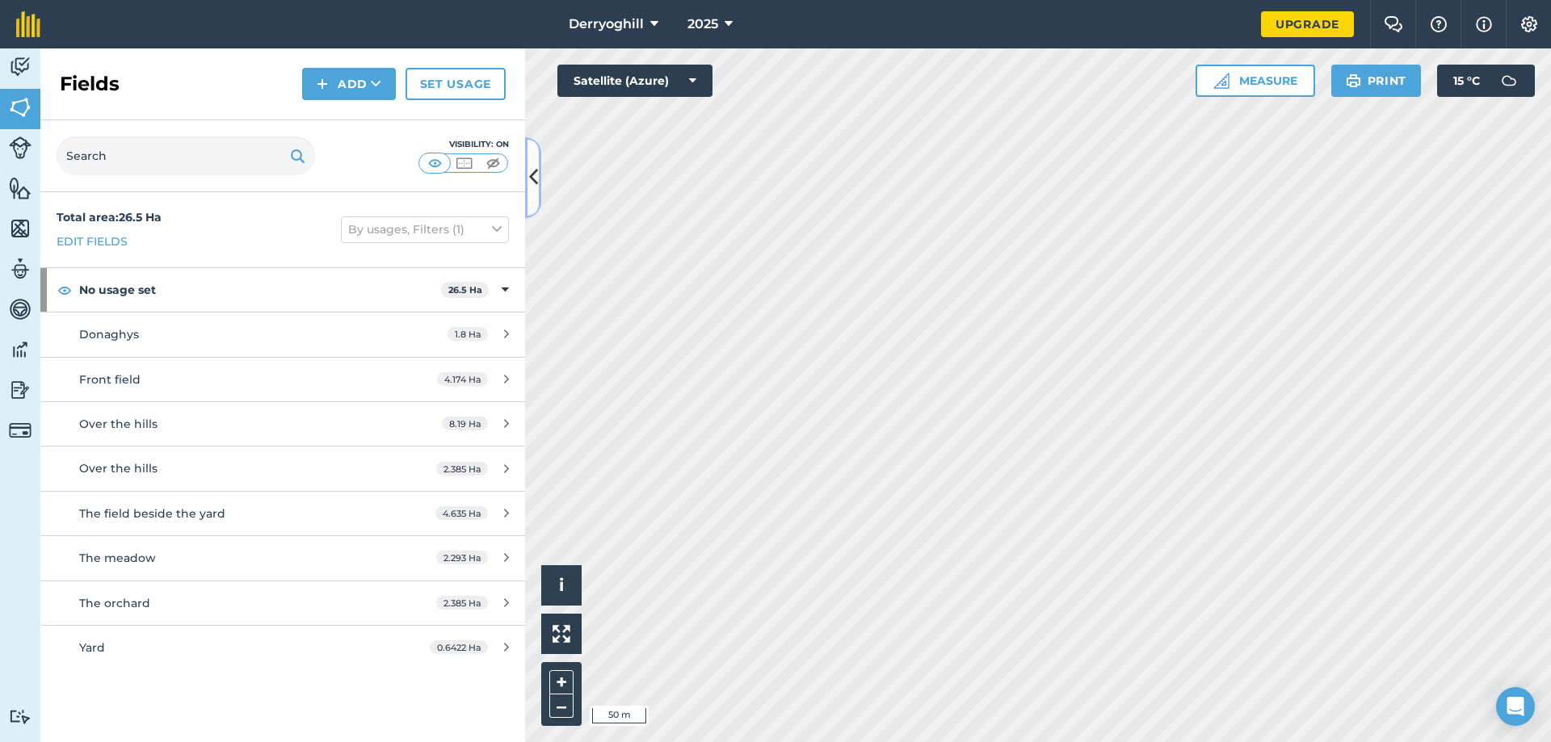
click at [536, 181] on icon at bounding box center [533, 177] width 9 height 28
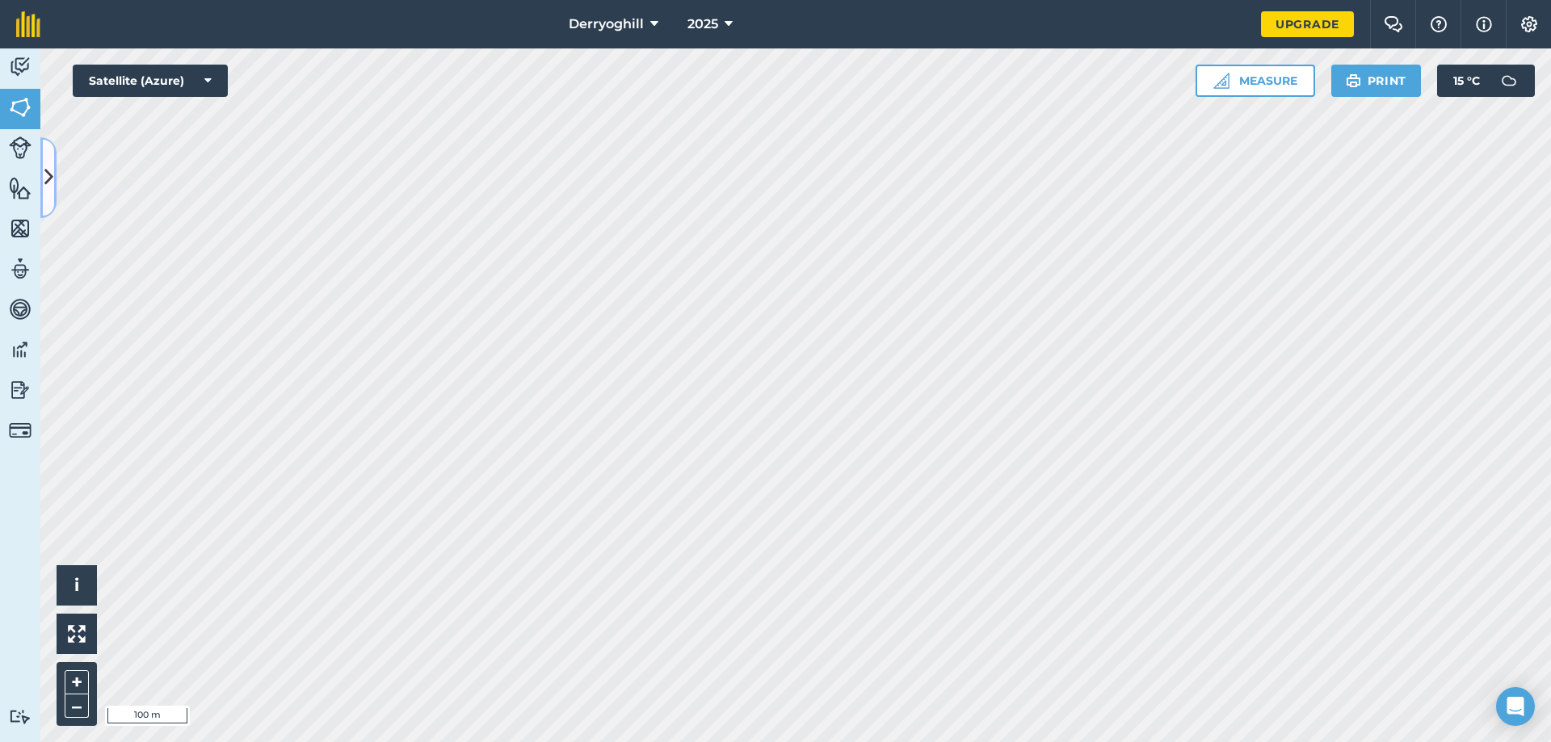
click at [50, 168] on icon at bounding box center [48, 177] width 9 height 28
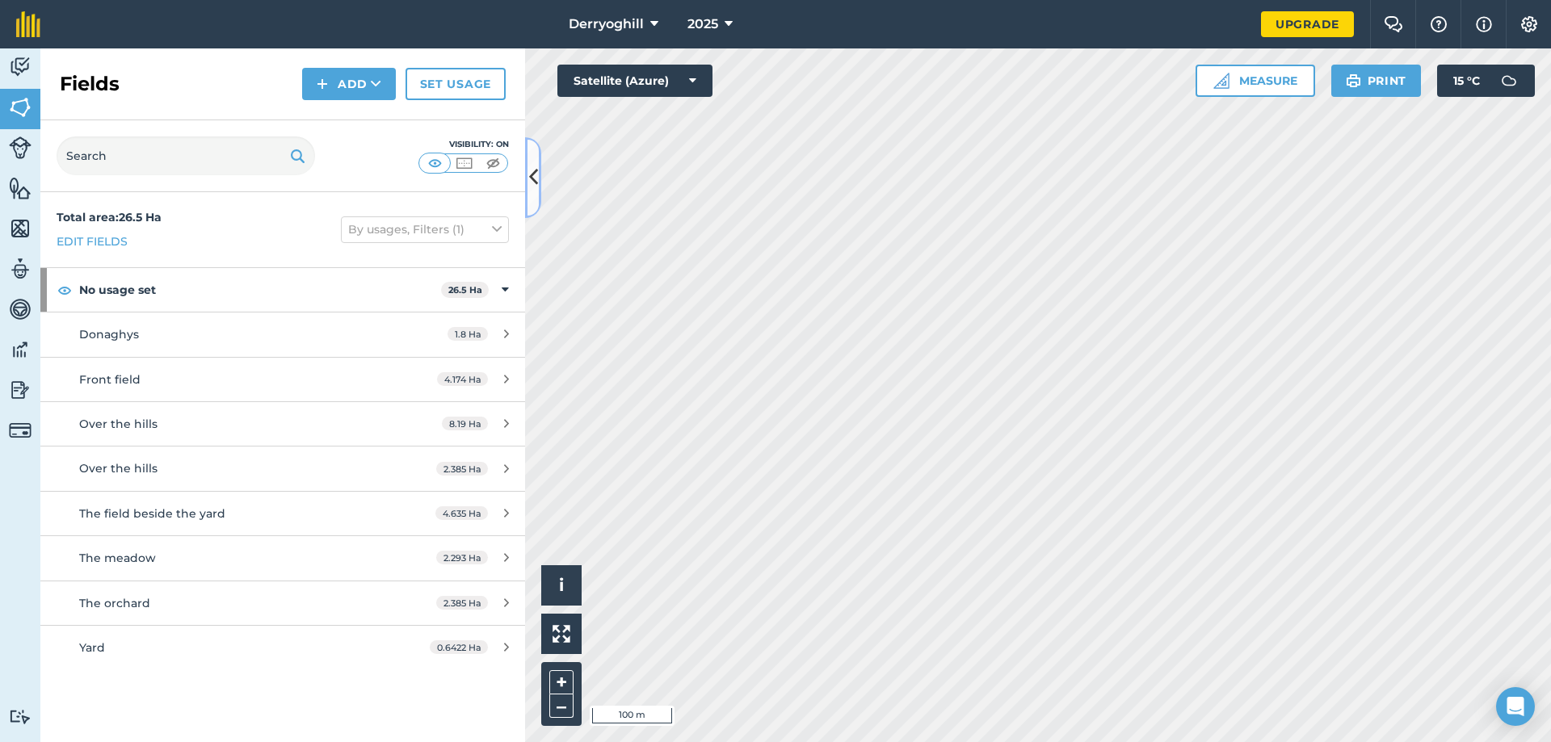
click at [533, 191] on icon at bounding box center [533, 177] width 9 height 28
